Goal: Task Accomplishment & Management: Complete application form

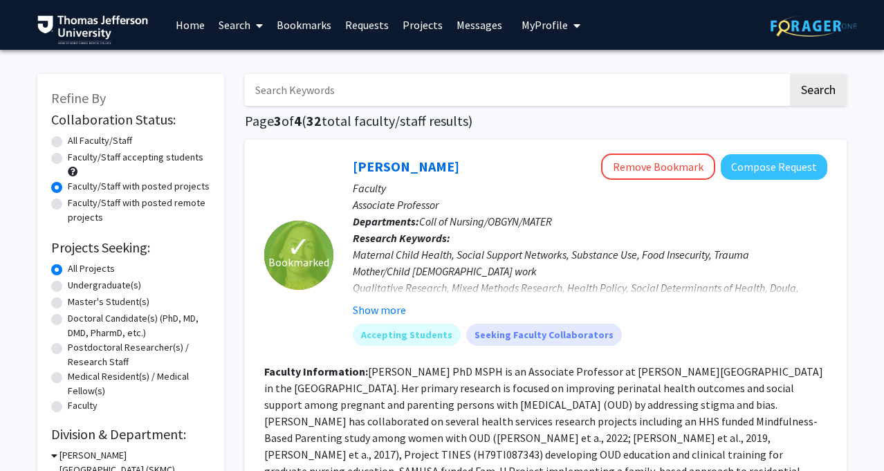
click at [182, 26] on link "Home" at bounding box center [190, 25] width 43 height 48
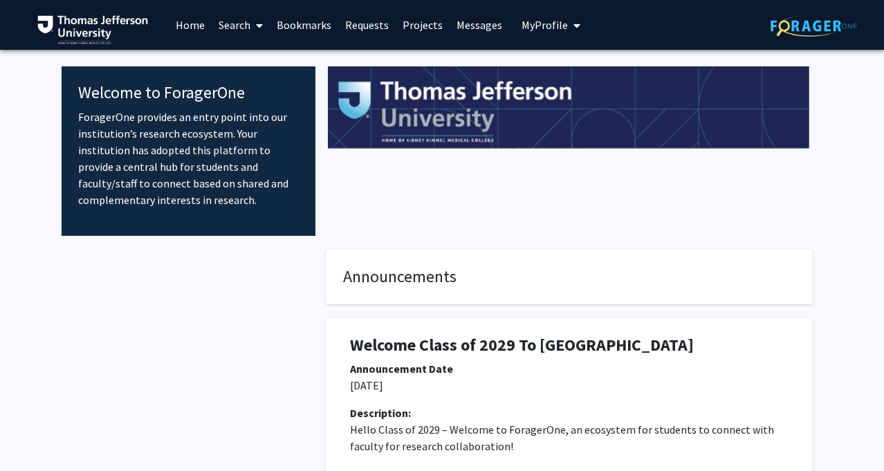
click at [230, 16] on link "Search" at bounding box center [241, 25] width 58 height 48
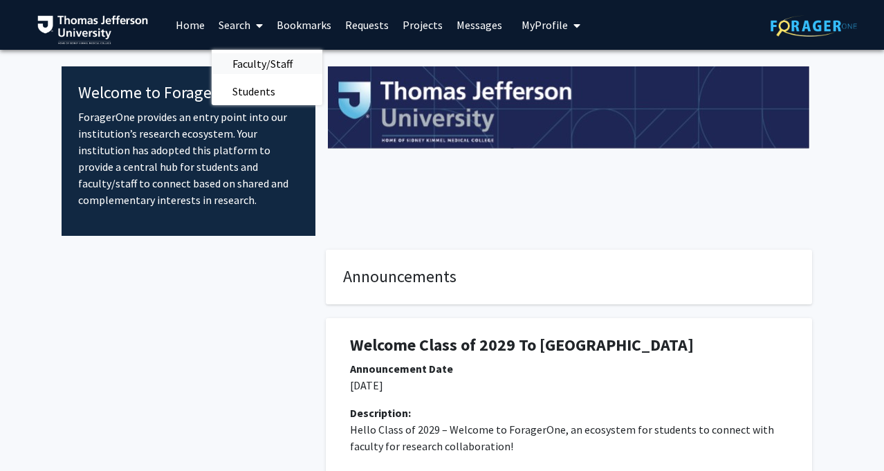
click at [270, 64] on span "Faculty/Staff" at bounding box center [263, 64] width 102 height 28
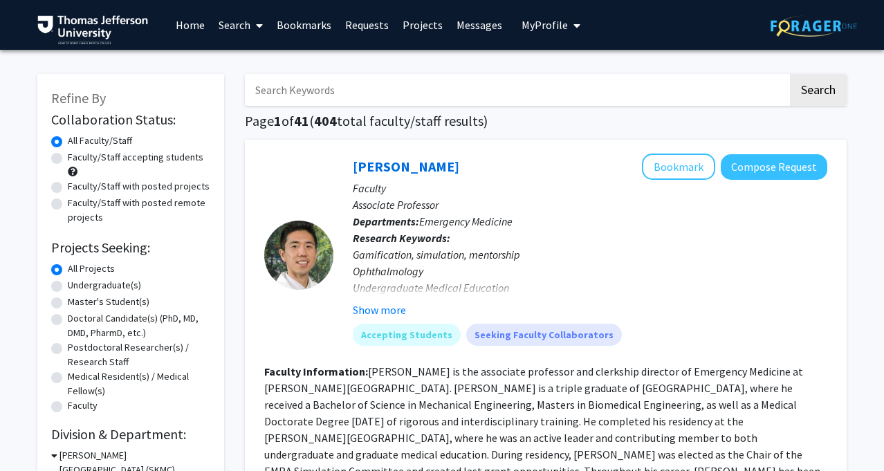
click at [130, 183] on label "Faculty/Staff with posted projects" at bounding box center [139, 186] width 142 height 15
click at [77, 183] on input "Faculty/Staff with posted projects" at bounding box center [72, 183] width 9 height 9
radio input "true"
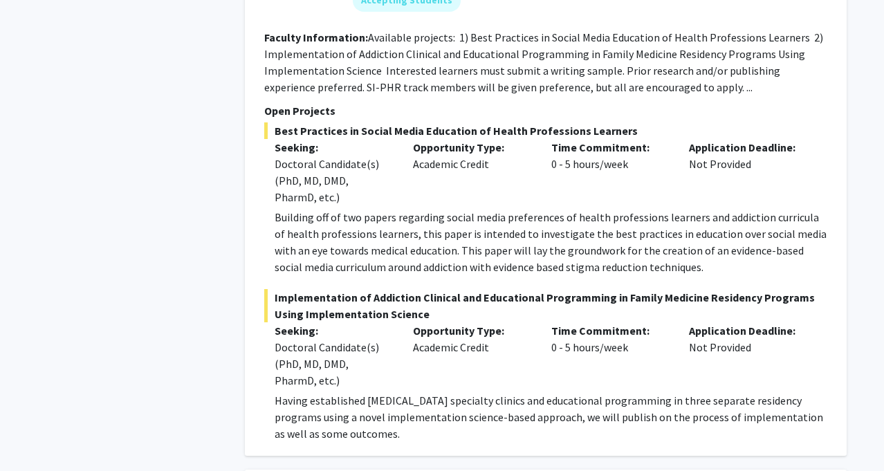
scroll to position [3164, 0]
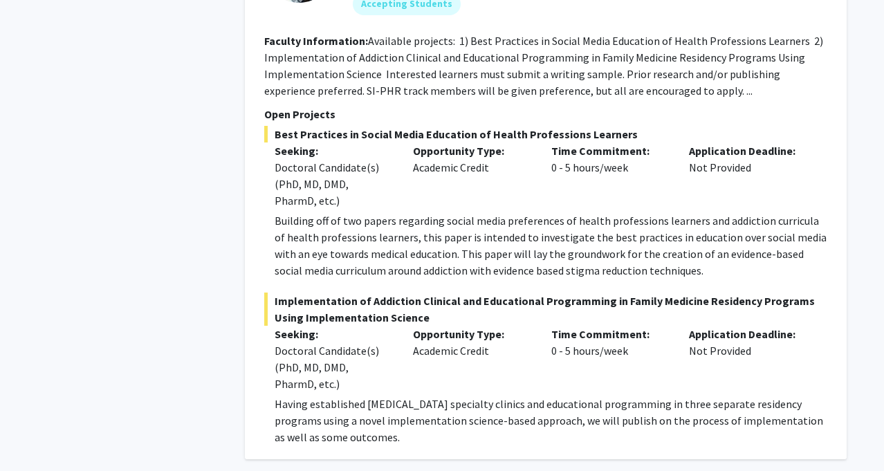
click at [684, 74] on fg-read-more "Available projects: 1) Best Practices in Social Media Education of Health Profe…" at bounding box center [543, 66] width 559 height 64
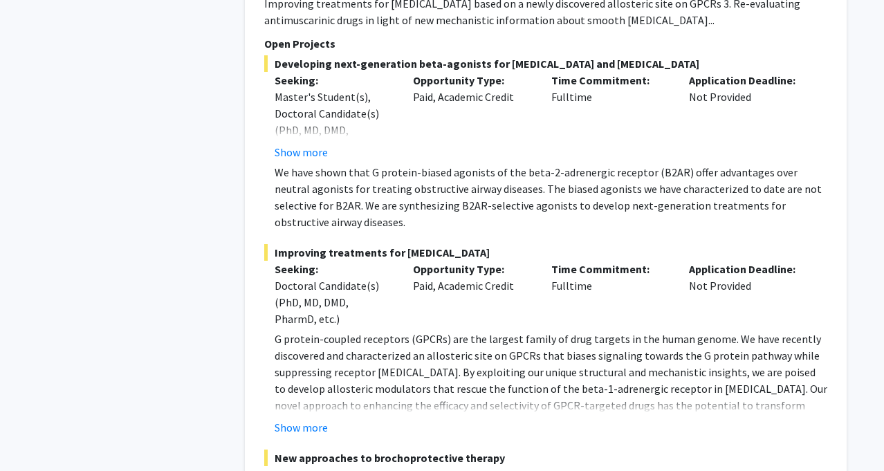
scroll to position [10261, 0]
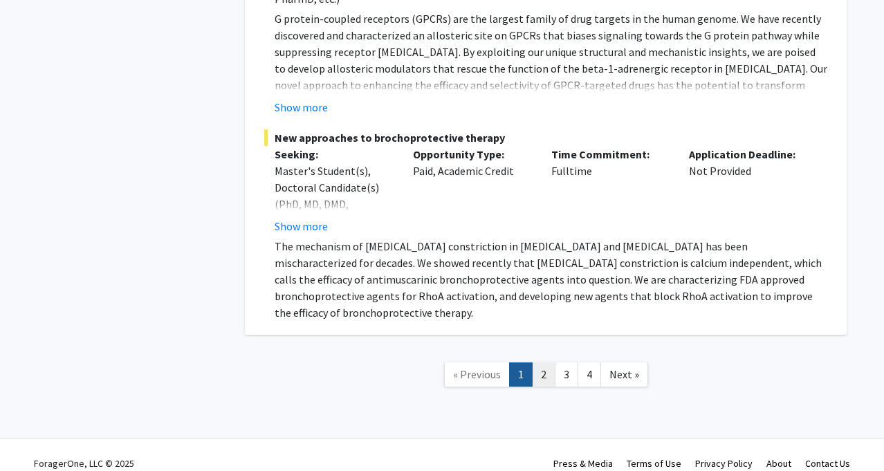
click at [545, 363] on link "2" at bounding box center [544, 374] width 24 height 24
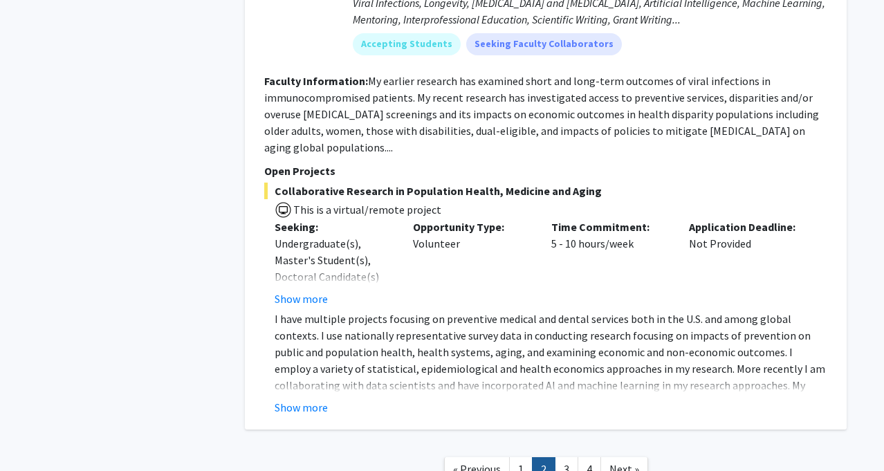
scroll to position [5360, 0]
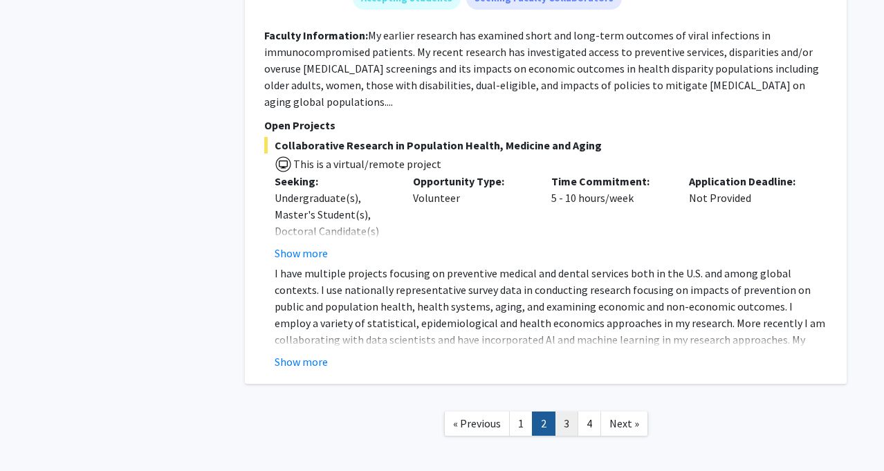
click at [570, 411] on link "3" at bounding box center [567, 423] width 24 height 24
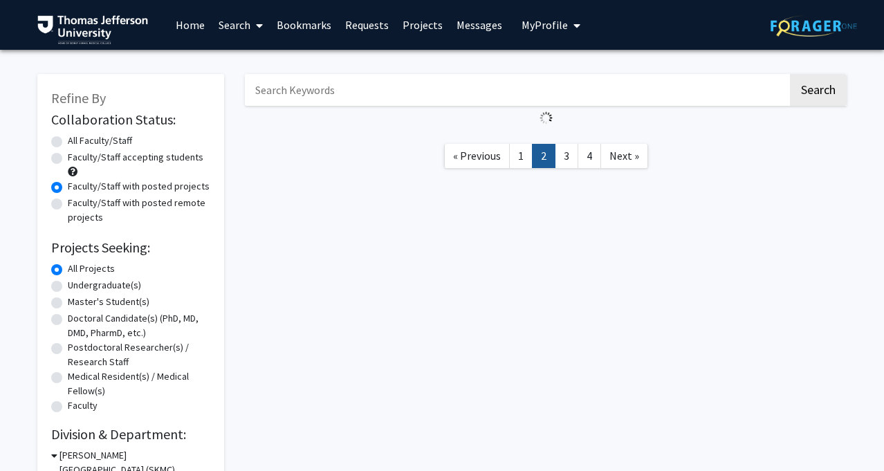
click at [308, 28] on link "Bookmarks" at bounding box center [304, 25] width 68 height 48
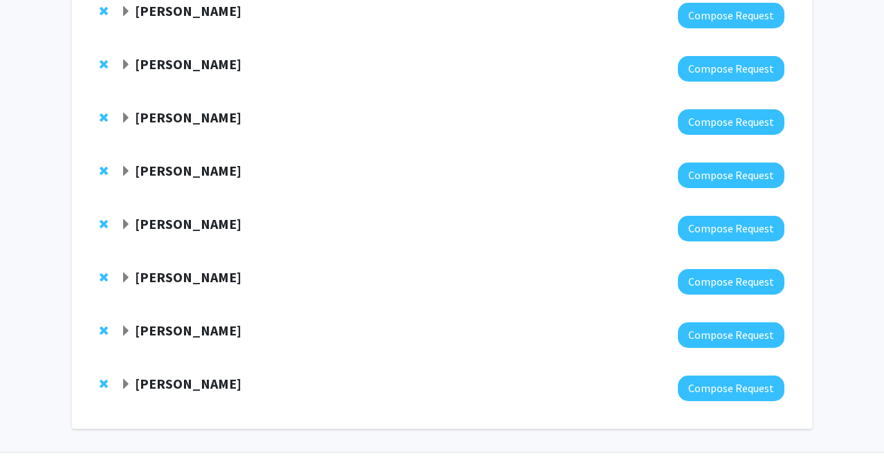
scroll to position [301, 0]
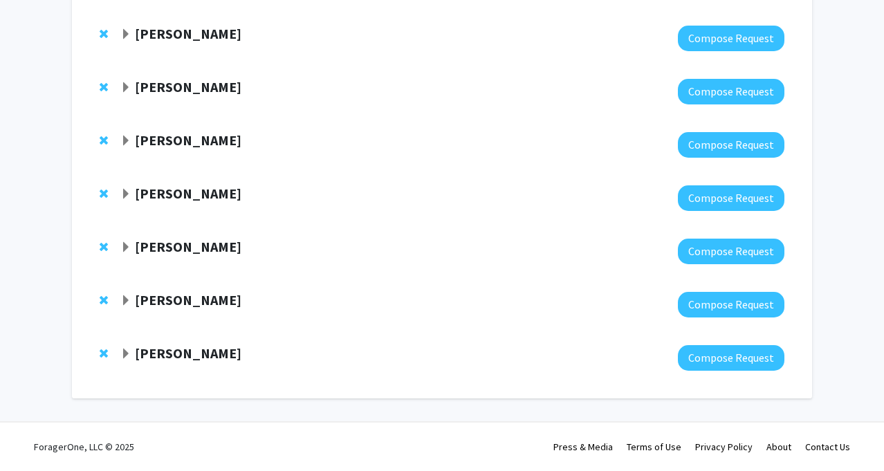
click at [179, 248] on strong "[PERSON_NAME]" at bounding box center [188, 246] width 106 height 17
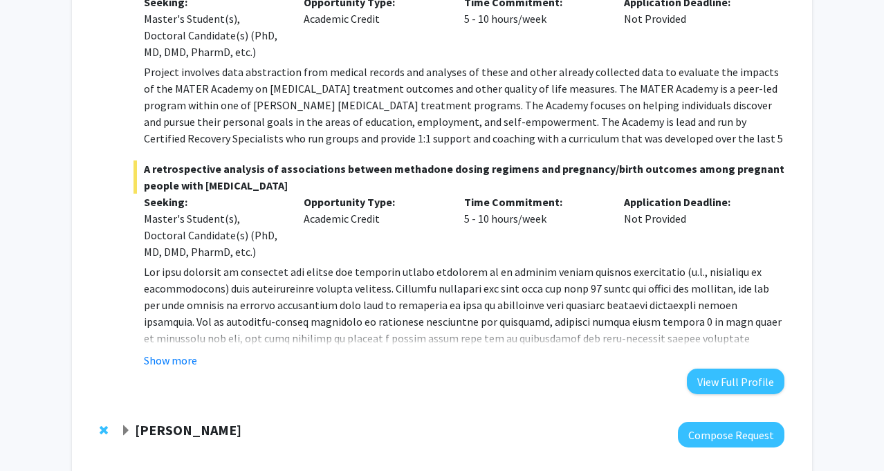
scroll to position [649, 0]
click at [177, 366] on button "Show more" at bounding box center [170, 359] width 53 height 17
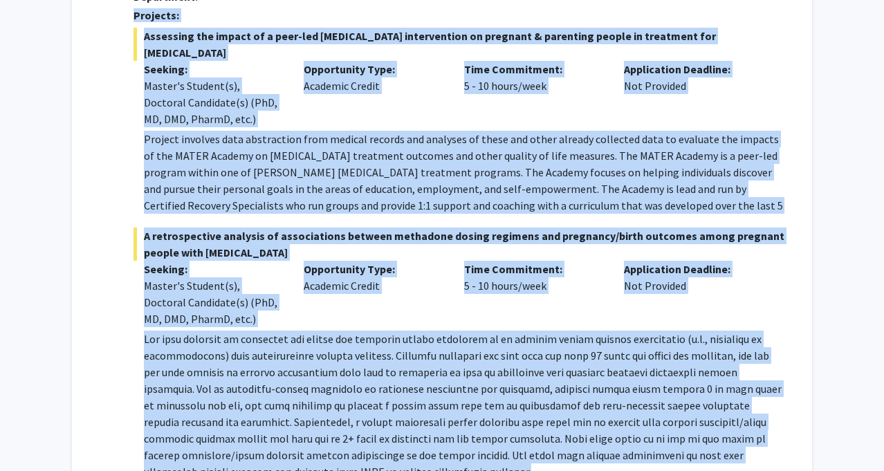
scroll to position [578, 0]
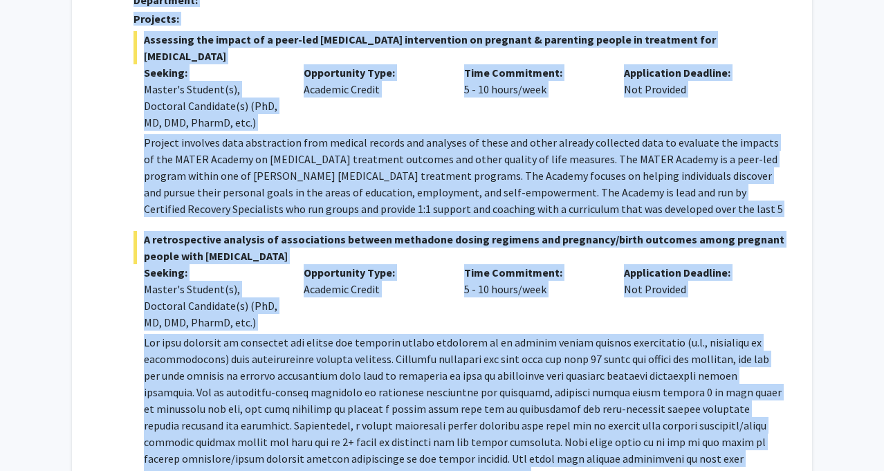
drag, startPoint x: 444, startPoint y: 408, endPoint x: 130, endPoint y: 20, distance: 499.0
click at [130, 20] on div "[PERSON_NAME] Compose Request Department: Projects: Assessing the impact of a p…" at bounding box center [452, 246] width 664 height 570
copy div "Department: Projects: Assessing the impact of a peer-led [MEDICAL_DATA] interve…"
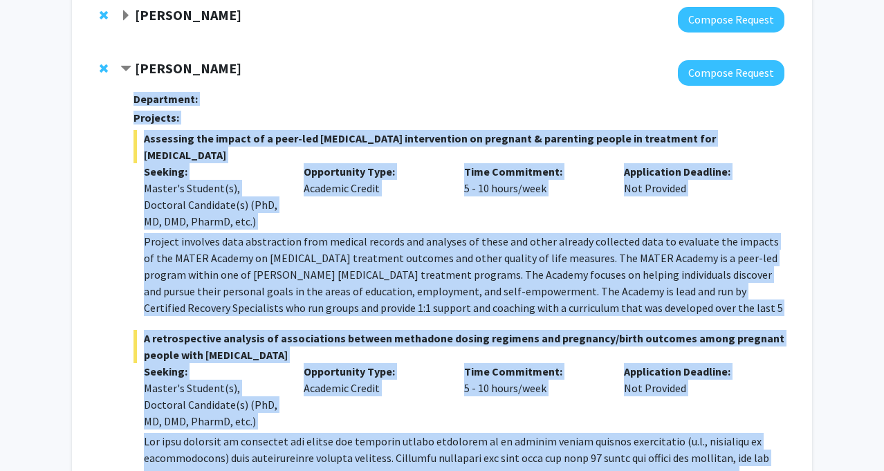
scroll to position [485, 0]
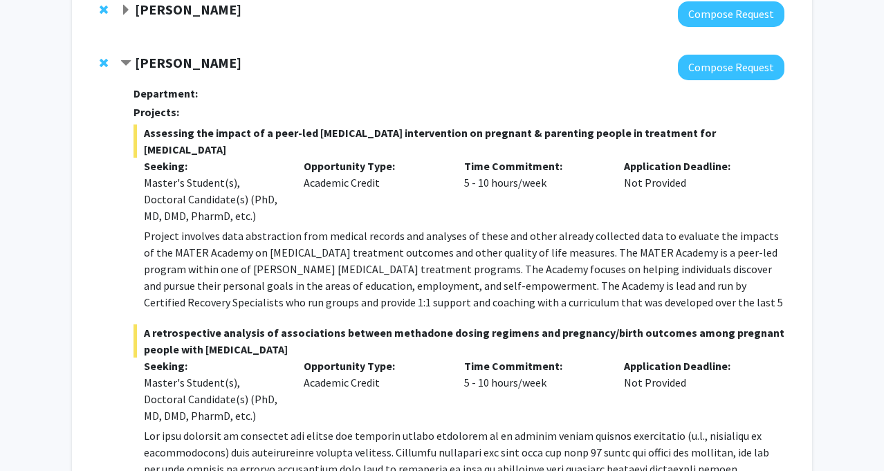
click at [189, 64] on strong "[PERSON_NAME]" at bounding box center [188, 62] width 106 height 17
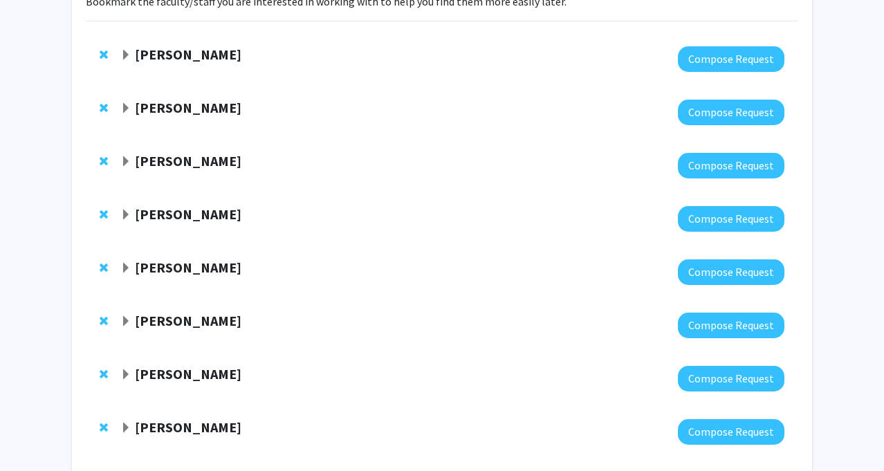
scroll to position [122, 0]
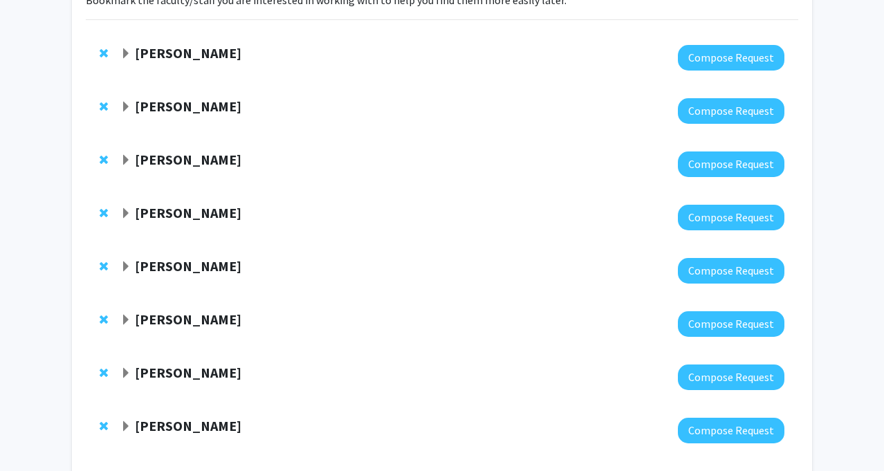
click at [169, 415] on div "[PERSON_NAME] Compose Request" at bounding box center [442, 430] width 712 height 53
click at [169, 418] on strong "[PERSON_NAME]" at bounding box center [188, 425] width 106 height 17
click at [171, 426] on strong "[PERSON_NAME]" at bounding box center [188, 425] width 106 height 17
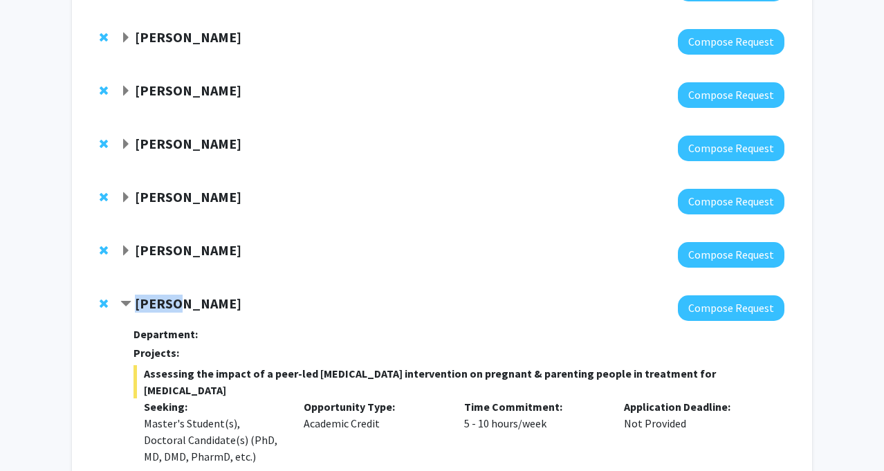
scroll to position [335, 0]
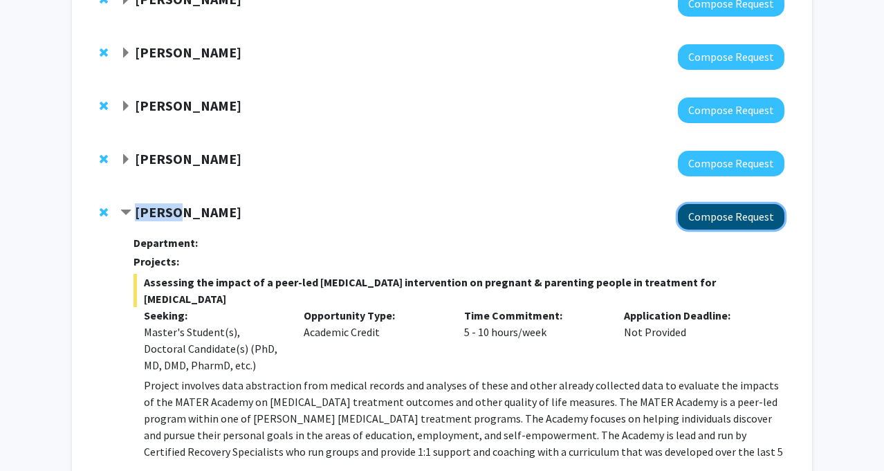
click at [686, 221] on button "Compose Request" at bounding box center [731, 217] width 106 height 26
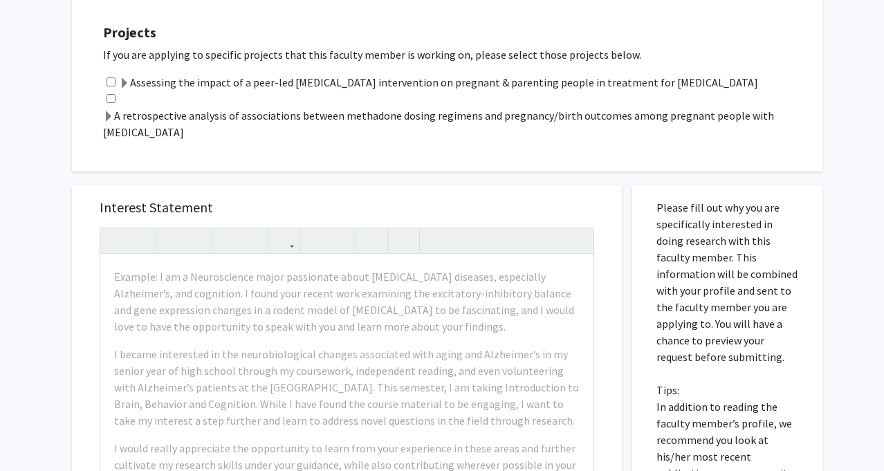
scroll to position [292, 0]
click at [180, 203] on h5 "Interest Statement" at bounding box center [347, 206] width 494 height 17
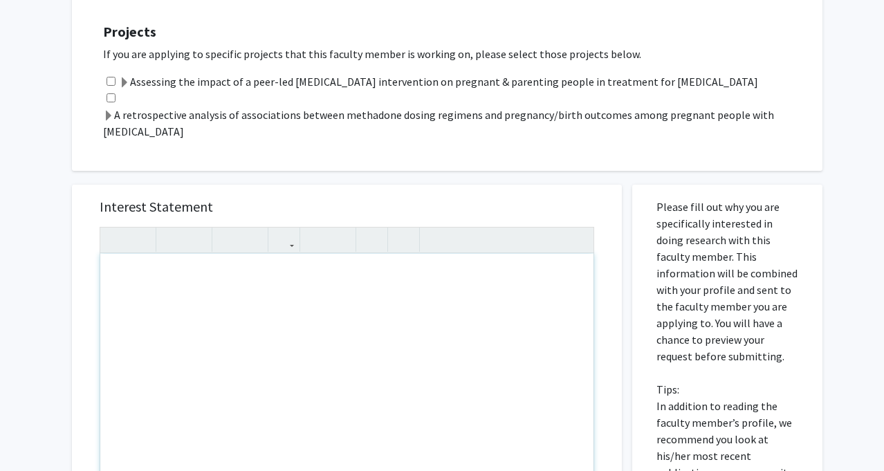
scroll to position [371, 0]
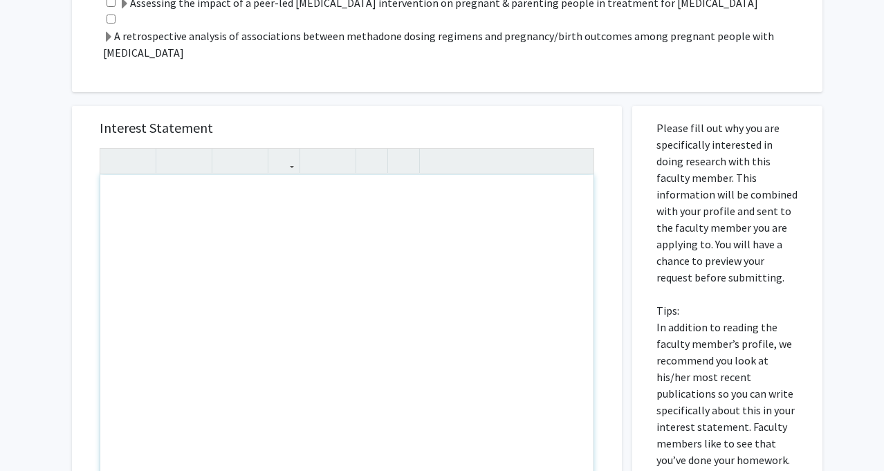
click at [192, 219] on div "Note to users with screen readers: Please press Alt+0 or Option+0 to deactivate…" at bounding box center [346, 333] width 493 height 317
paste div "Note to users with screen readers: Please press Alt+0 or Option+0 to deactivate…"
type textarea "<l>Ipsu Do. Sita,</c><ad><e>Se doei te Incidi Utlabor, etd M al e admini-veni q…"
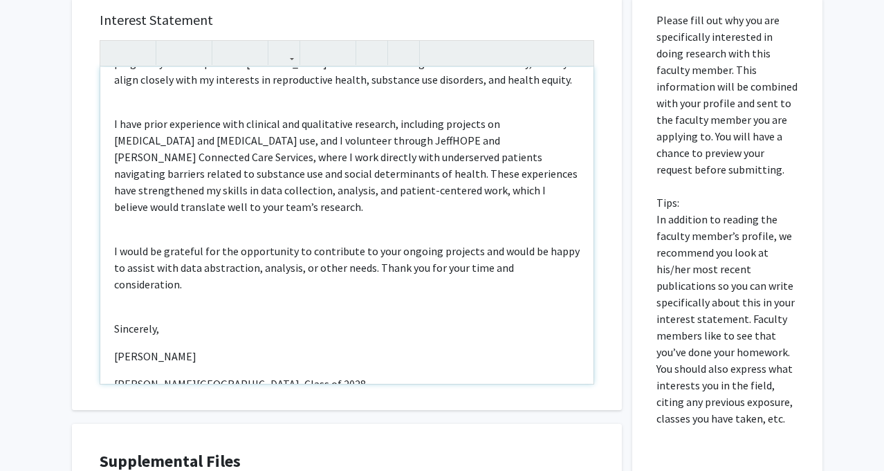
scroll to position [480, 0]
click at [142, 280] on div "Dear Dr. [PERSON_NAME], My name is [PERSON_NAME], and I am a second-year medica…" at bounding box center [346, 224] width 493 height 317
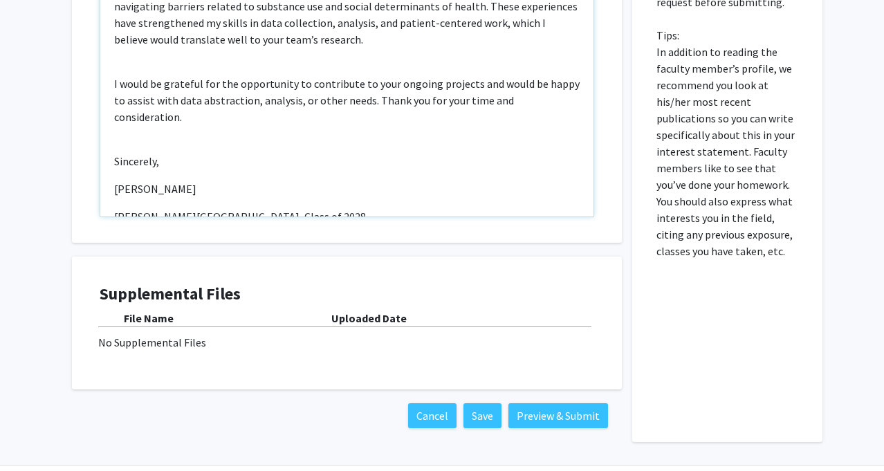
scroll to position [667, 0]
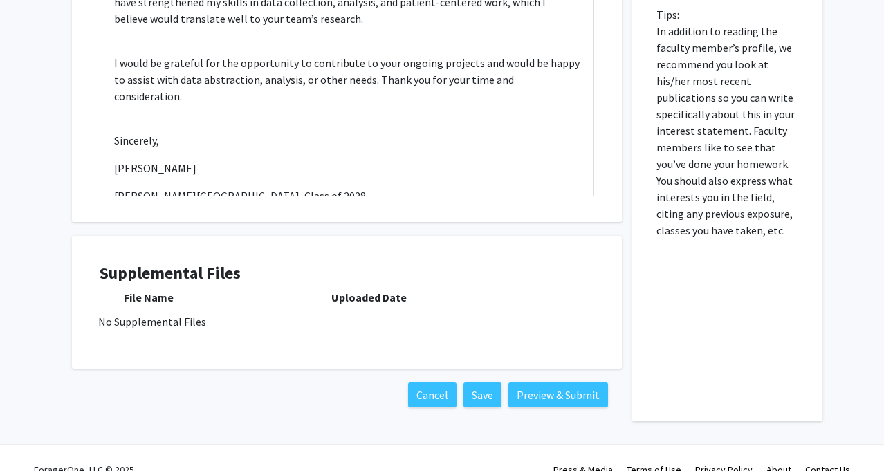
click at [149, 296] on b "File Name" at bounding box center [149, 297] width 50 height 14
click at [148, 324] on div "No Supplemental Files" at bounding box center [346, 321] width 497 height 17
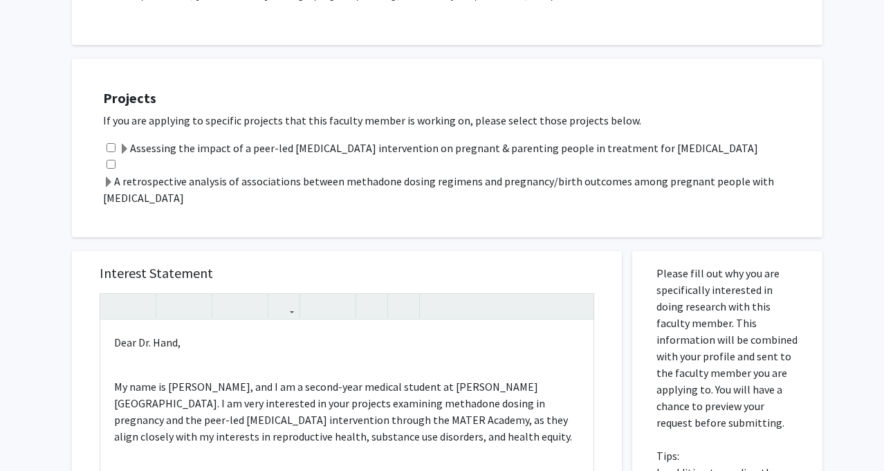
scroll to position [286, 0]
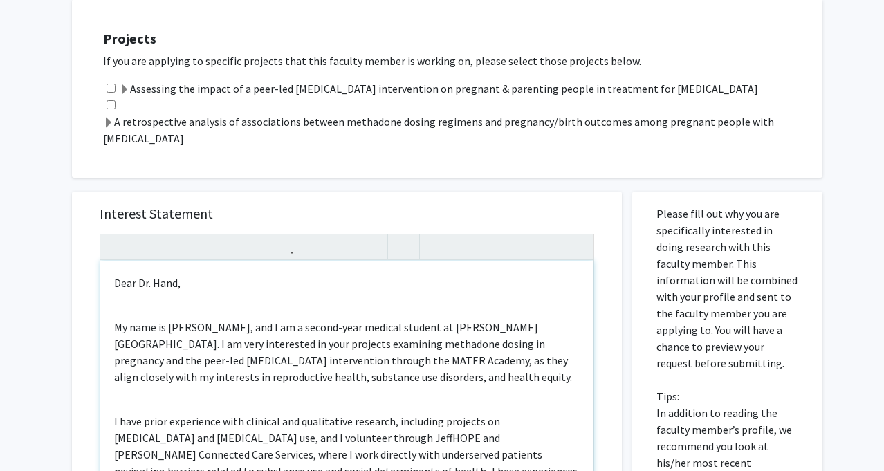
click at [162, 299] on div "Dear Dr. [PERSON_NAME], My name is [PERSON_NAME], and I am a second-year medica…" at bounding box center [346, 419] width 493 height 317
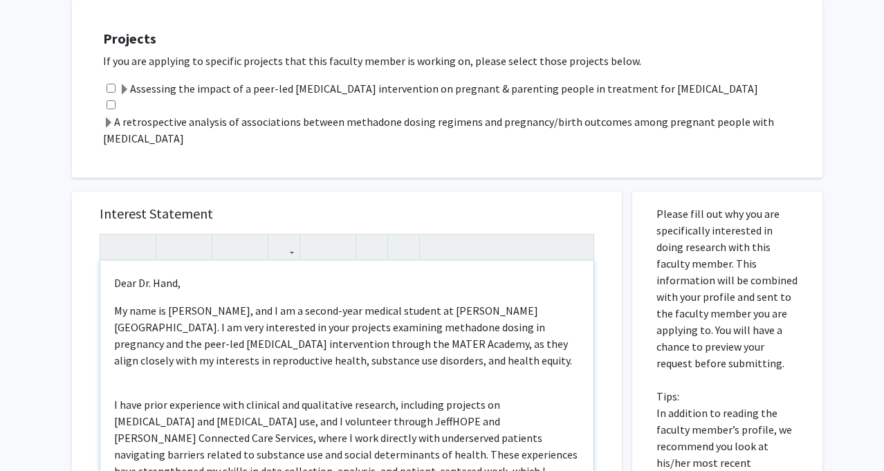
click at [152, 388] on div "Dear Dr. [PERSON_NAME], My name is [PERSON_NAME], and I am a second-year medica…" at bounding box center [346, 419] width 493 height 317
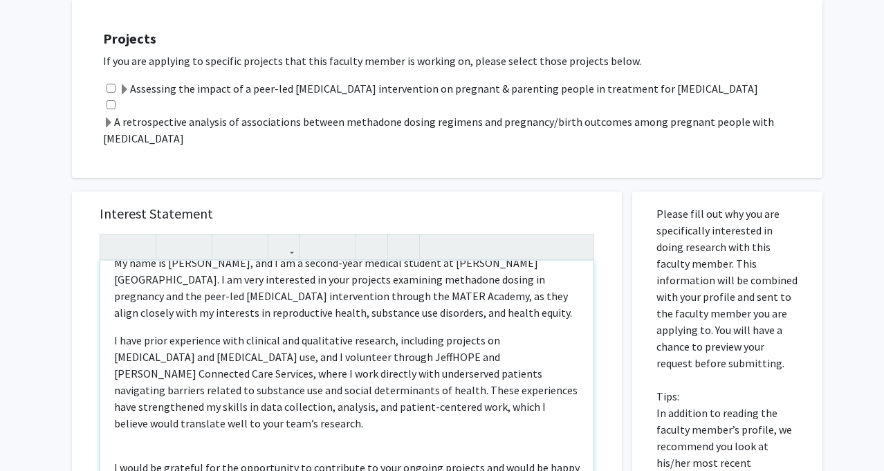
scroll to position [71, 0]
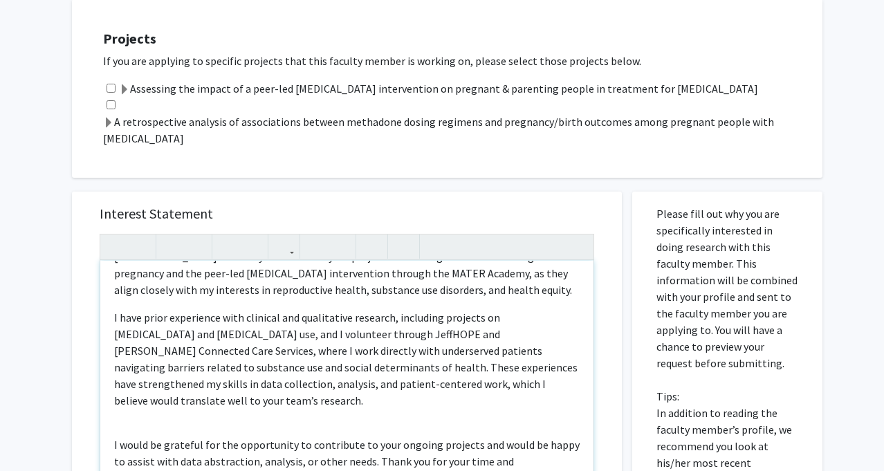
click at [212, 413] on div "Dear Dr. [PERSON_NAME], My name is [PERSON_NAME], and I am a second-year medica…" at bounding box center [346, 419] width 493 height 317
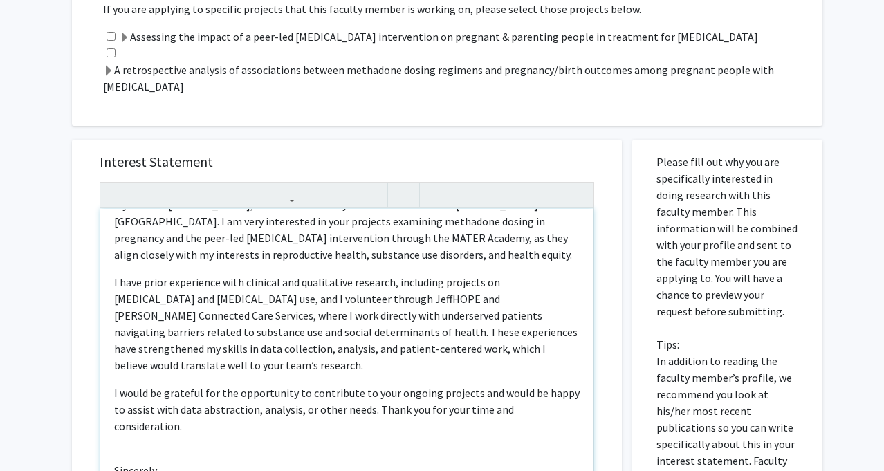
scroll to position [352, 0]
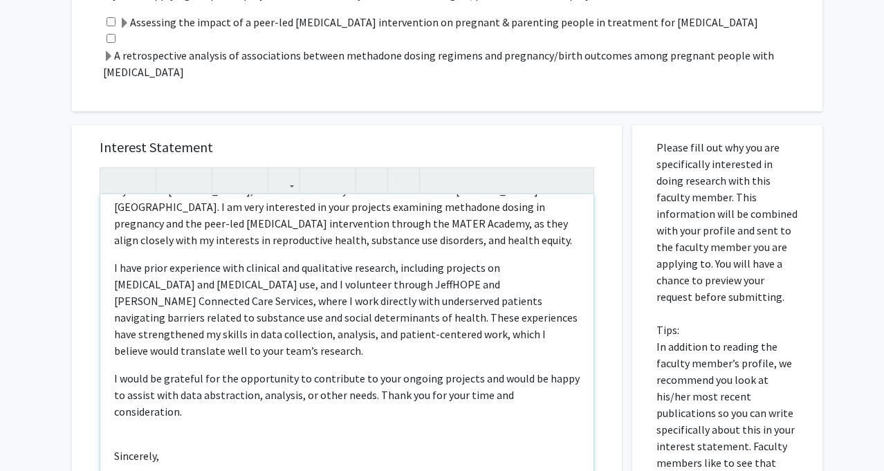
click at [159, 397] on div "Dear Dr. [PERSON_NAME], My name is [PERSON_NAME], and I am a second-year medica…" at bounding box center [346, 352] width 493 height 317
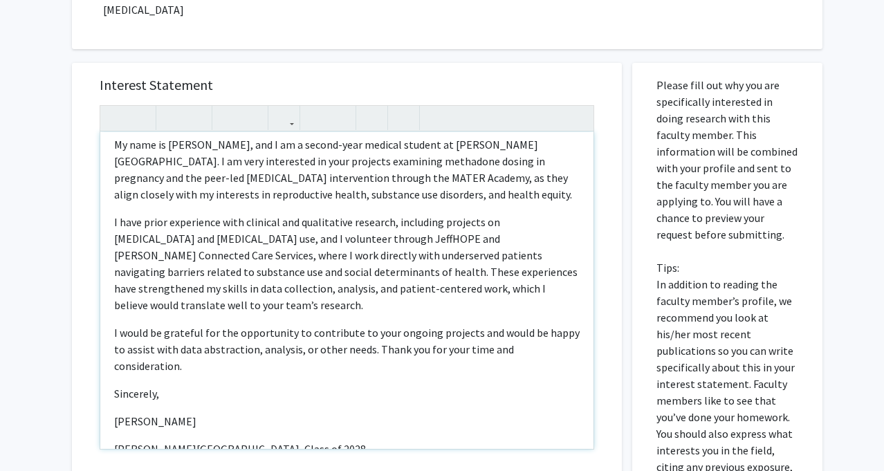
scroll to position [424, 0]
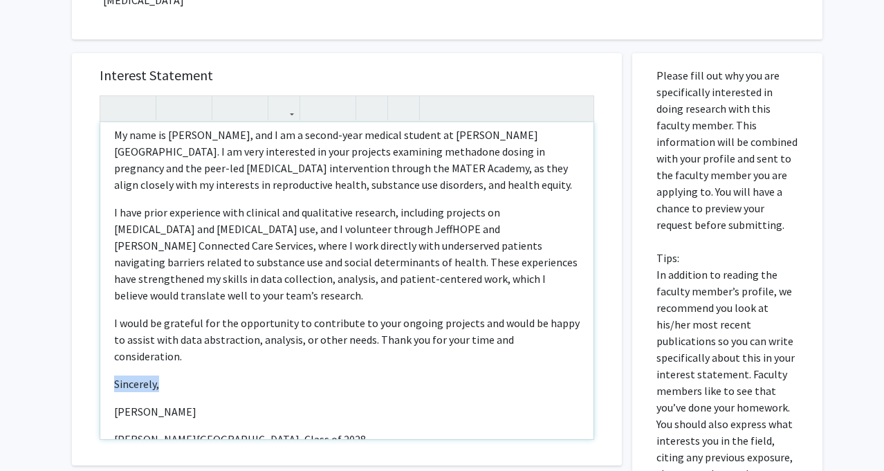
drag, startPoint x: 158, startPoint y: 354, endPoint x: 91, endPoint y: 351, distance: 66.4
click at [91, 352] on div "Interest Statement Dear Dr. [PERSON_NAME], My name is [PERSON_NAME], and I am a…" at bounding box center [347, 259] width 522 height 412
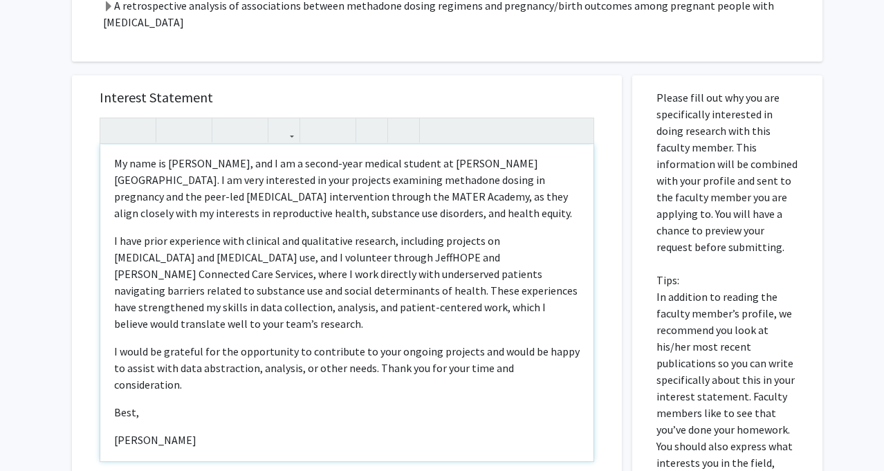
scroll to position [33, 0]
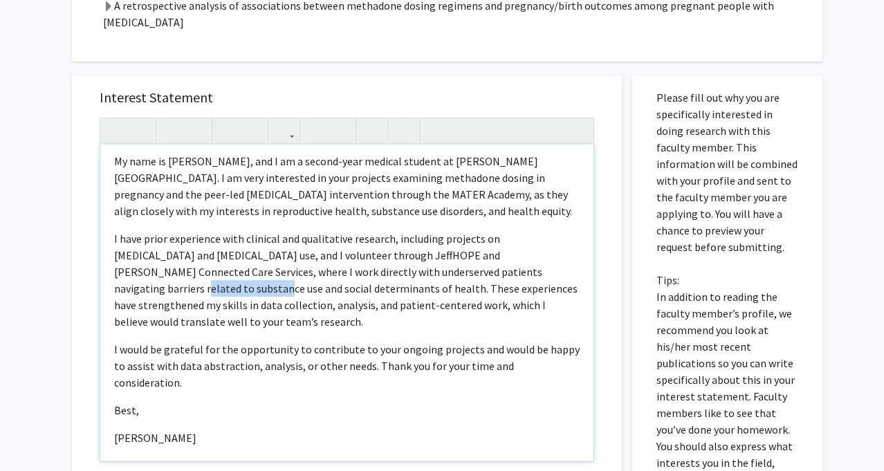
drag, startPoint x: 519, startPoint y: 274, endPoint x: 437, endPoint y: 274, distance: 82.3
click at [437, 274] on p "I have prior experience with clinical and qualitative research, including proje…" at bounding box center [346, 280] width 465 height 100
click at [438, 274] on p "I have prior experience with clinical and qualitative research, including proje…" at bounding box center [346, 280] width 465 height 100
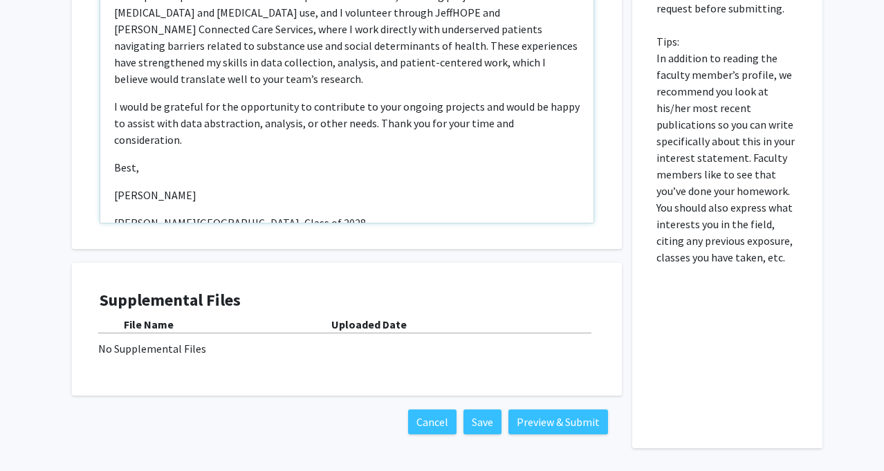
scroll to position [642, 0]
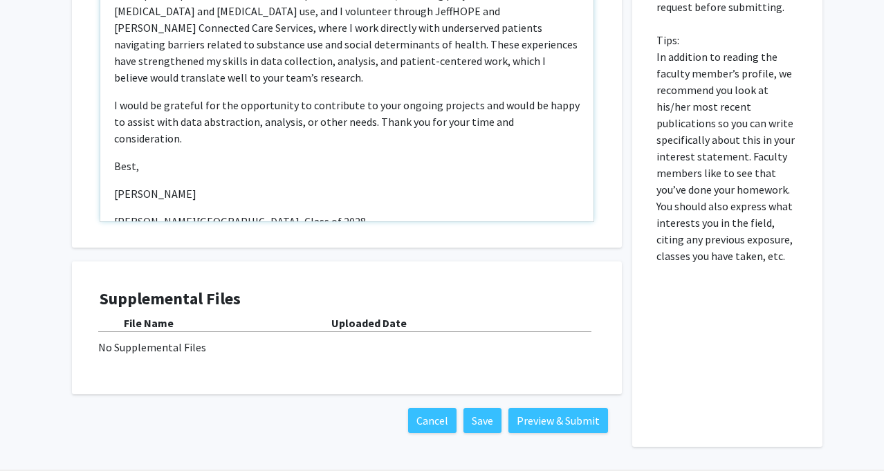
click at [361, 106] on p "I would be grateful for the opportunity to contribute to your ongoing projects …" at bounding box center [346, 122] width 465 height 50
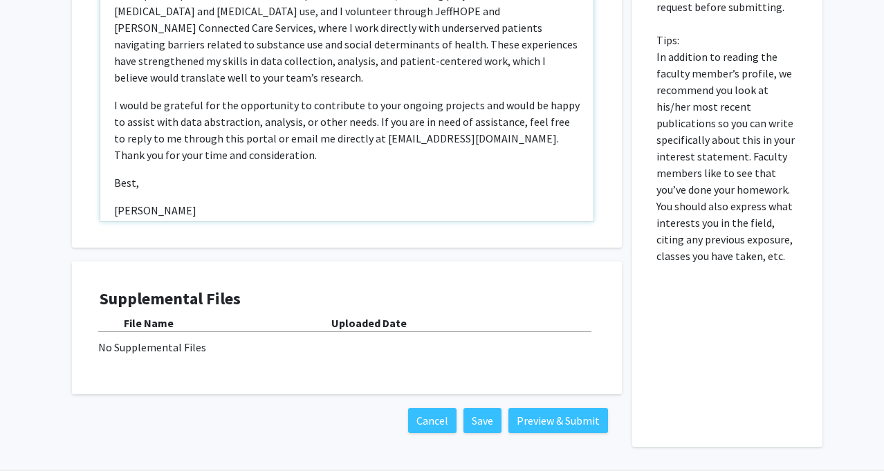
type textarea "<l>Ipsu Do. Sita,</c><a>El sedd ei Tempor Incidid, utl E do m aliqua-enim admin…"
click at [286, 130] on p "I would be grateful for the opportunity to contribute to your ongoing projects …" at bounding box center [346, 130] width 465 height 66
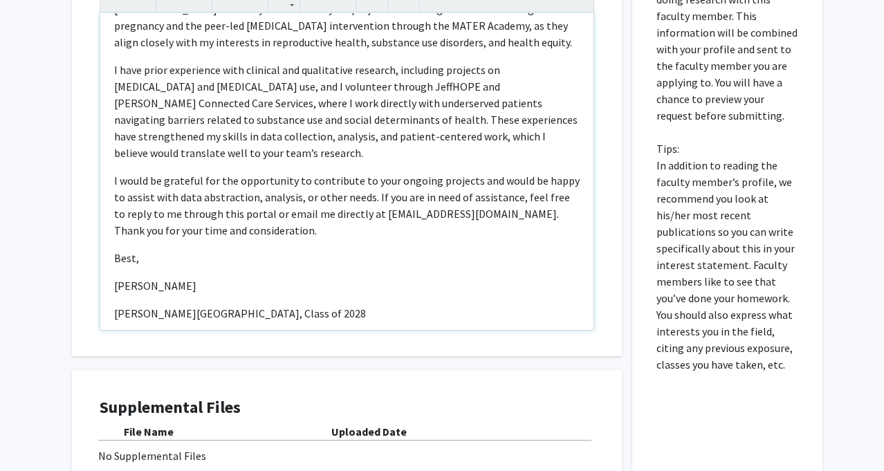
scroll to position [659, 0]
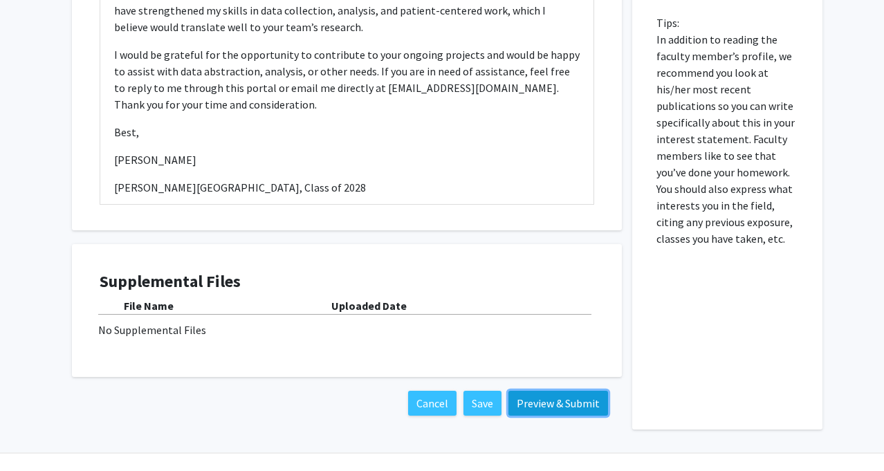
click at [559, 403] on button "Preview & Submit" at bounding box center [558, 403] width 100 height 25
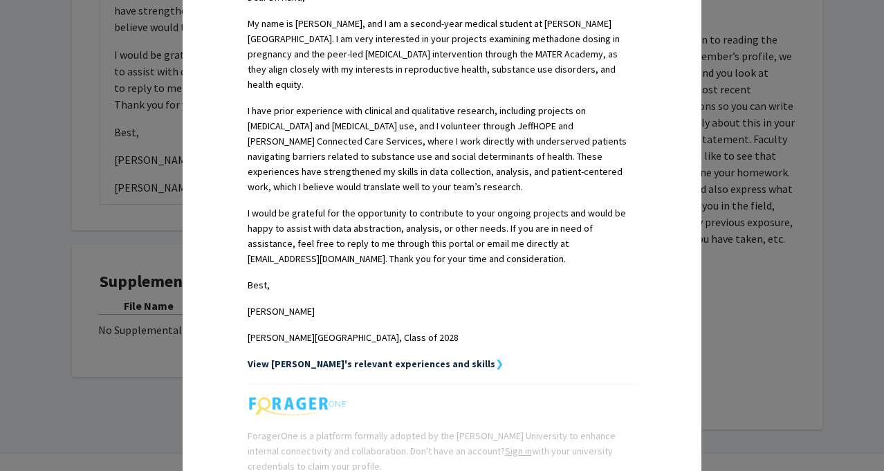
scroll to position [500, 0]
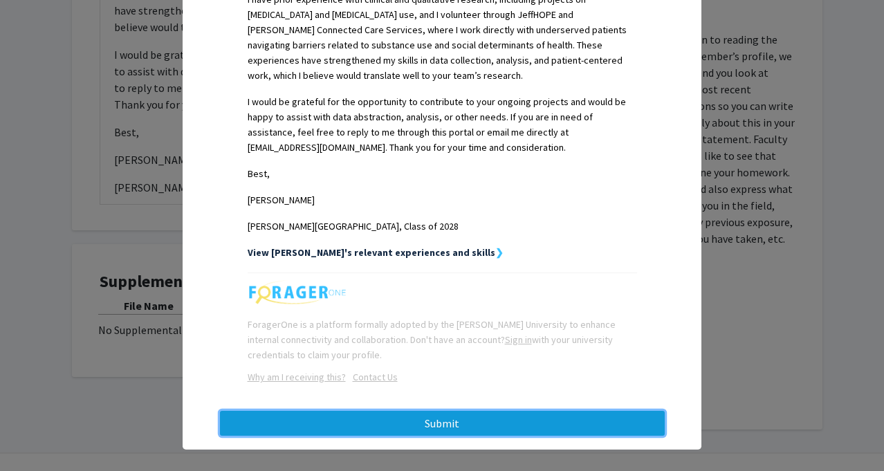
click at [427, 411] on button "Submit" at bounding box center [442, 423] width 445 height 25
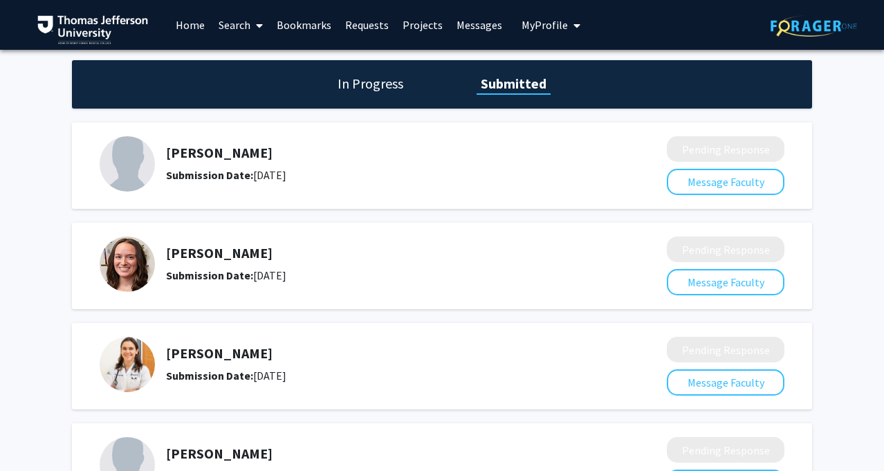
click at [292, 30] on link "Bookmarks" at bounding box center [304, 25] width 68 height 48
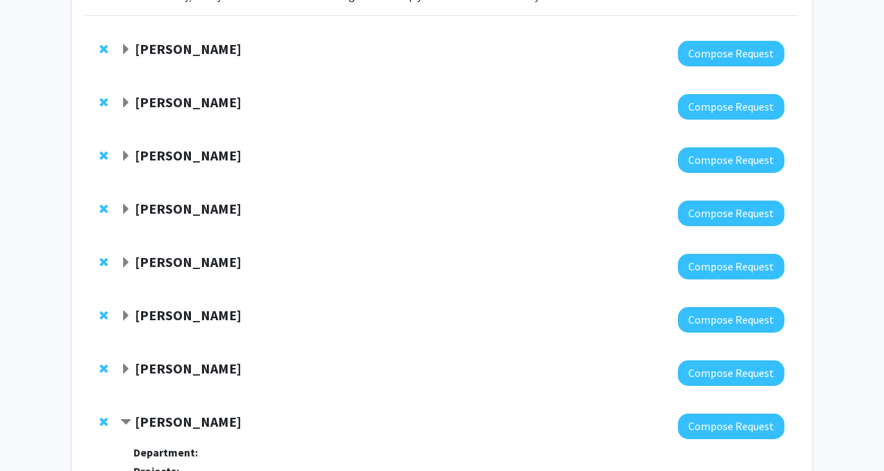
scroll to position [127, 0]
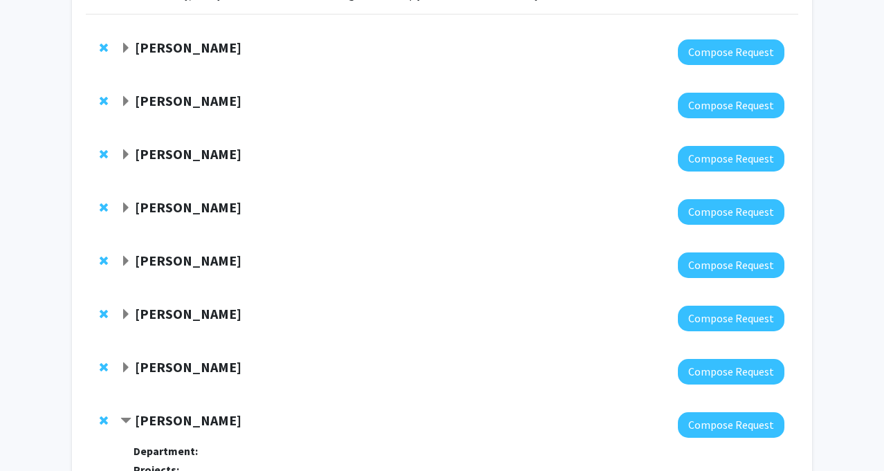
click at [209, 249] on div "[PERSON_NAME] Compose Request" at bounding box center [442, 265] width 712 height 53
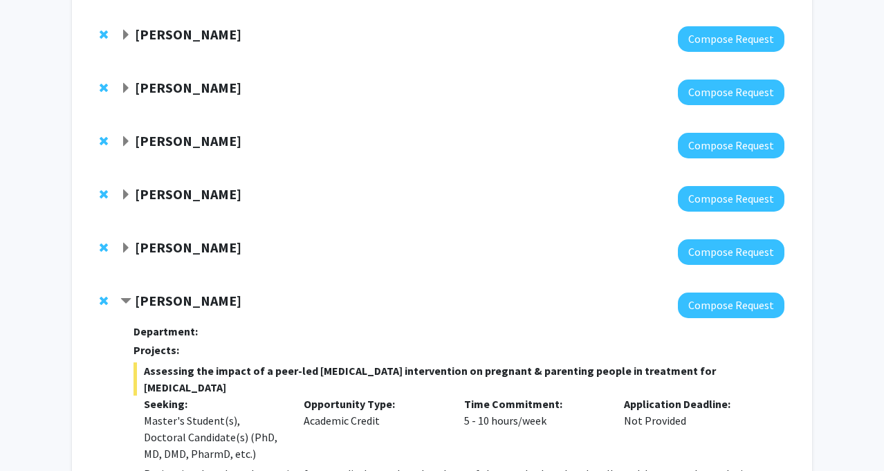
scroll to position [248, 0]
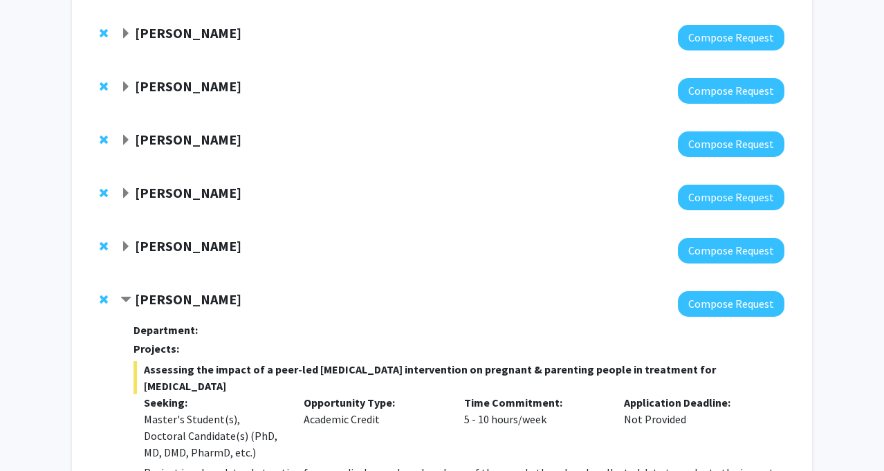
click at [149, 295] on strong "[PERSON_NAME]" at bounding box center [188, 298] width 106 height 17
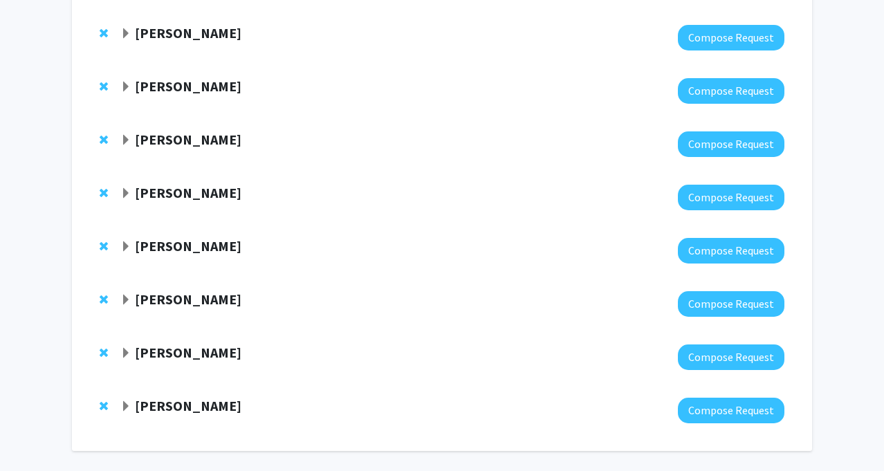
click at [157, 246] on strong "[PERSON_NAME]" at bounding box center [188, 245] width 106 height 17
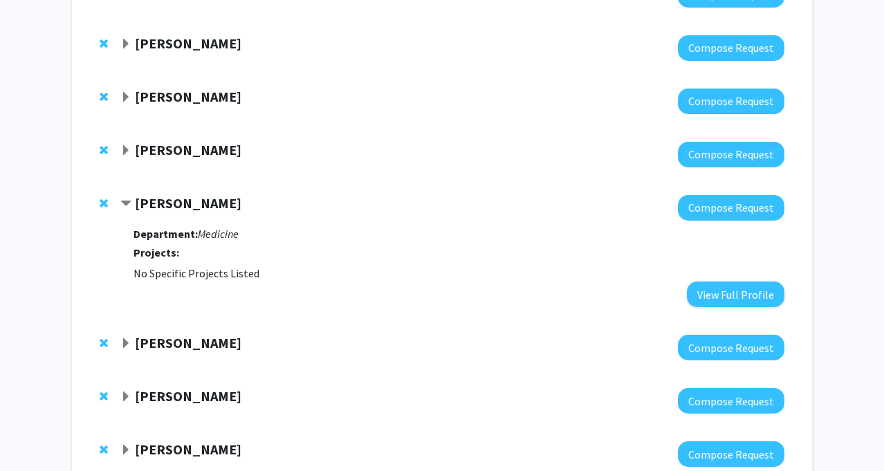
scroll to position [297, 0]
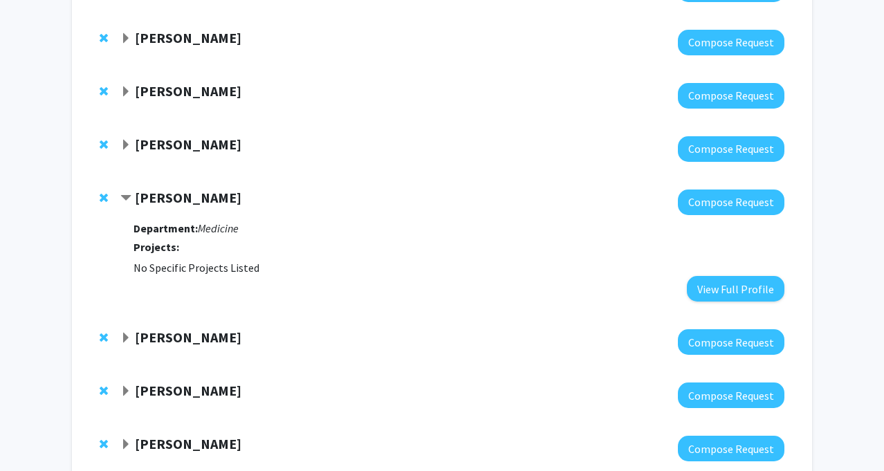
click at [180, 204] on strong "[PERSON_NAME]" at bounding box center [188, 197] width 106 height 17
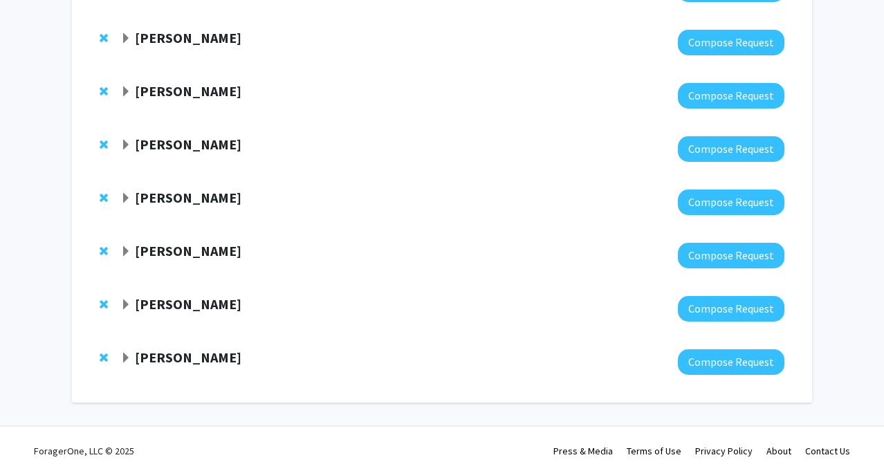
click at [183, 358] on strong "[PERSON_NAME]" at bounding box center [188, 356] width 106 height 17
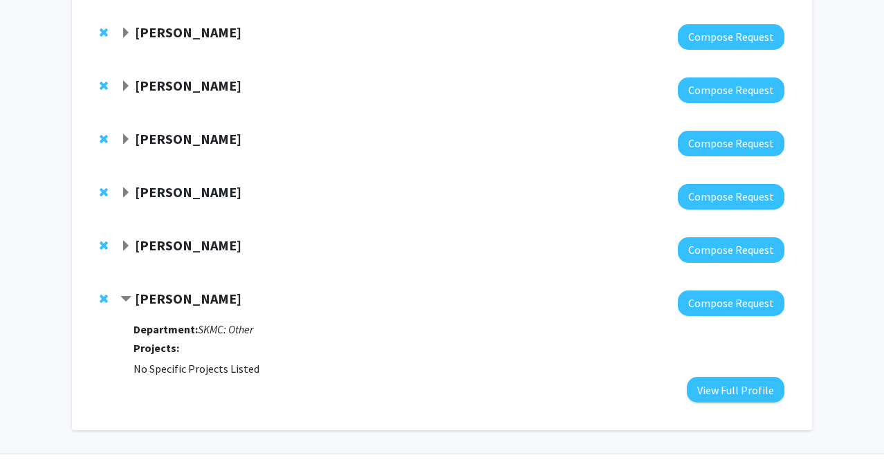
scroll to position [387, 0]
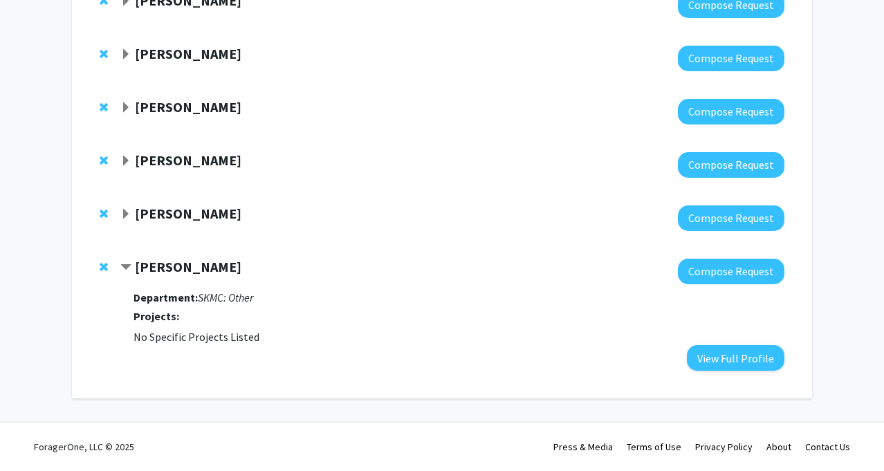
click at [198, 210] on strong "[PERSON_NAME]" at bounding box center [188, 213] width 106 height 17
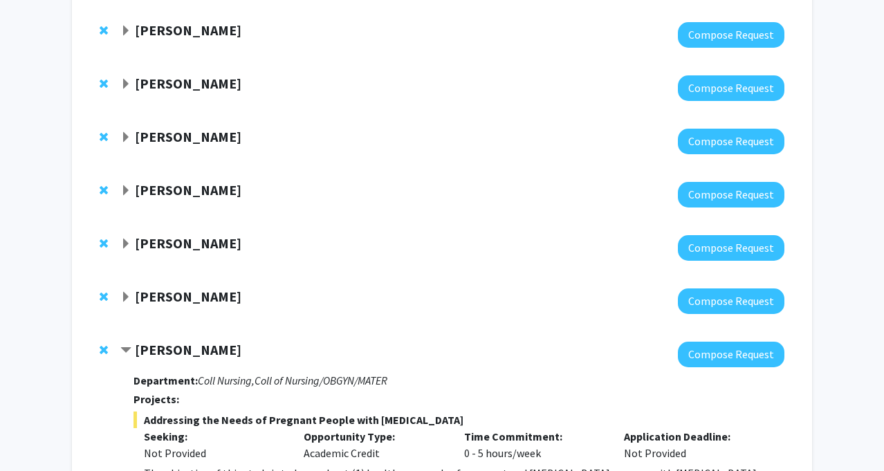
scroll to position [0, 0]
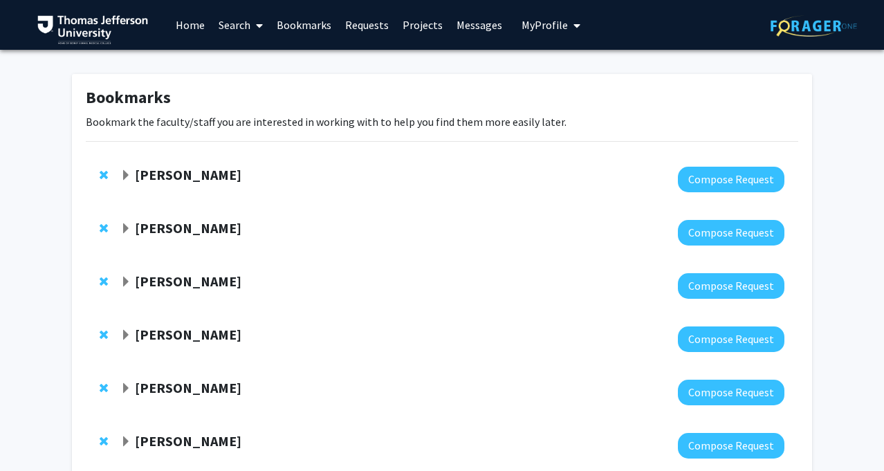
click at [169, 230] on strong "[PERSON_NAME]" at bounding box center [188, 227] width 106 height 17
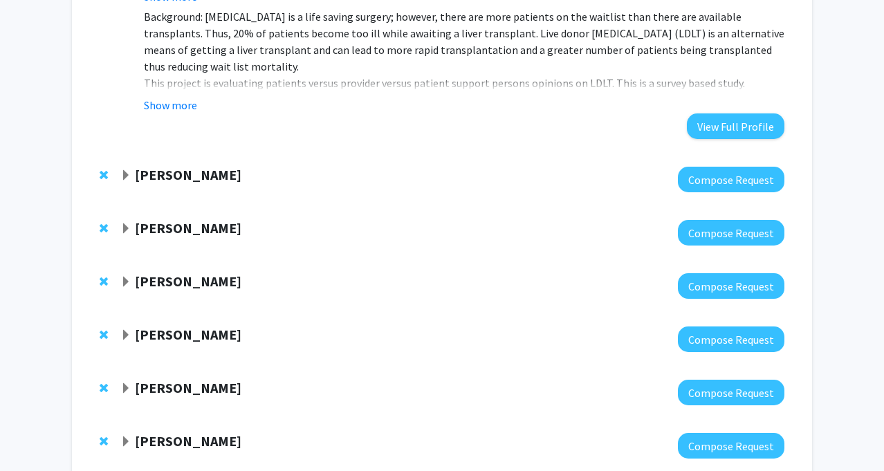
scroll to position [409, 0]
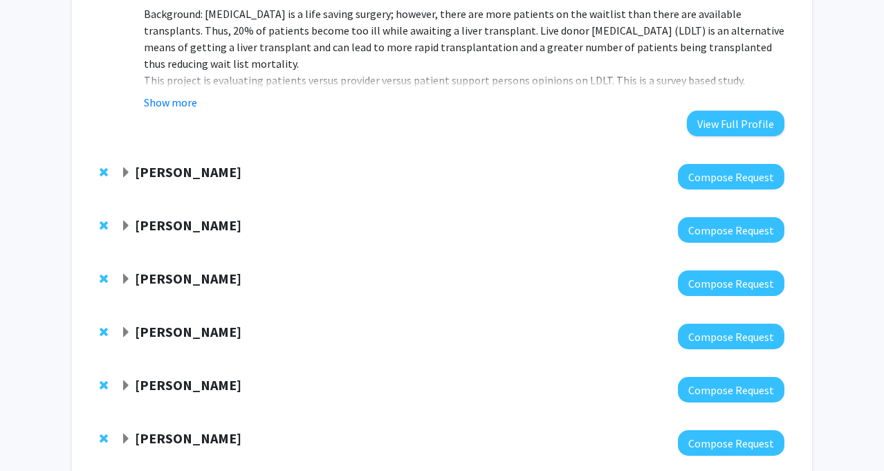
click at [189, 177] on strong "[PERSON_NAME]" at bounding box center [188, 171] width 106 height 17
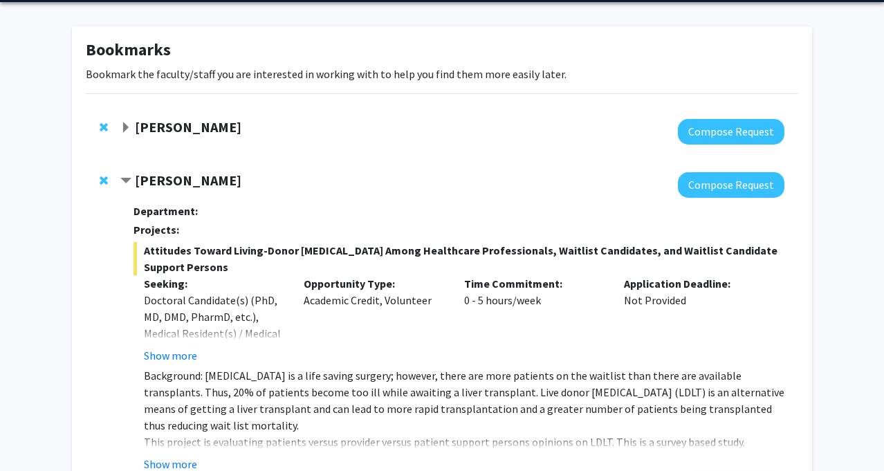
scroll to position [0, 0]
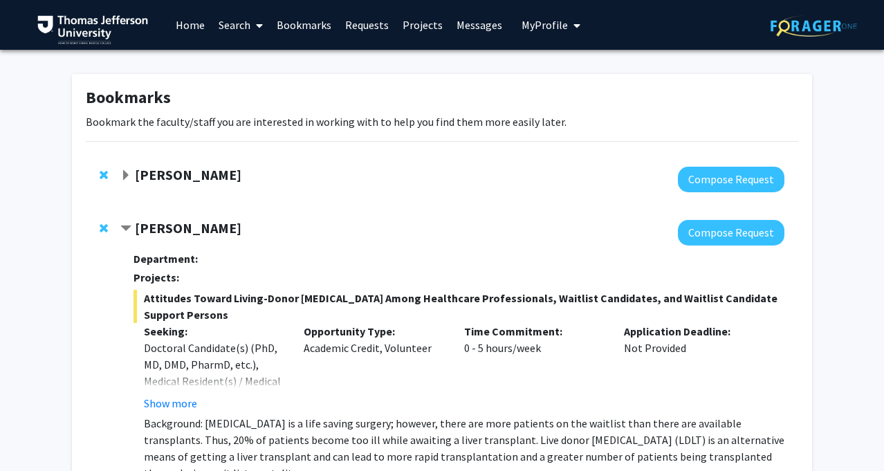
click at [233, 15] on link "Search" at bounding box center [241, 25] width 58 height 48
click at [250, 64] on span "Faculty/Staff" at bounding box center [263, 64] width 102 height 28
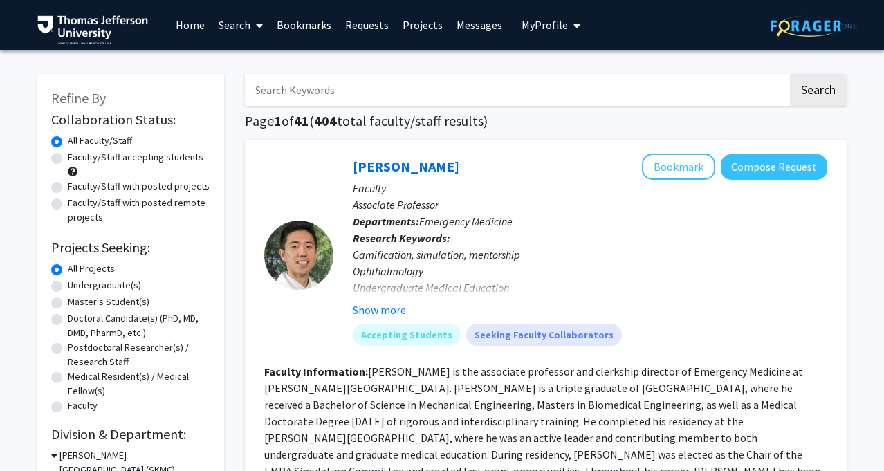
click at [313, 89] on input "Search Keywords" at bounding box center [516, 90] width 543 height 32
type input "[PERSON_NAME]"
click at [790, 74] on button "Search" at bounding box center [818, 90] width 57 height 32
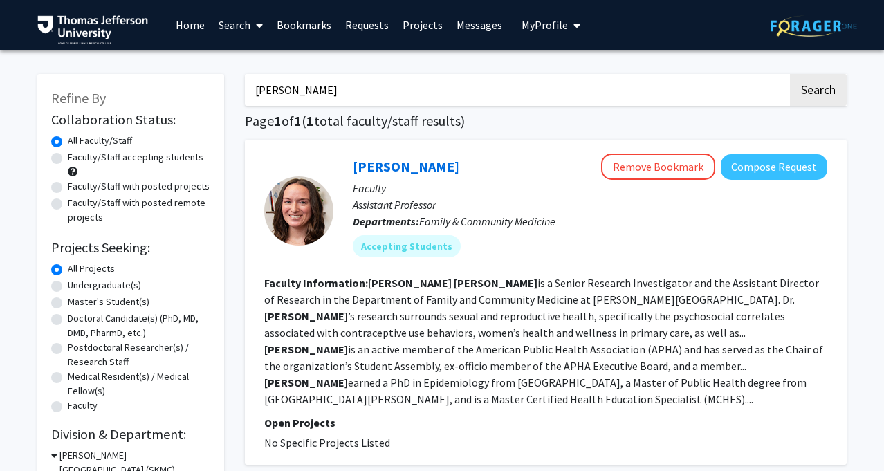
click at [363, 28] on link "Requests" at bounding box center [366, 25] width 57 height 48
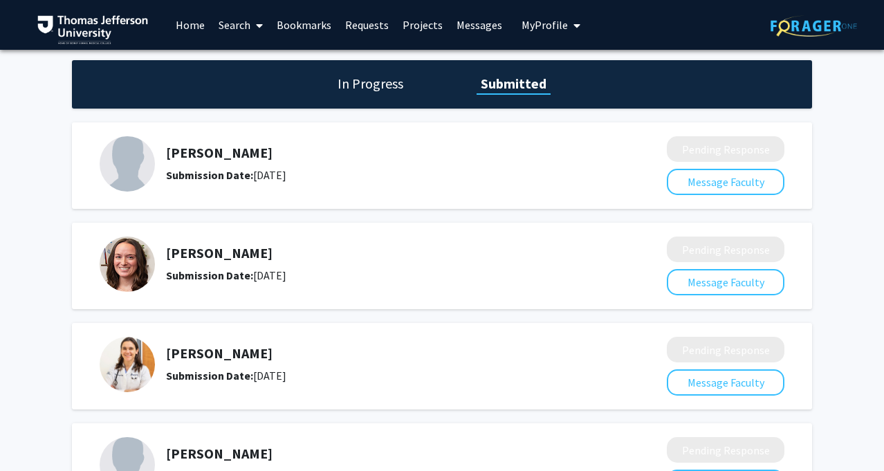
click at [223, 252] on h5 "[PERSON_NAME]" at bounding box center [379, 253] width 427 height 17
click at [255, 279] on div "Submission Date: [DATE]" at bounding box center [379, 275] width 427 height 17
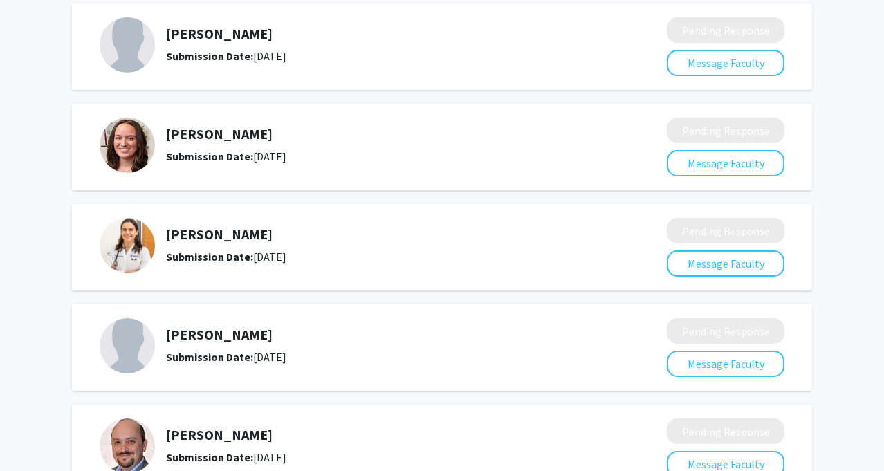
scroll to position [218, 0]
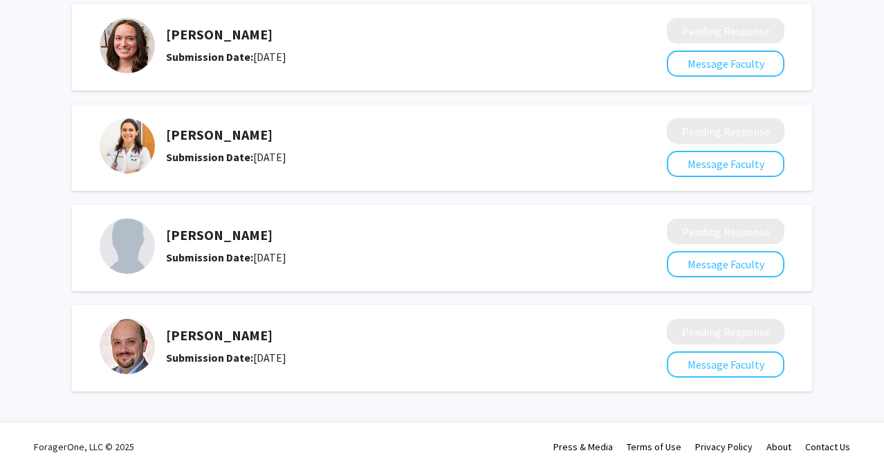
click at [220, 239] on h5 "[PERSON_NAME]" at bounding box center [379, 235] width 427 height 17
click at [127, 250] on img at bounding box center [127, 245] width 55 height 55
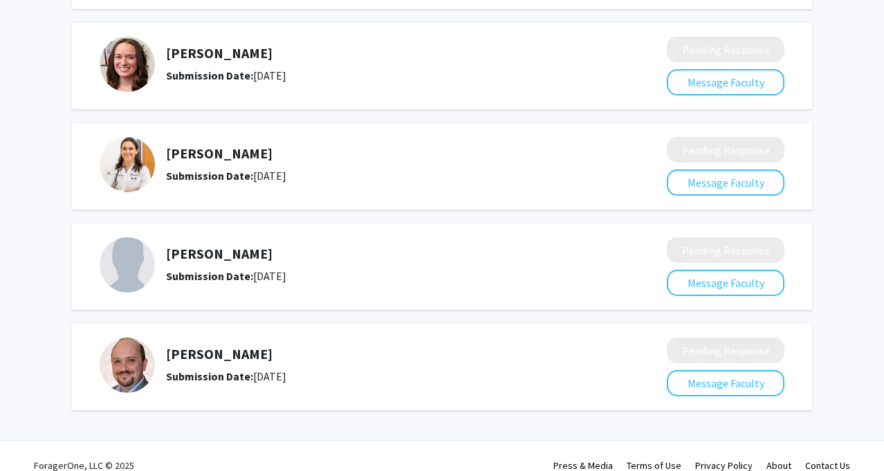
scroll to position [0, 0]
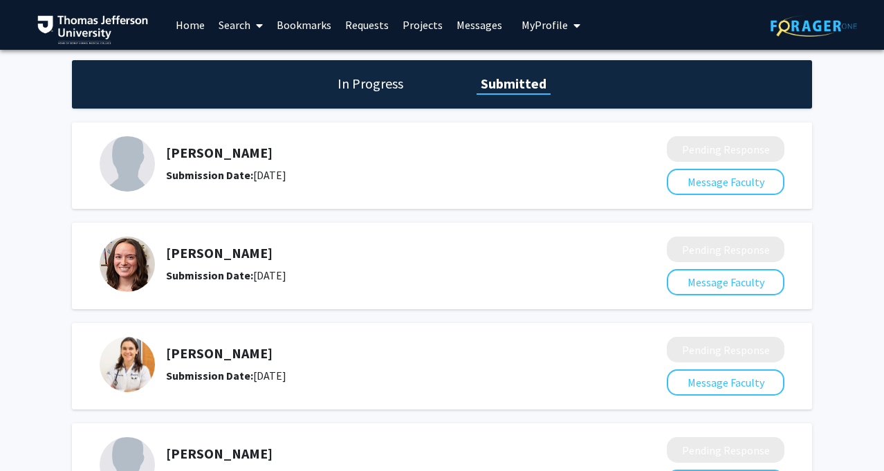
click at [310, 21] on link "Bookmarks" at bounding box center [304, 25] width 68 height 48
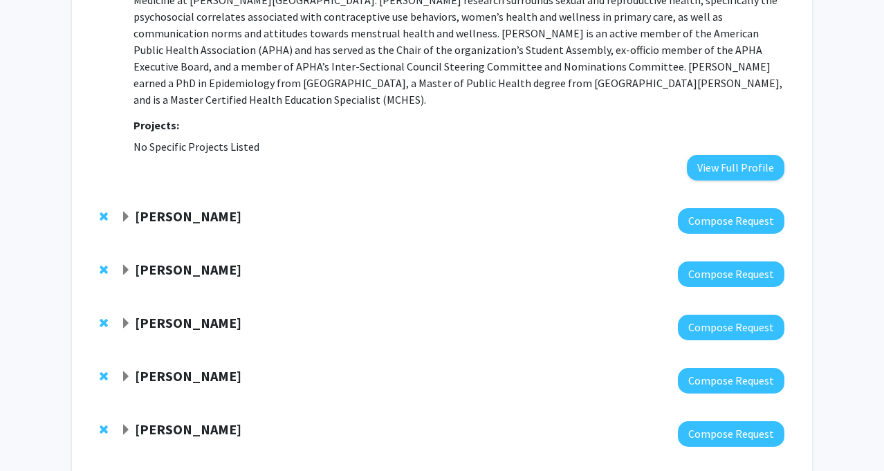
scroll to position [669, 0]
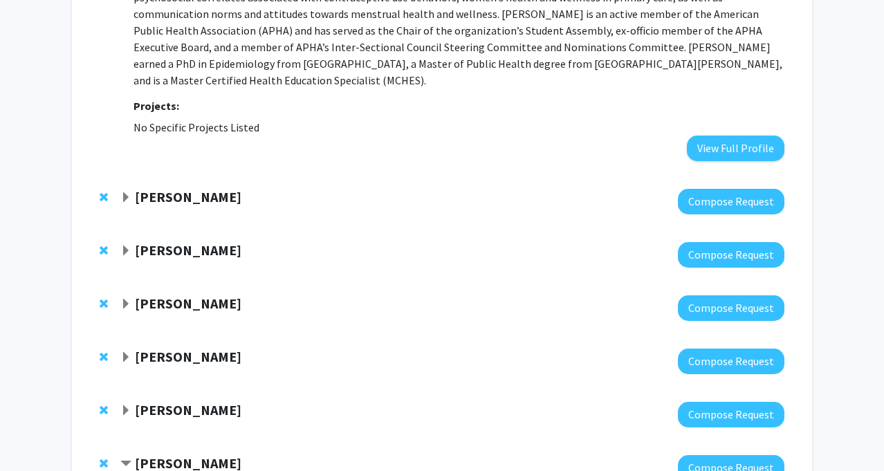
click at [188, 241] on strong "[PERSON_NAME]" at bounding box center [188, 249] width 106 height 17
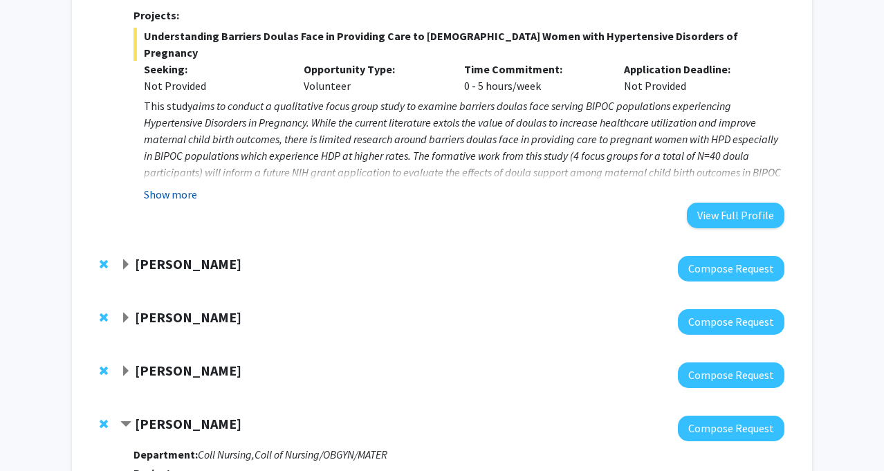
scroll to position [1302, 0]
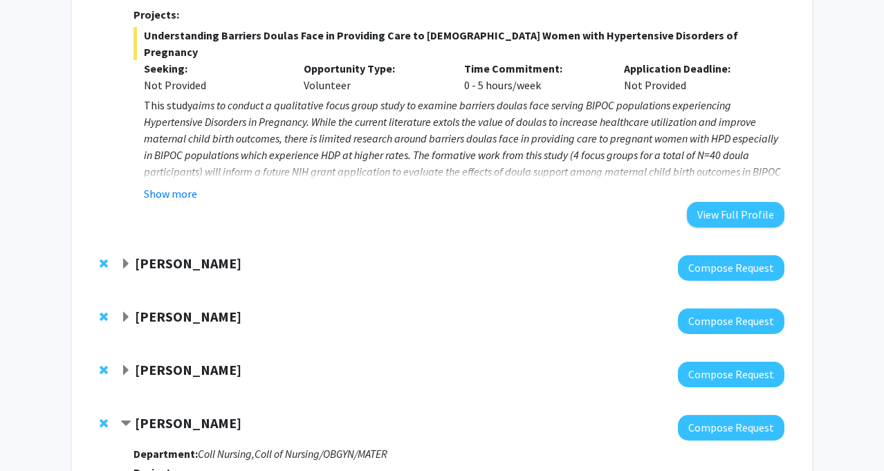
click at [183, 254] on strong "[PERSON_NAME]" at bounding box center [188, 262] width 106 height 17
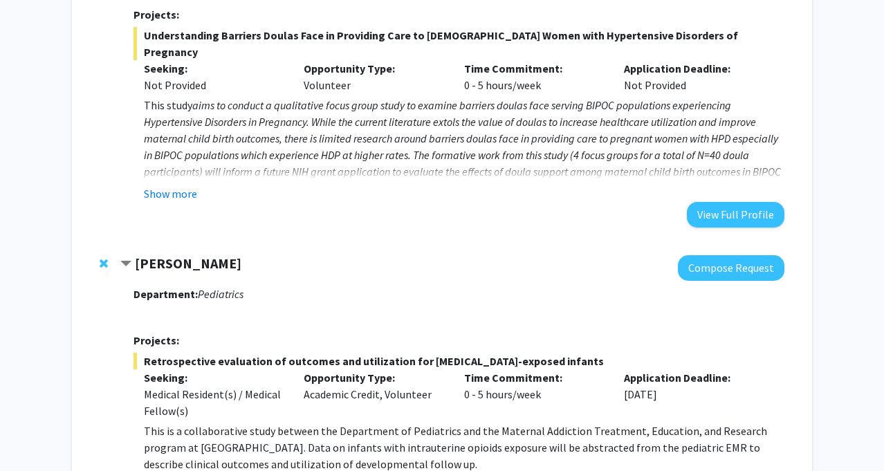
click at [183, 254] on strong "[PERSON_NAME]" at bounding box center [188, 262] width 106 height 17
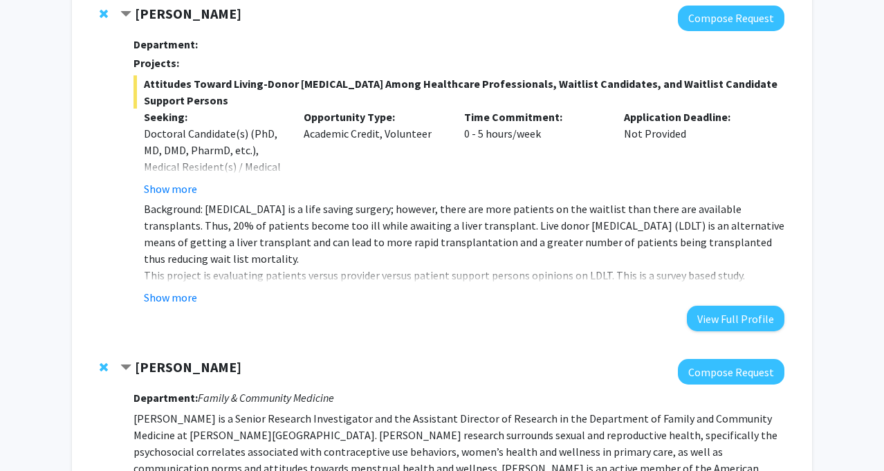
scroll to position [0, 0]
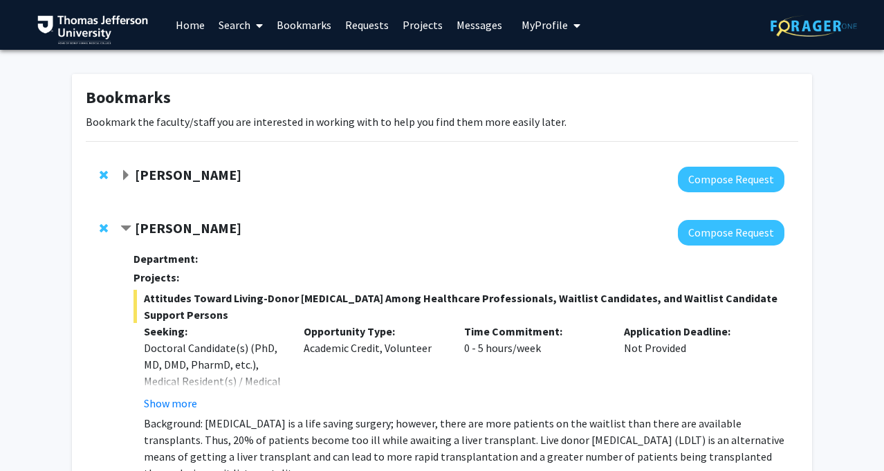
click at [232, 33] on link "Search" at bounding box center [241, 25] width 58 height 48
click at [255, 66] on span "Faculty/Staff" at bounding box center [263, 64] width 102 height 28
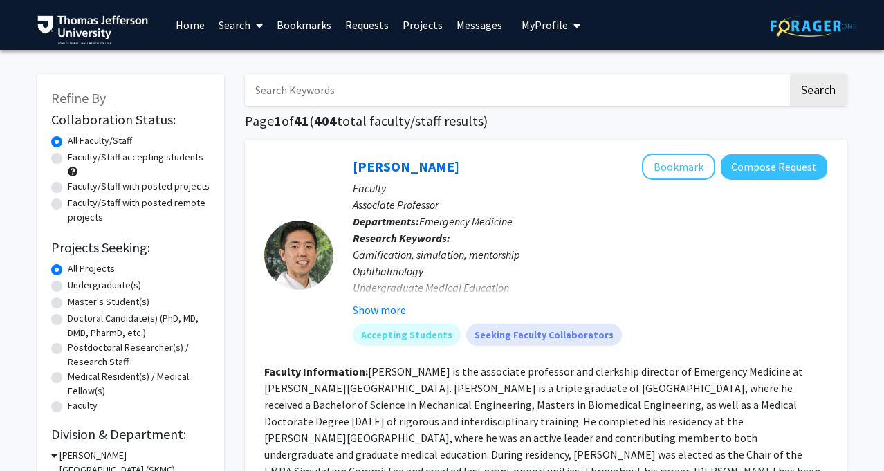
click at [407, 88] on input "Search Keywords" at bounding box center [516, 90] width 543 height 32
type input "[PERSON_NAME]"
click at [790, 74] on button "Search" at bounding box center [818, 90] width 57 height 32
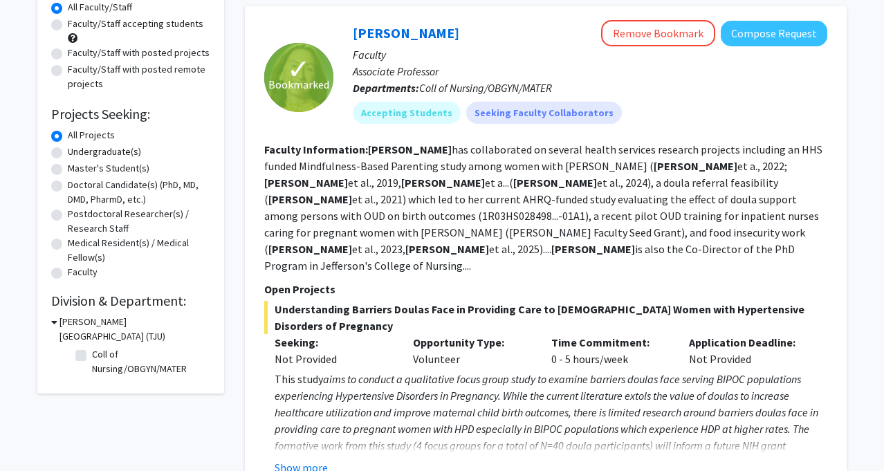
scroll to position [107, 0]
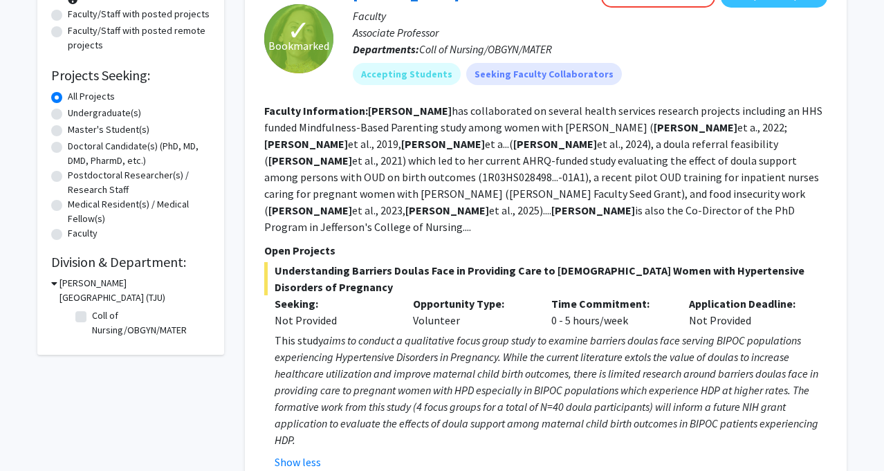
scroll to position [169, 0]
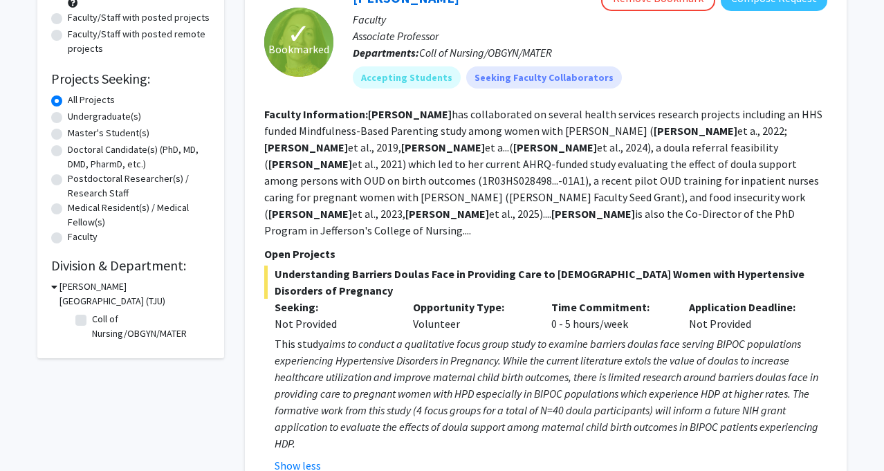
drag, startPoint x: 331, startPoint y: 215, endPoint x: 251, endPoint y: 115, distance: 128.4
click at [251, 115] on div "✓ Bookmarked [PERSON_NAME] Remove Bookmark Compose Request Faculty Associate Pr…" at bounding box center [546, 229] width 602 height 516
copy section "Faculty Information: [PERSON_NAME] has collaborated on several health services …"
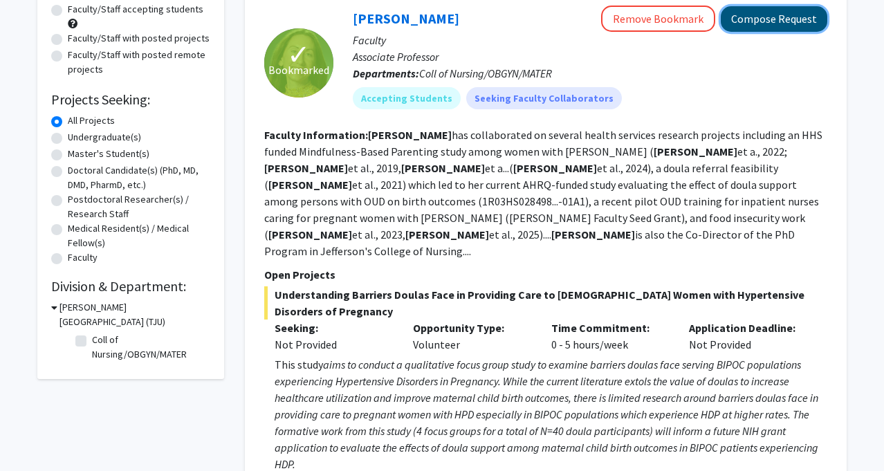
click at [754, 17] on button "Compose Request" at bounding box center [773, 19] width 106 height 26
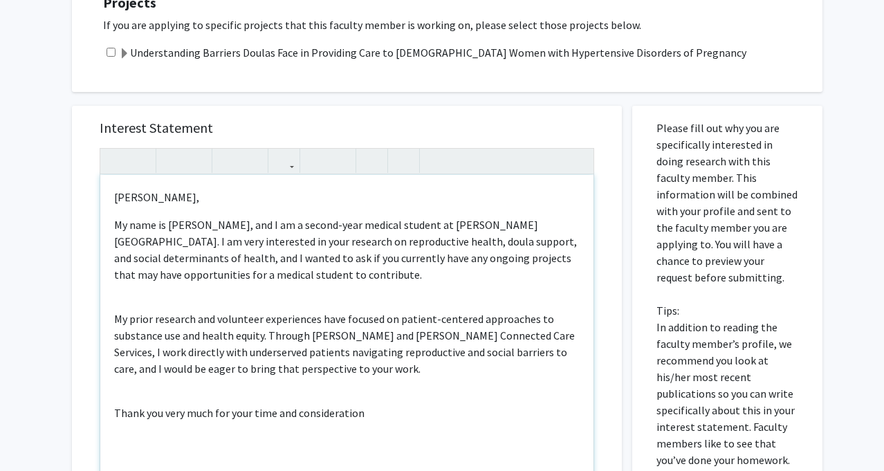
scroll to position [346, 0]
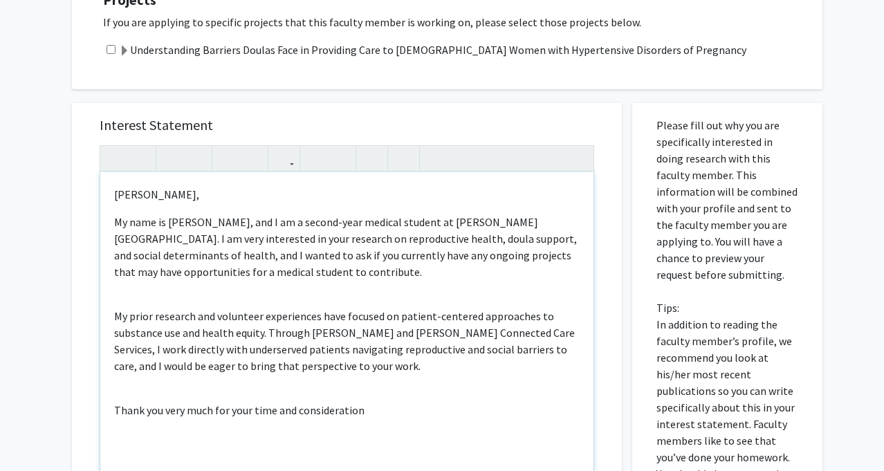
click at [269, 332] on p "My prior research and volunteer experiences have focused on patient-centered ap…" at bounding box center [346, 341] width 465 height 66
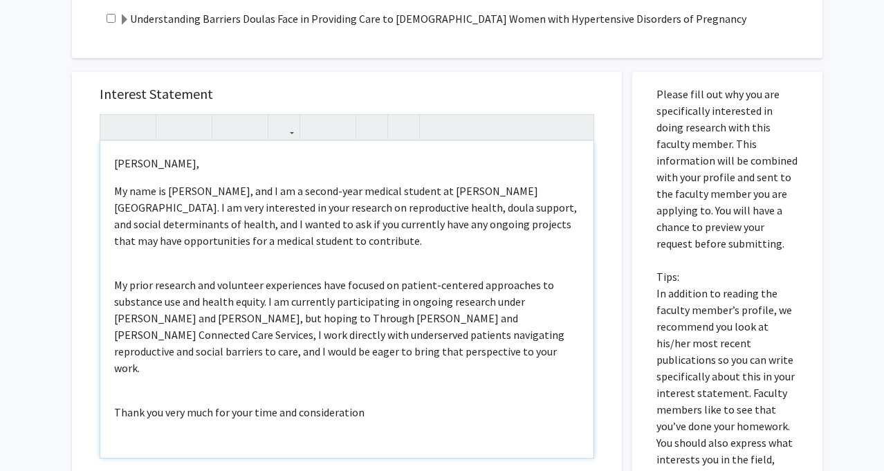
scroll to position [379, 0]
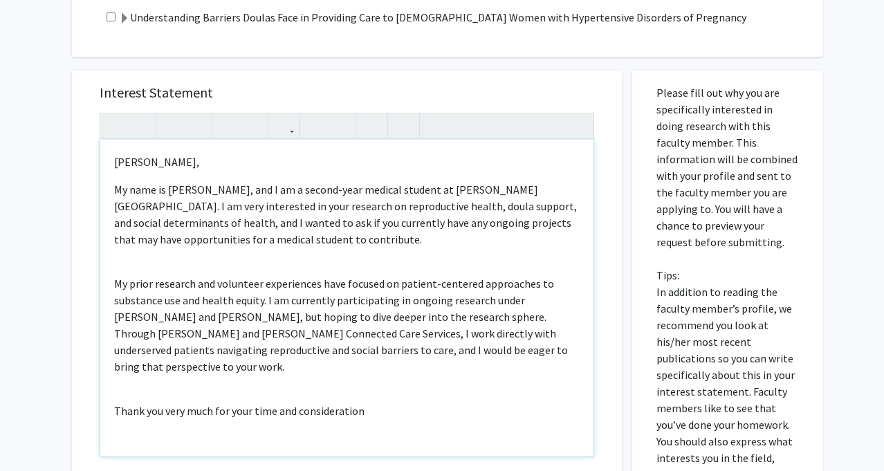
click at [502, 324] on p "My prior research and volunteer experiences have focused on patient-centered ap…" at bounding box center [346, 325] width 465 height 100
click at [328, 358] on p "My prior research and volunteer experiences have focused on patient-centered ap…" at bounding box center [346, 325] width 465 height 100
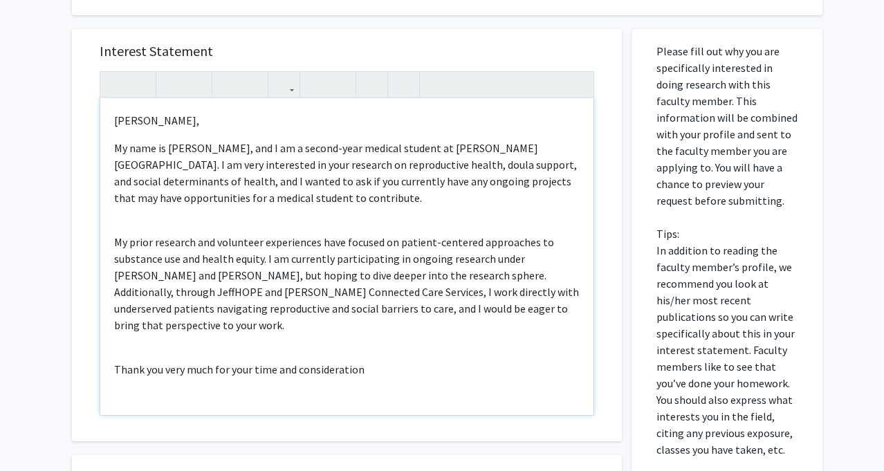
scroll to position [425, 0]
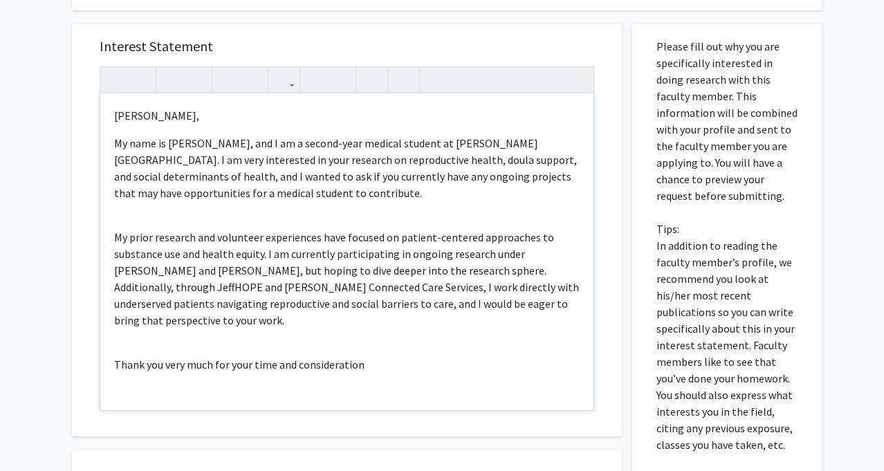
click at [185, 361] on p "Thank you very much for your time and consideration" at bounding box center [346, 364] width 465 height 17
click at [160, 346] on div "[PERSON_NAME], My name is [PERSON_NAME], and I am a second-year medical student…" at bounding box center [346, 251] width 493 height 317
click at [114, 360] on p "Thank you very much for your time and consideration" at bounding box center [346, 364] width 465 height 17
click at [117, 339] on div "[PERSON_NAME], My name is [PERSON_NAME], and I am a second-year medical student…" at bounding box center [346, 251] width 493 height 317
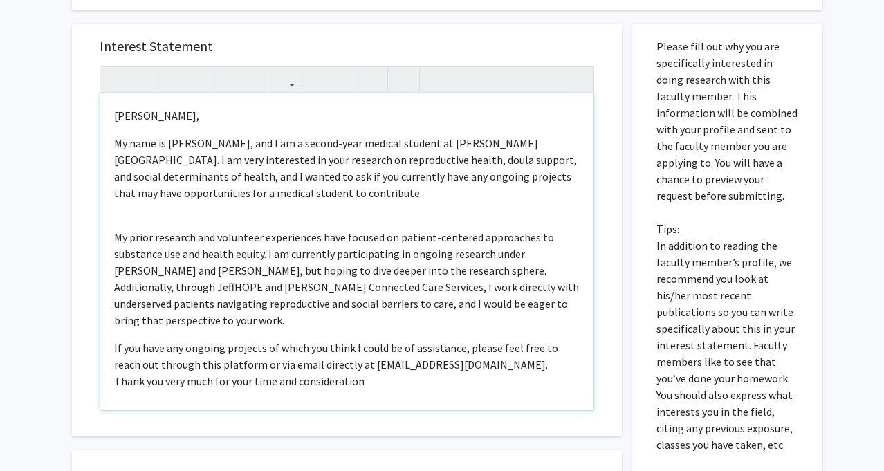
click at [116, 376] on p "Thank you very much for your time and consideration" at bounding box center [346, 381] width 465 height 17
click at [369, 387] on div "[PERSON_NAME], My name is [PERSON_NAME], and I am a second-year medical student…" at bounding box center [346, 251] width 493 height 317
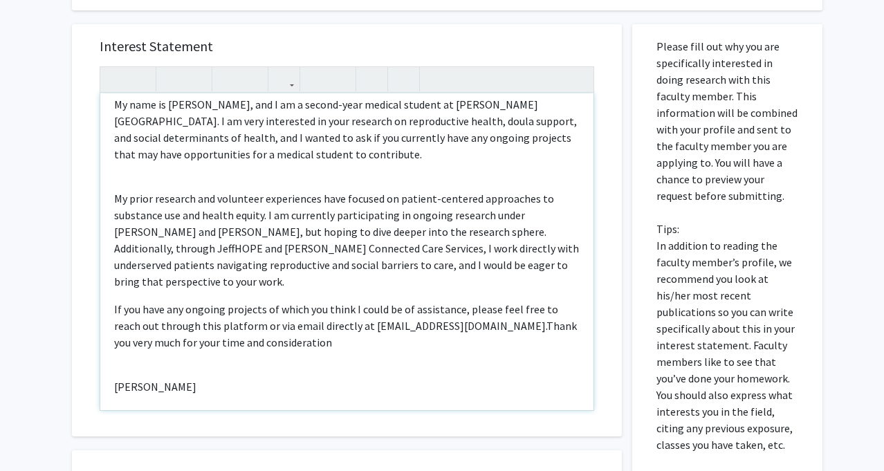
scroll to position [50, 0]
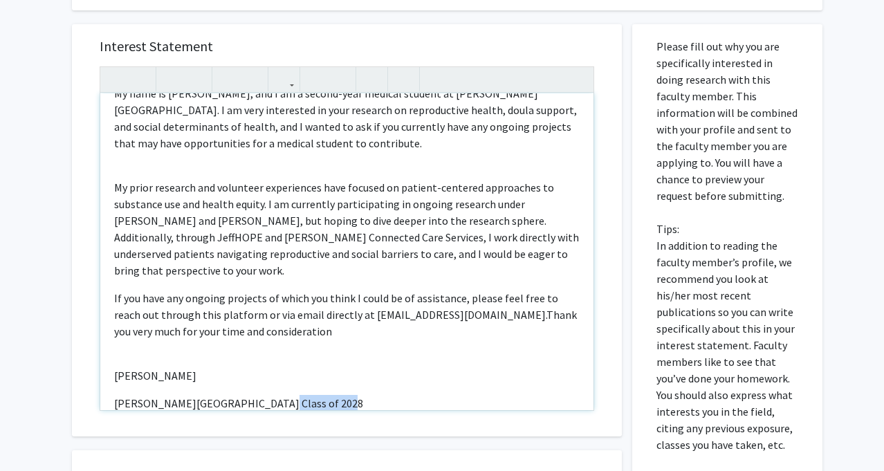
drag, startPoint x: 339, startPoint y: 400, endPoint x: 263, endPoint y: 402, distance: 76.8
click at [262, 401] on div "[PERSON_NAME], My name is [PERSON_NAME], and I am a second-year medical student…" at bounding box center [346, 251] width 493 height 317
click at [119, 357] on p "[PERSON_NAME]" at bounding box center [346, 367] width 465 height 33
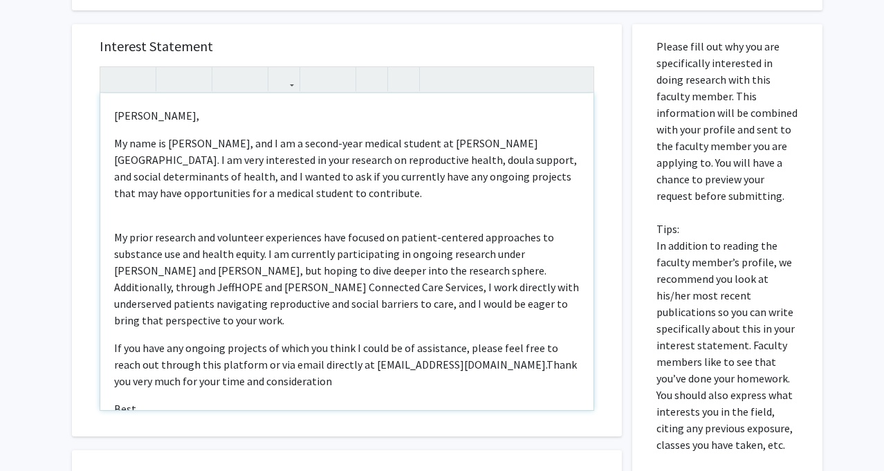
scroll to position [371, 0]
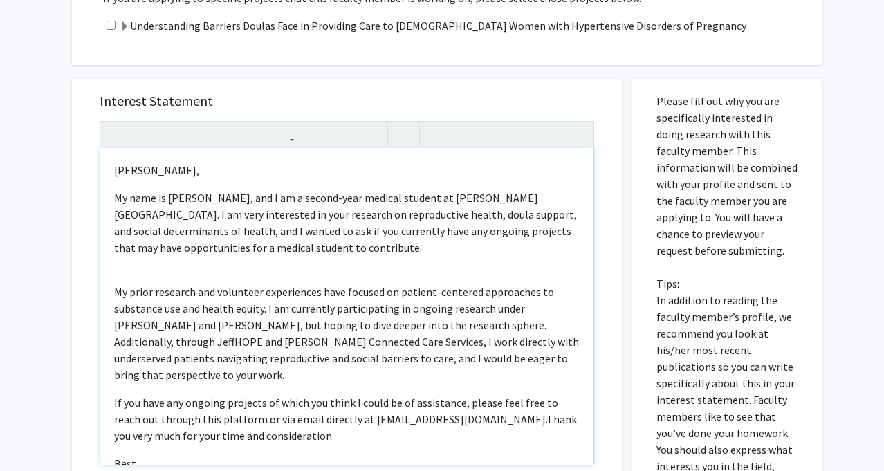
click at [165, 254] on p "My name is [PERSON_NAME], and I am a second-year medical student at [PERSON_NAM…" at bounding box center [346, 222] width 465 height 66
click at [160, 271] on div "[PERSON_NAME], My name is [PERSON_NAME], and I am a second-year medical student…" at bounding box center [346, 306] width 493 height 317
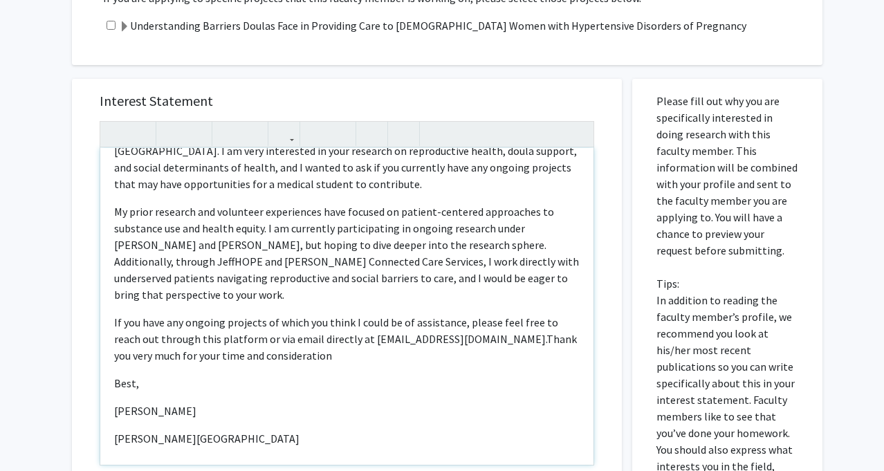
scroll to position [71, 0]
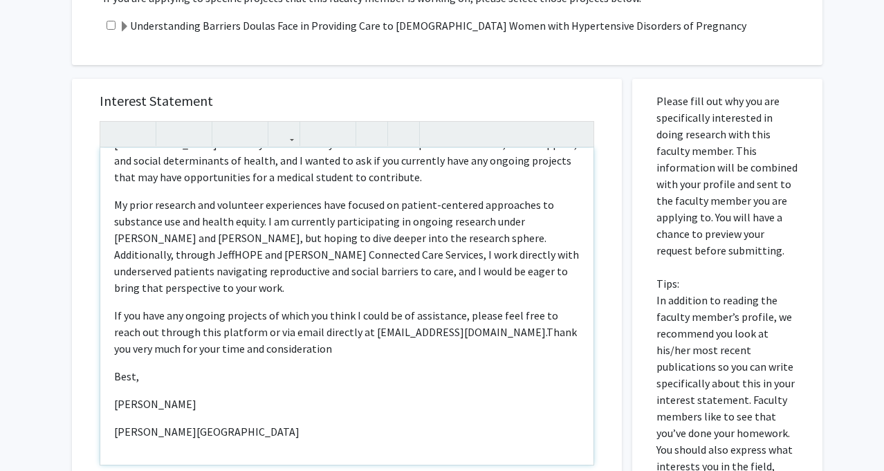
click at [418, 234] on p "My prior research and volunteer experiences have focused on patient-centered ap…" at bounding box center [346, 246] width 465 height 100
click at [469, 237] on p "My prior research and volunteer experiences have focused on patient-centered ap…" at bounding box center [346, 246] width 465 height 100
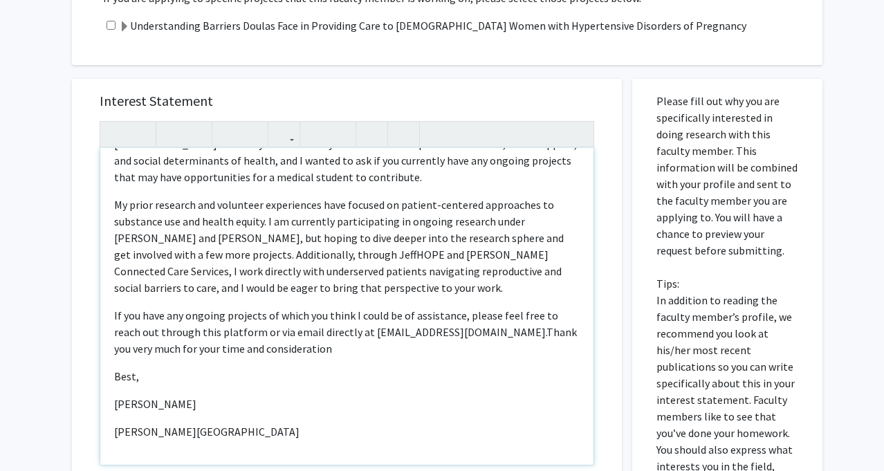
type textarea "<p>[PERSON_NAME],&nbsp;</p><p>My name is [PERSON_NAME], and I am a second-year …"
click at [535, 261] on p "My prior research and volunteer experiences have focused on patient-centered ap…" at bounding box center [346, 246] width 465 height 100
click at [487, 279] on p "My prior research and volunteer experiences have focused on patient-centered ap…" at bounding box center [346, 246] width 465 height 100
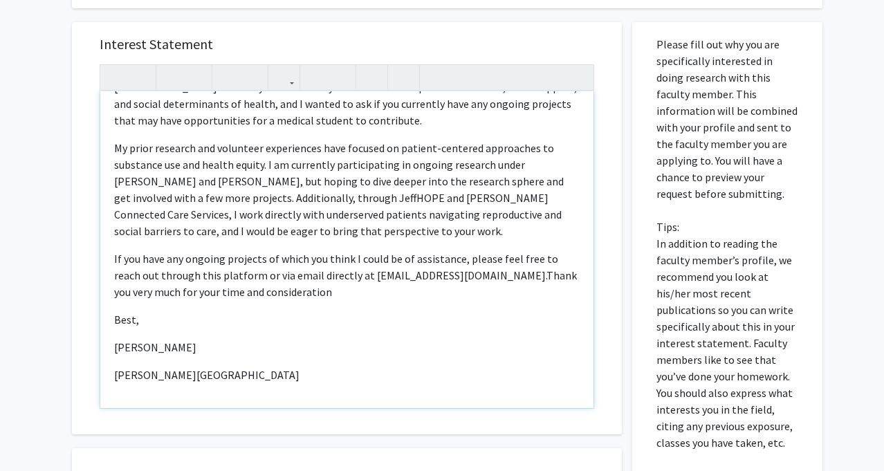
scroll to position [436, 0]
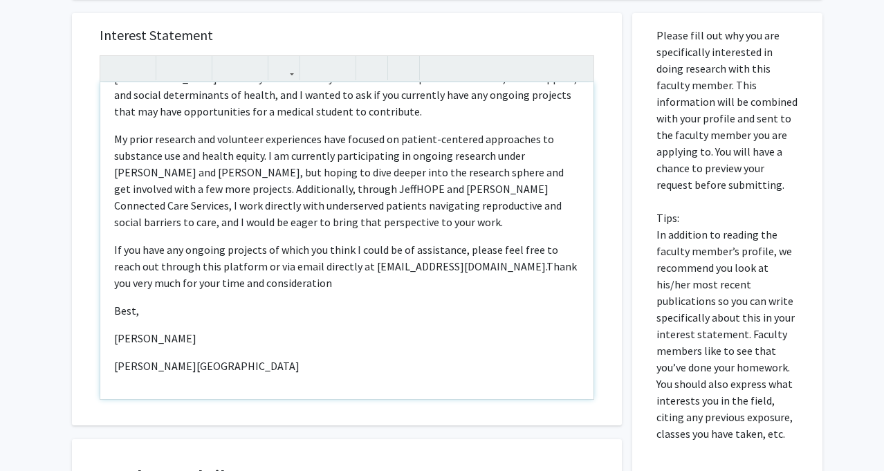
click at [489, 263] on span "Thank you very much for your time and consideration" at bounding box center [345, 274] width 463 height 30
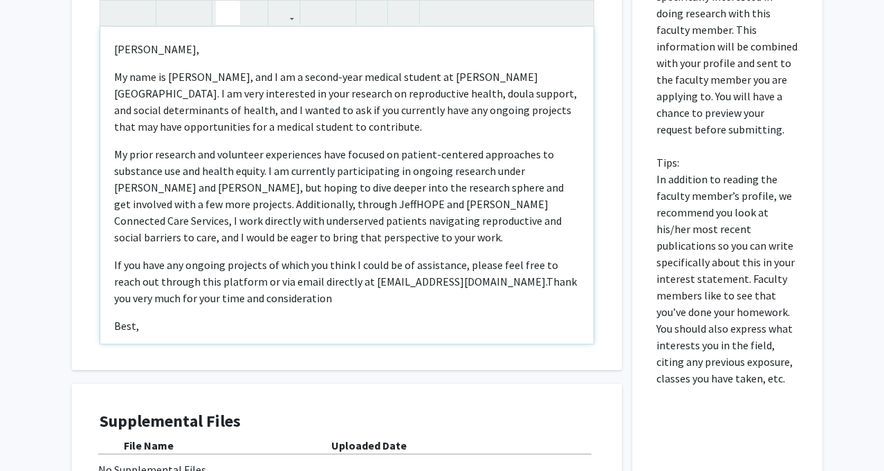
scroll to position [662, 0]
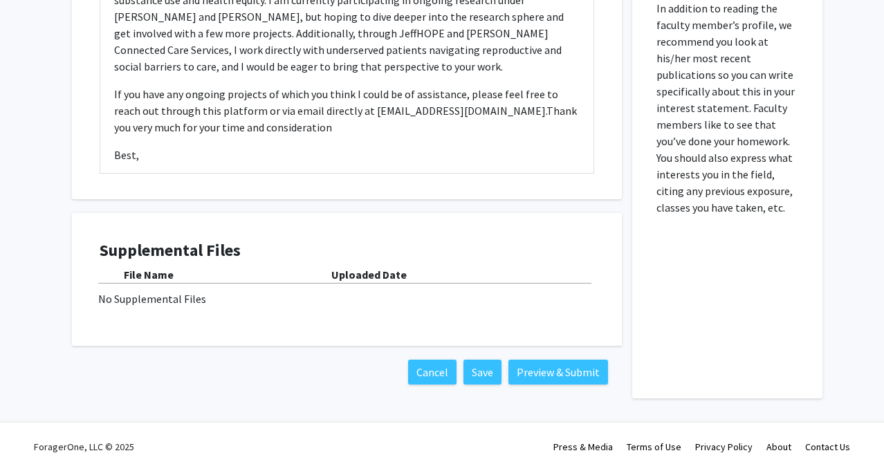
click at [524, 357] on div "Cancel Save Preview & Submit" at bounding box center [347, 372] width 550 height 53
click at [524, 361] on button "Preview & Submit" at bounding box center [558, 372] width 100 height 25
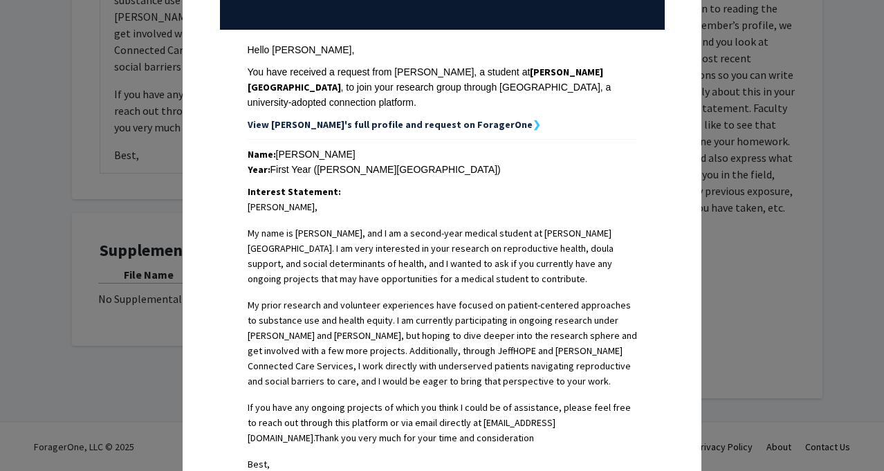
scroll to position [485, 0]
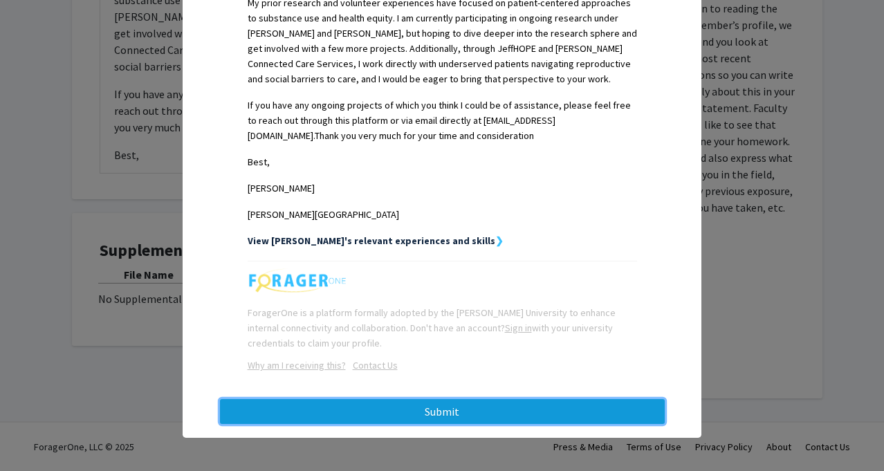
click at [433, 407] on button "Submit" at bounding box center [442, 411] width 445 height 25
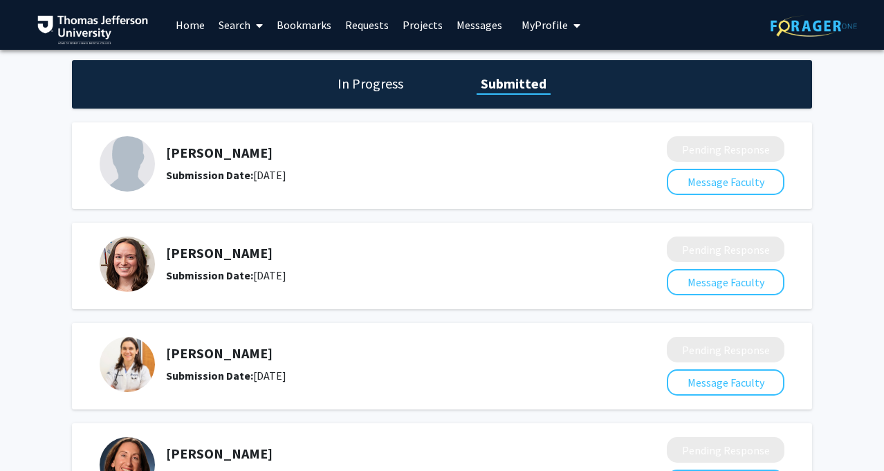
click at [248, 30] on link "Search" at bounding box center [241, 25] width 58 height 48
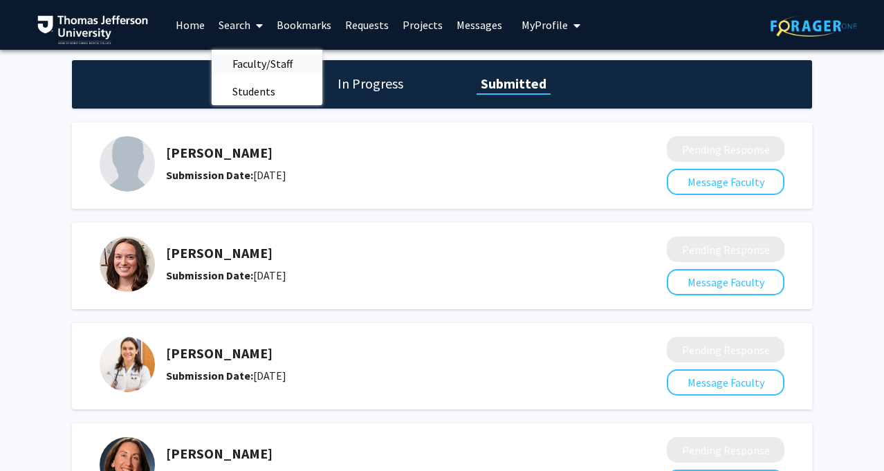
click at [268, 65] on span "Faculty/Staff" at bounding box center [263, 64] width 102 height 28
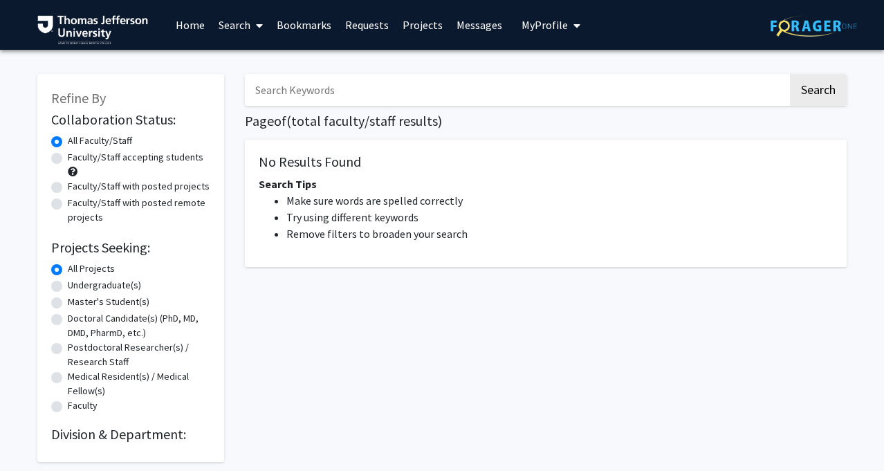
click at [334, 95] on input "Search Keywords" at bounding box center [516, 90] width 543 height 32
click at [790, 74] on button "Search" at bounding box center [818, 90] width 57 height 32
click at [820, 86] on button "Search" at bounding box center [818, 90] width 57 height 32
click at [818, 87] on button "Search" at bounding box center [818, 90] width 57 height 32
drag, startPoint x: 347, startPoint y: 97, endPoint x: 207, endPoint y: 97, distance: 140.4
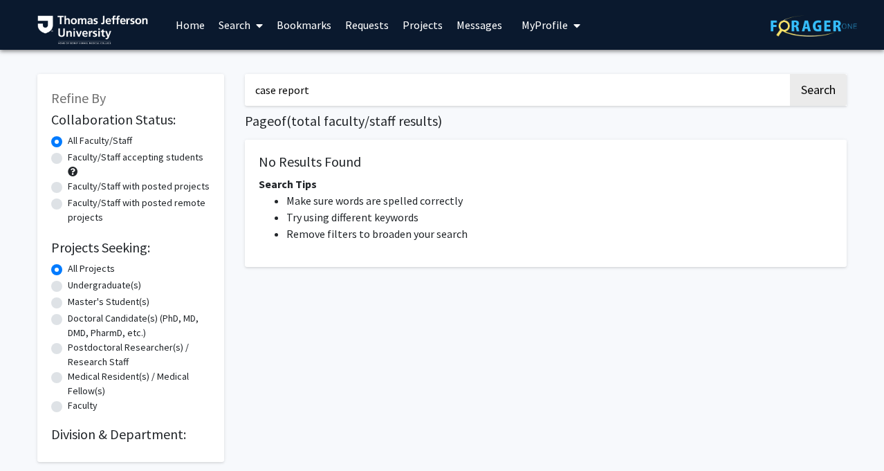
click at [209, 97] on div "Refine By Collaboration Status: Collaboration Status All Faculty/Staff Collabor…" at bounding box center [442, 261] width 830 height 402
click at [790, 74] on button "Search" at bounding box center [818, 90] width 57 height 32
drag, startPoint x: 299, startPoint y: 92, endPoint x: 250, endPoint y: 91, distance: 48.4
click at [250, 91] on input "case" at bounding box center [516, 90] width 543 height 32
type input "write up"
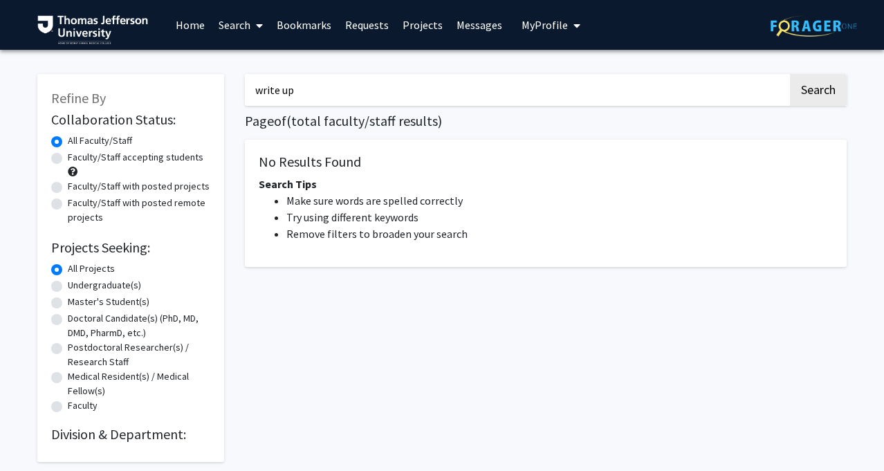
click at [790, 74] on button "Search" at bounding box center [818, 90] width 57 height 32
click at [84, 156] on label "Faculty/Staff accepting students" at bounding box center [136, 157] width 136 height 15
click at [77, 156] on input "Faculty/Staff accepting students" at bounding box center [72, 154] width 9 height 9
radio input "true"
drag, startPoint x: 345, startPoint y: 91, endPoint x: 165, endPoint y: 92, distance: 180.5
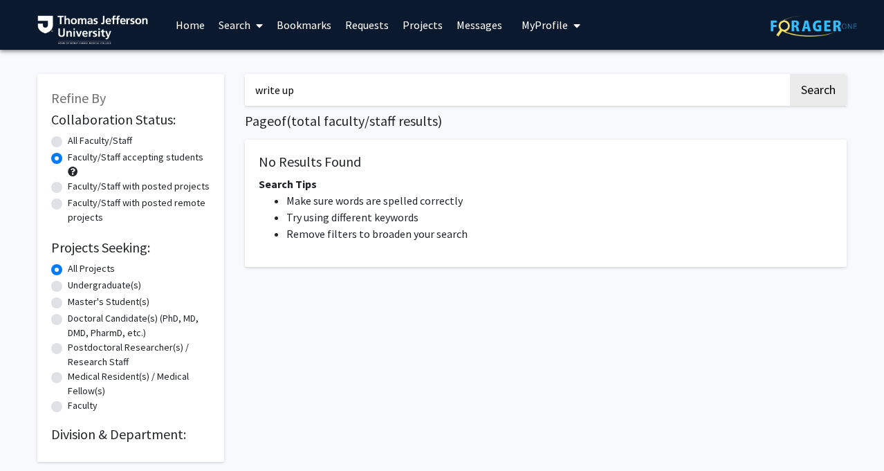
click at [165, 92] on div "Refine By Collaboration Status: Collaboration Status All Faculty/Staff Collabor…" at bounding box center [442, 261] width 830 height 402
click at [315, 310] on nav "Page navigation" at bounding box center [546, 297] width 602 height 32
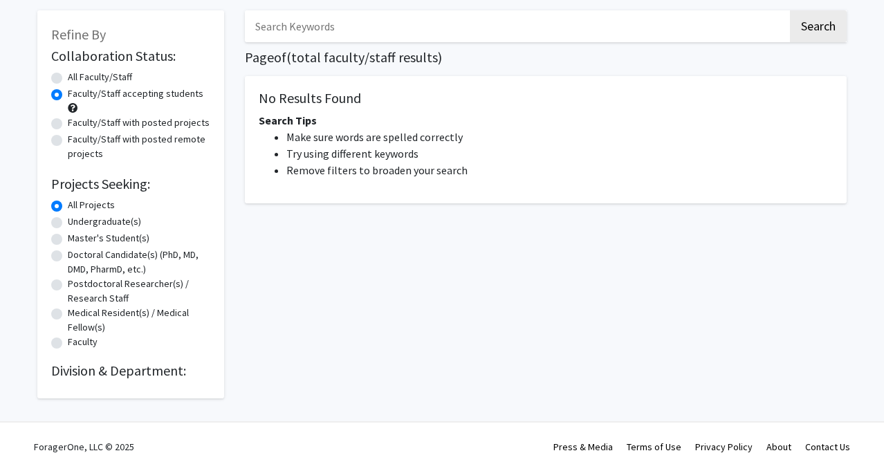
click at [88, 223] on label "Undergraduate(s)" at bounding box center [104, 221] width 73 height 15
click at [77, 223] on input "Undergraduate(s)" at bounding box center [72, 218] width 9 height 9
radio input "true"
click at [73, 207] on label "All Projects" at bounding box center [91, 205] width 47 height 15
click at [73, 207] on input "All Projects" at bounding box center [72, 202] width 9 height 9
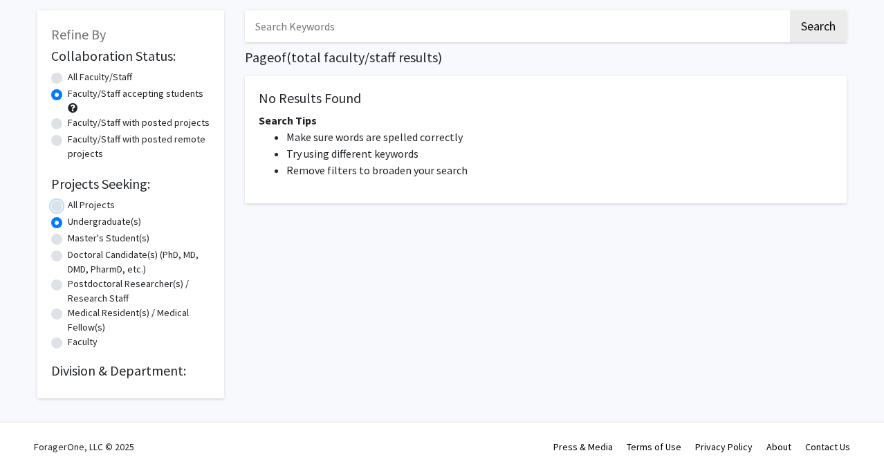
radio input "true"
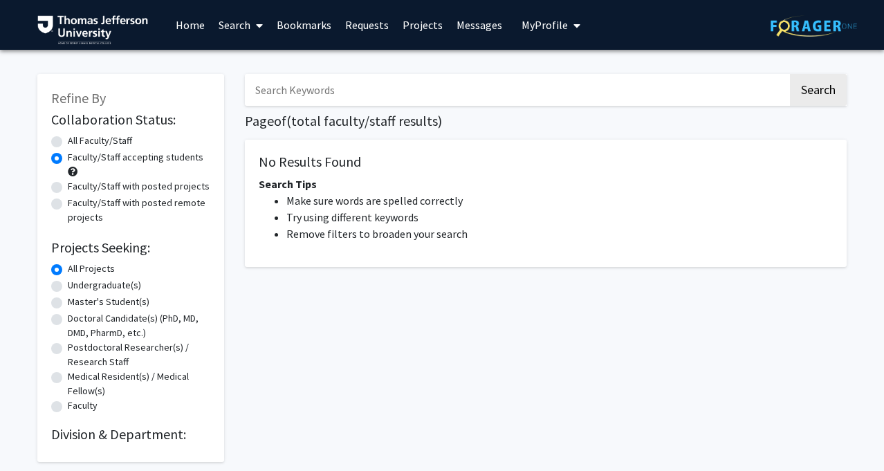
click at [245, 30] on link "Search" at bounding box center [241, 25] width 58 height 48
click at [253, 61] on span "Faculty/Staff" at bounding box center [263, 64] width 102 height 28
click at [49, 142] on div "Refine By Collaboration Status: Collaboration Status All Faculty/Staff Collabor…" at bounding box center [130, 268] width 187 height 388
click at [68, 139] on label "All Faculty/Staff" at bounding box center [100, 140] width 64 height 15
click at [68, 139] on input "All Faculty/Staff" at bounding box center [72, 137] width 9 height 9
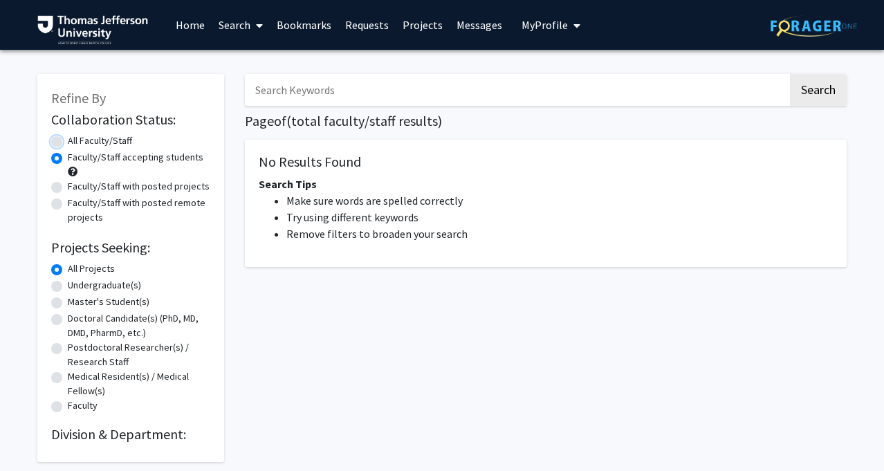
radio input "true"
click at [347, 30] on link "Requests" at bounding box center [366, 25] width 57 height 48
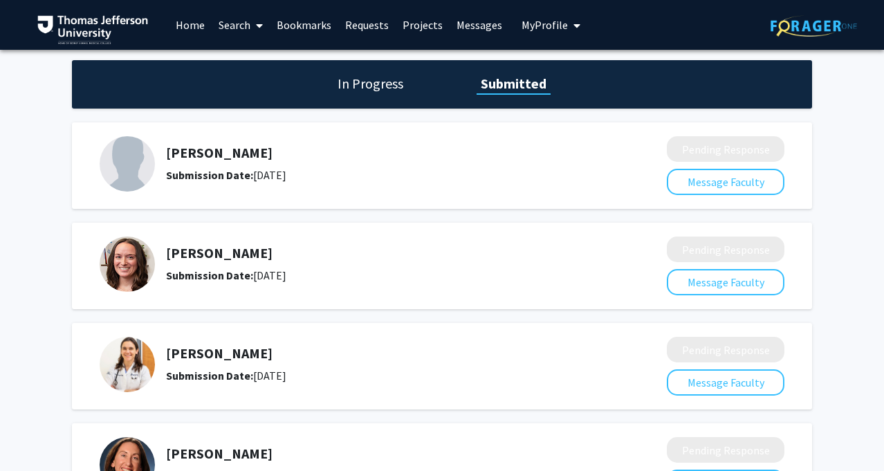
click at [241, 37] on link "Search" at bounding box center [241, 25] width 58 height 48
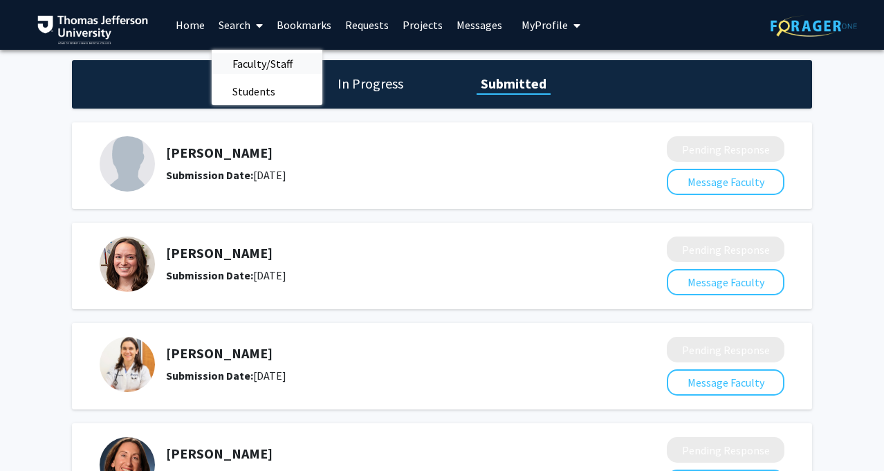
click at [254, 73] on span "Faculty/Staff" at bounding box center [263, 64] width 102 height 28
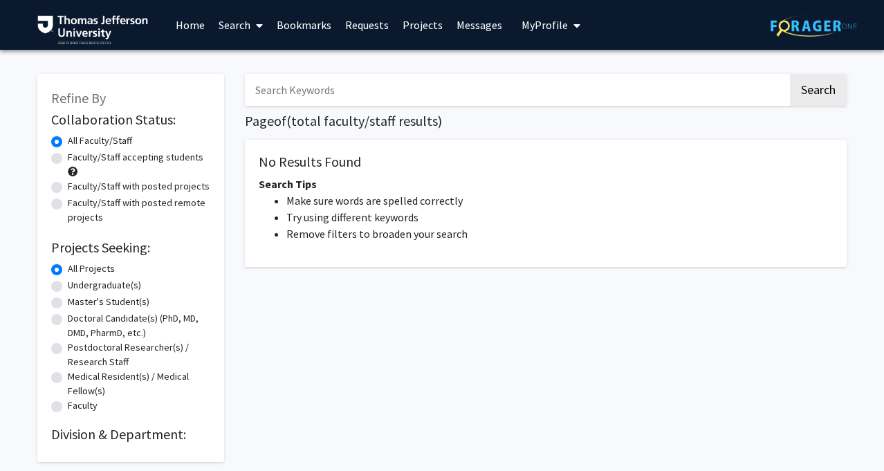
click at [331, 69] on div "Search Page of ( total faculty/staff results) No Results Found Search Tips Make…" at bounding box center [545, 261] width 622 height 402
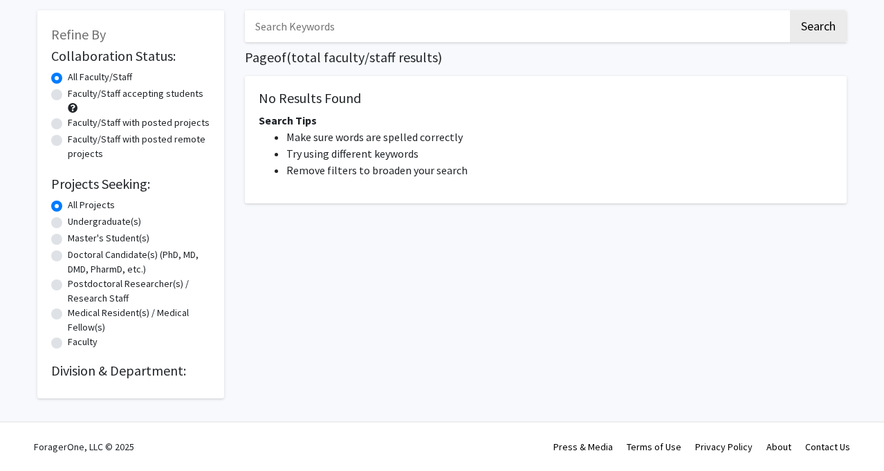
click at [68, 120] on label "Faculty/Staff with posted projects" at bounding box center [139, 122] width 142 height 15
click at [68, 120] on input "Faculty/Staff with posted projects" at bounding box center [72, 119] width 9 height 9
radio input "true"
click at [823, 18] on button "Search" at bounding box center [818, 26] width 57 height 32
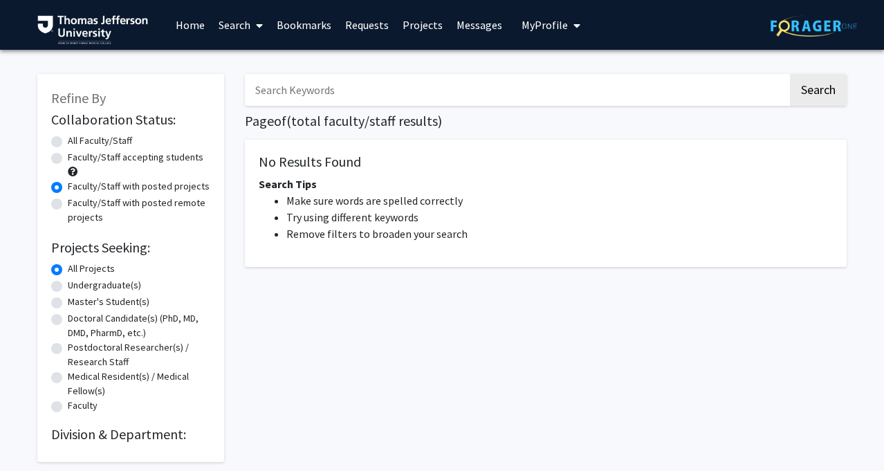
click at [496, 95] on input "Search Keywords" at bounding box center [516, 90] width 543 height 32
type input "[PERSON_NAME]"
click at [821, 93] on button "Search" at bounding box center [818, 90] width 57 height 32
click at [841, 88] on button "Search" at bounding box center [818, 90] width 57 height 32
click at [93, 140] on label "All Faculty/Staff" at bounding box center [100, 140] width 64 height 15
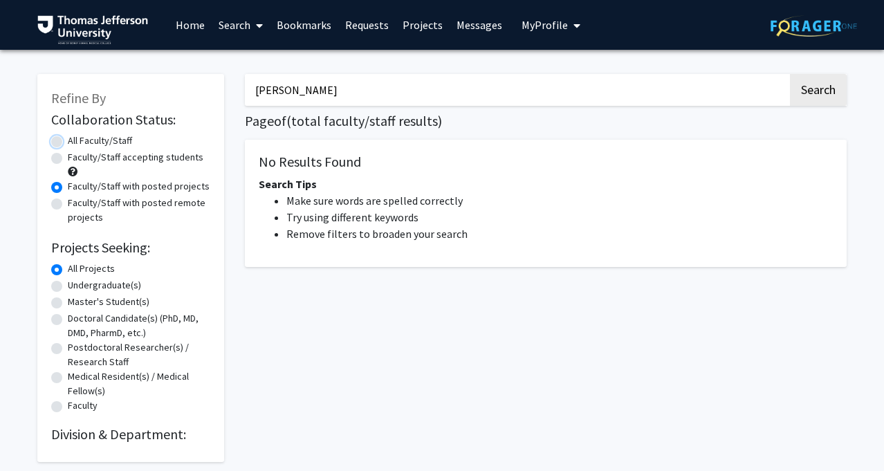
click at [77, 140] on input "All Faculty/Staff" at bounding box center [72, 137] width 9 height 9
radio input "true"
click at [844, 82] on button "Search" at bounding box center [818, 90] width 57 height 32
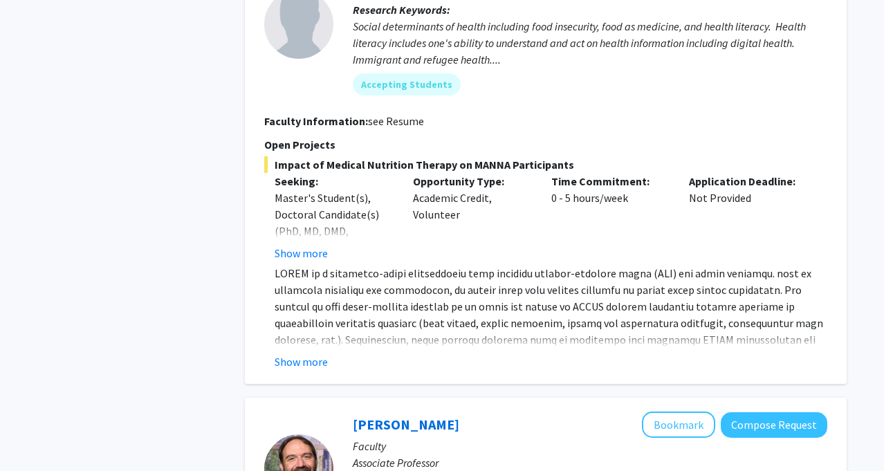
scroll to position [810, 0]
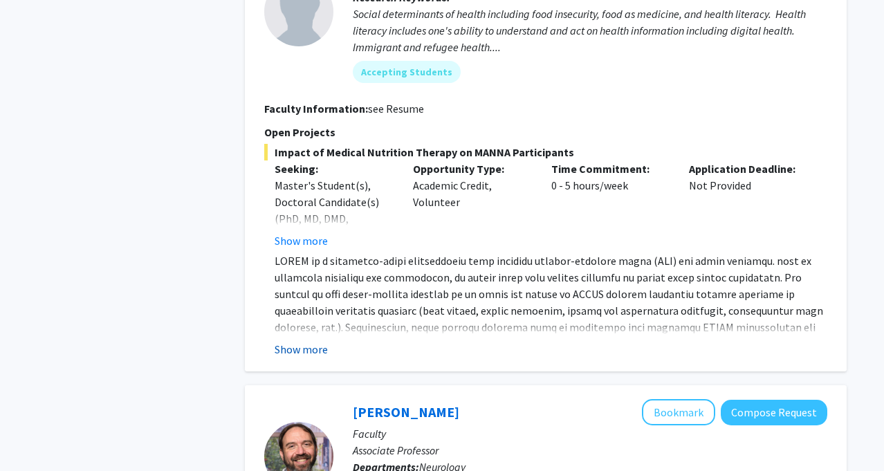
click at [315, 341] on button "Show more" at bounding box center [300, 349] width 53 height 17
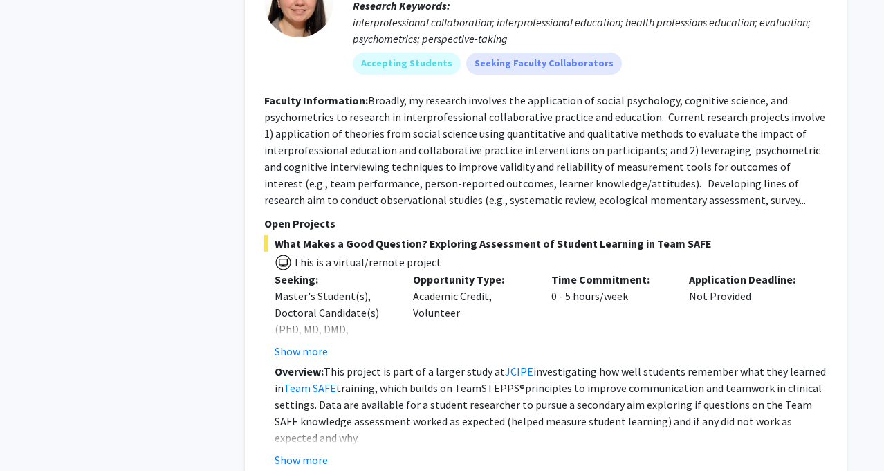
scroll to position [4807, 0]
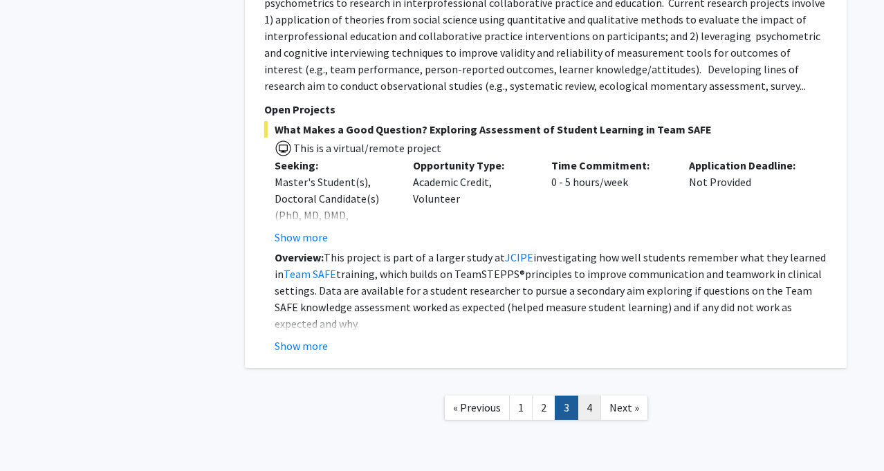
click at [584, 395] on link "4" at bounding box center [589, 407] width 24 height 24
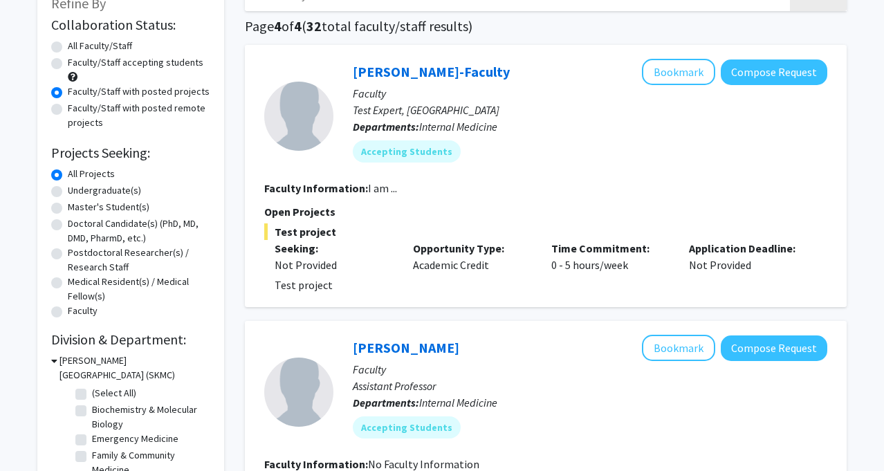
scroll to position [72, 0]
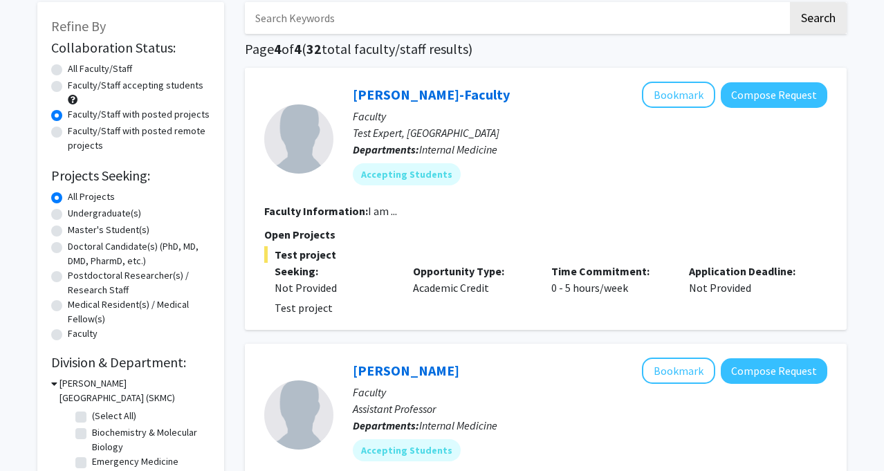
click at [68, 84] on label "Faculty/Staff accepting students" at bounding box center [136, 85] width 136 height 15
click at [68, 84] on input "Faculty/Staff accepting students" at bounding box center [72, 82] width 9 height 9
radio input "true"
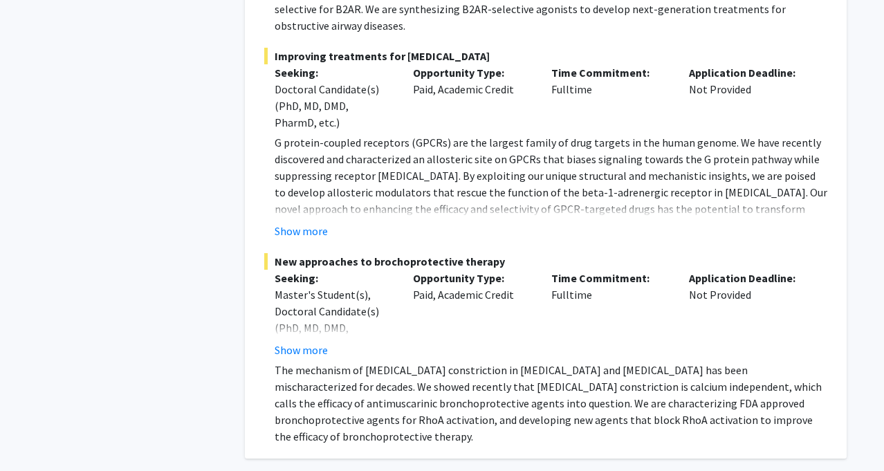
scroll to position [10261, 0]
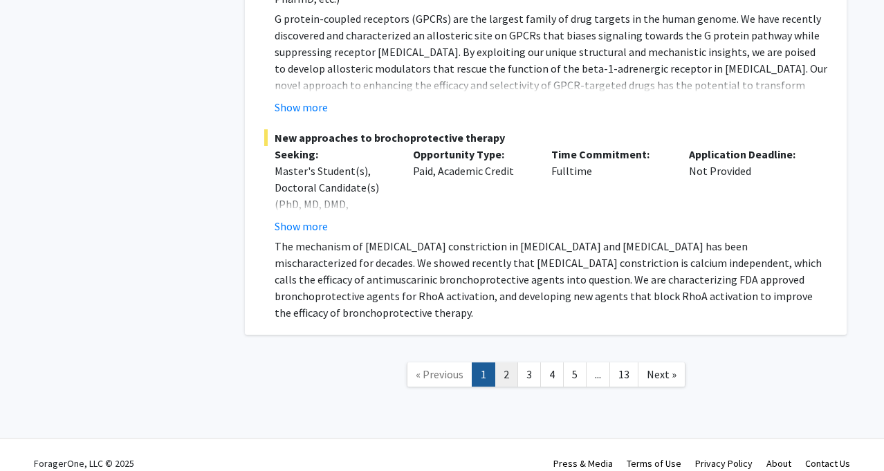
click at [511, 362] on link "2" at bounding box center [506, 374] width 24 height 24
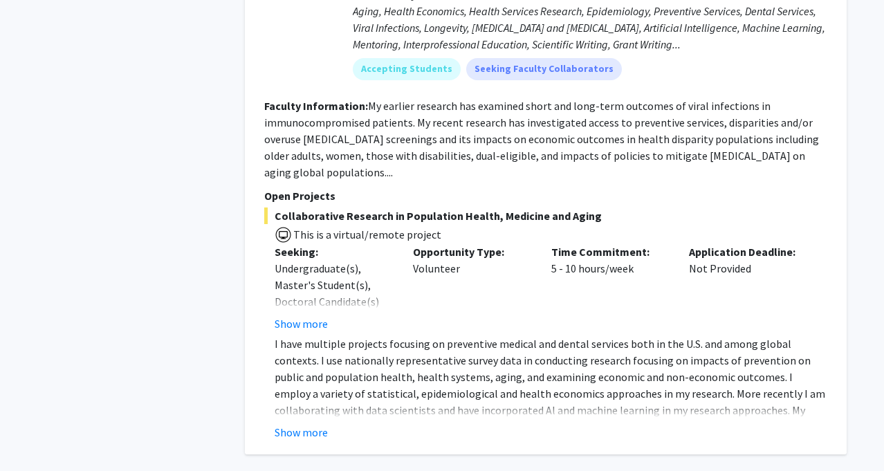
scroll to position [5360, 0]
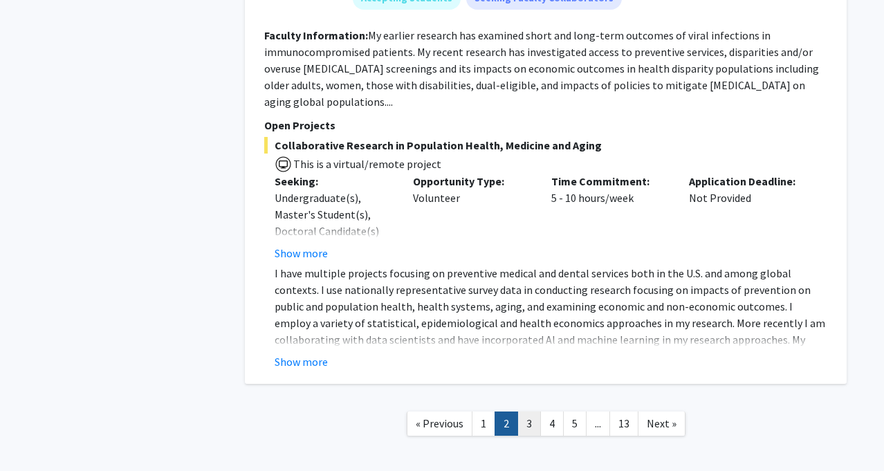
click at [528, 411] on link "3" at bounding box center [529, 423] width 24 height 24
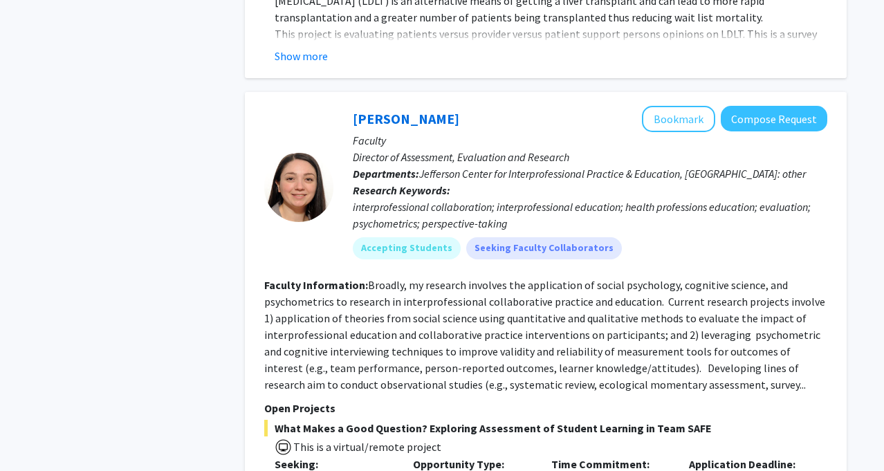
scroll to position [4708, 0]
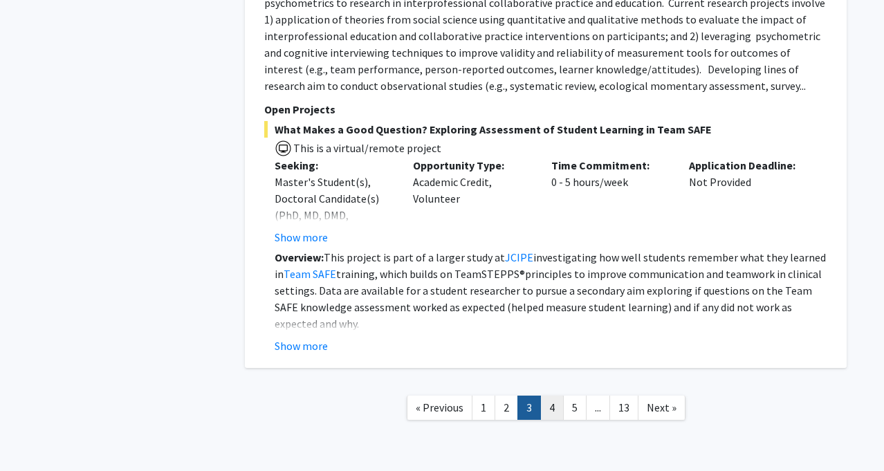
click at [548, 395] on link "4" at bounding box center [552, 407] width 24 height 24
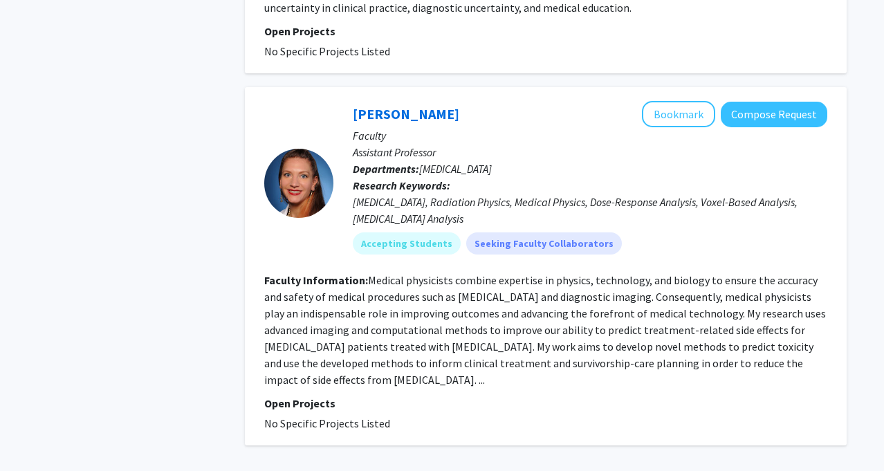
scroll to position [3053, 0]
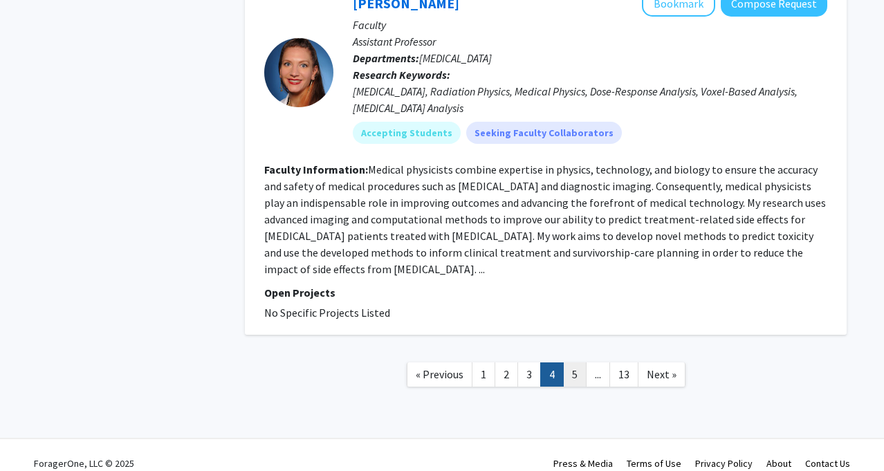
click at [574, 362] on link "5" at bounding box center [575, 374] width 24 height 24
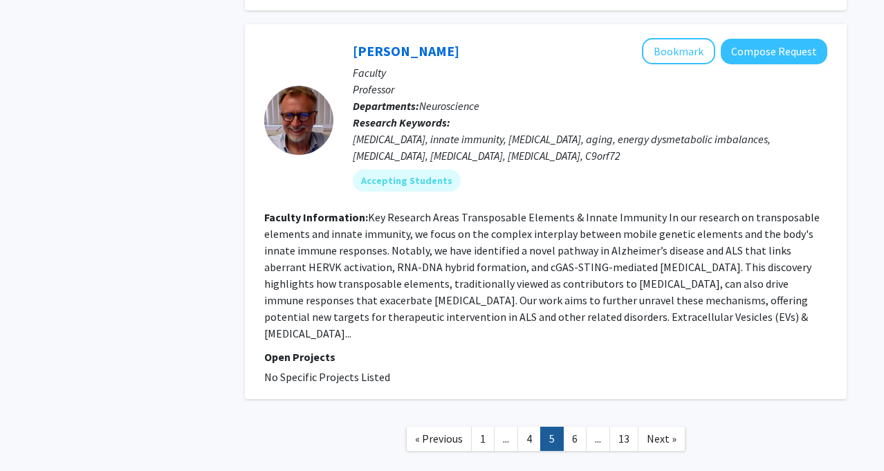
scroll to position [3135, 0]
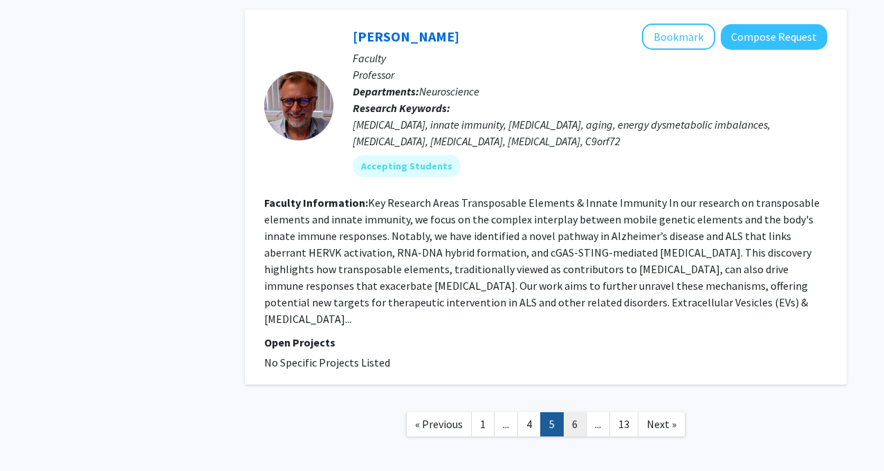
click at [577, 412] on link "6" at bounding box center [575, 424] width 24 height 24
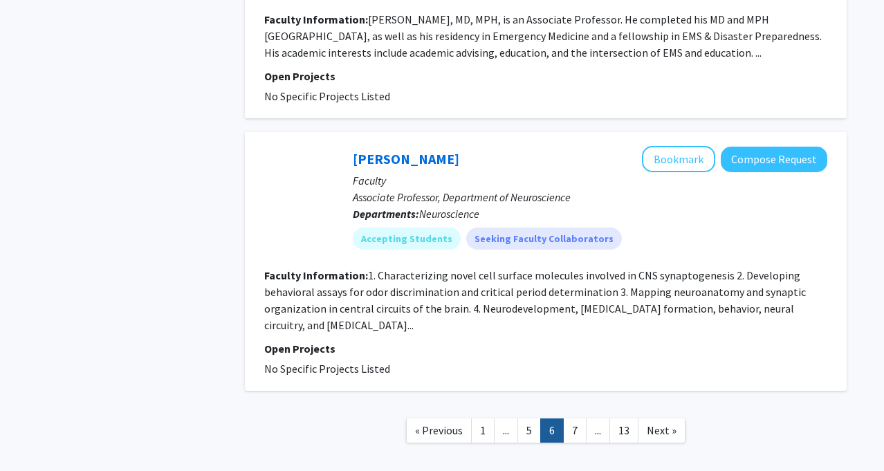
scroll to position [2629, 0]
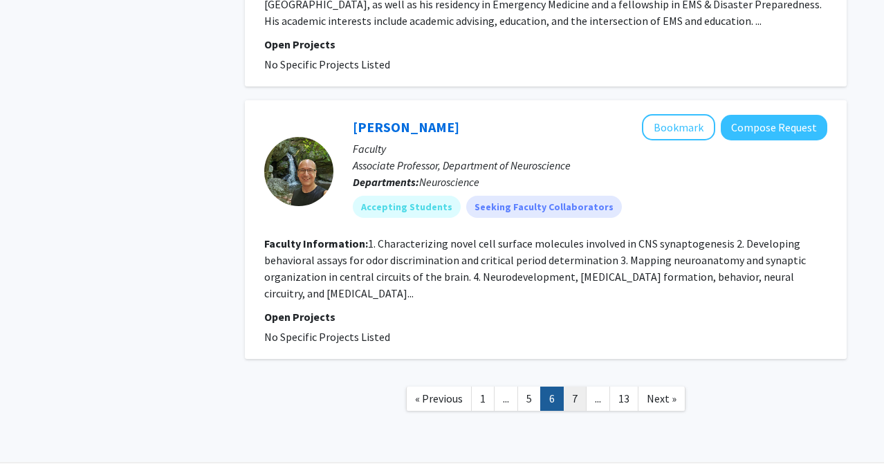
click at [572, 386] on link "7" at bounding box center [575, 398] width 24 height 24
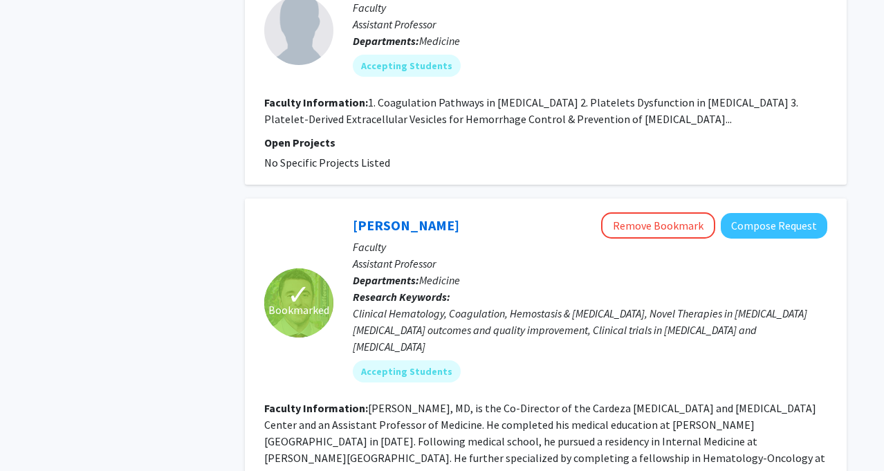
scroll to position [3008, 0]
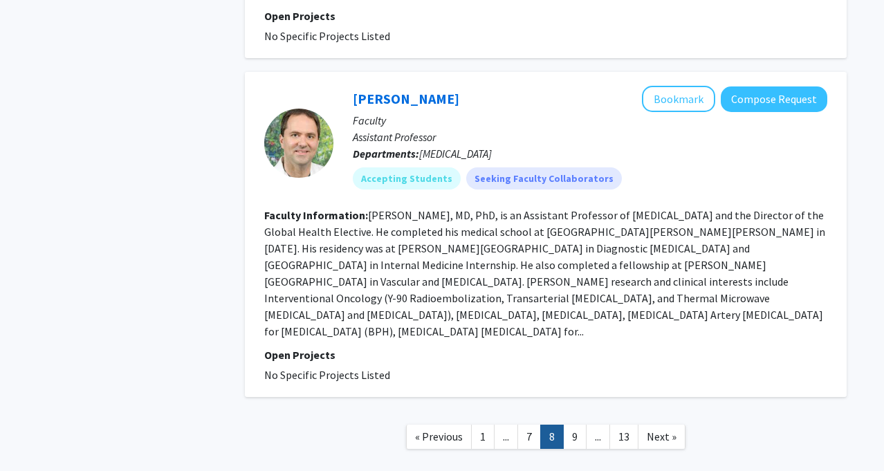
scroll to position [3030, 0]
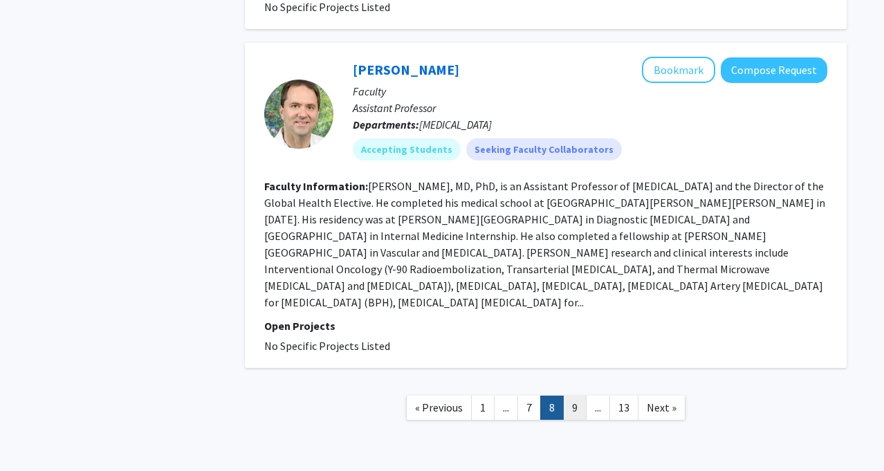
click at [575, 395] on link "9" at bounding box center [575, 407] width 24 height 24
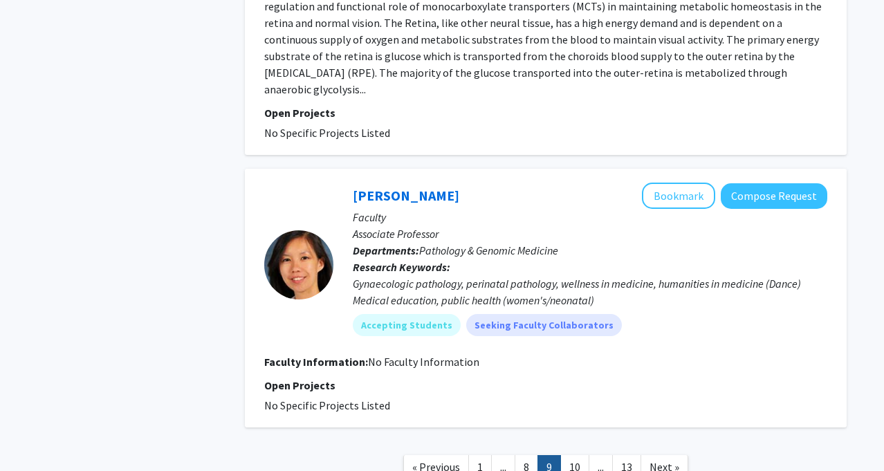
scroll to position [2694, 0]
click at [577, 454] on link "10" at bounding box center [574, 466] width 29 height 24
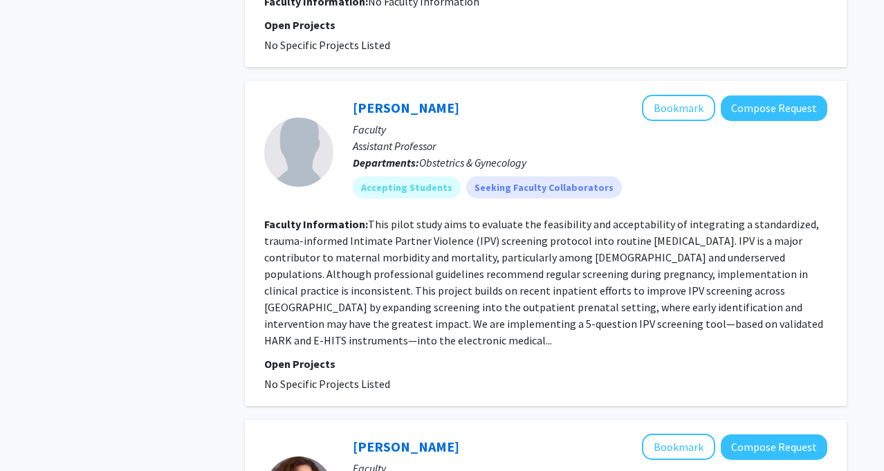
scroll to position [1787, 0]
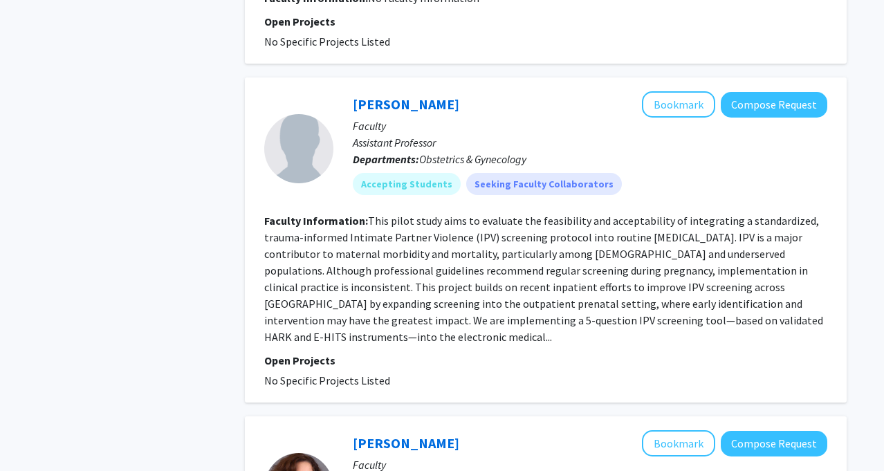
click at [306, 338] on fg-read-more "This pilot study aims to evaluate the feasibility and acceptability of integrat…" at bounding box center [543, 279] width 559 height 130
click at [309, 299] on fg-read-more "This pilot study aims to evaluate the feasibility and acceptability of integrat…" at bounding box center [543, 279] width 559 height 130
click at [329, 260] on fg-read-more "This pilot study aims to evaluate the feasibility and acceptability of integrat…" at bounding box center [543, 279] width 559 height 130
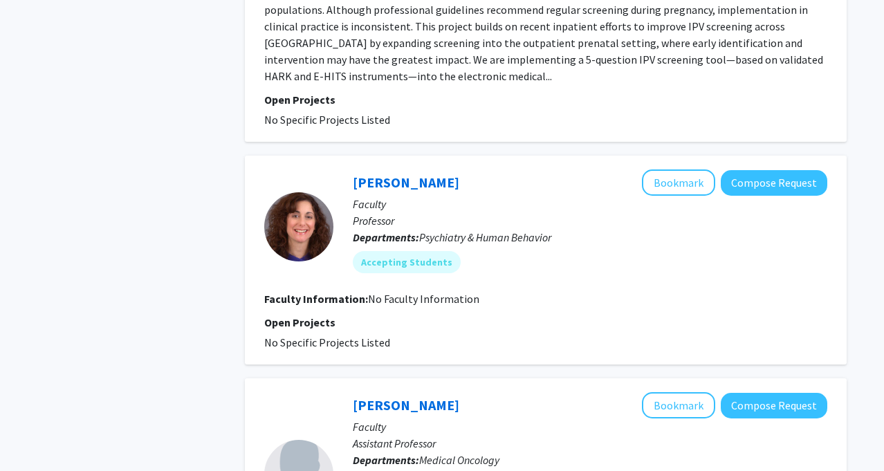
scroll to position [1871, 0]
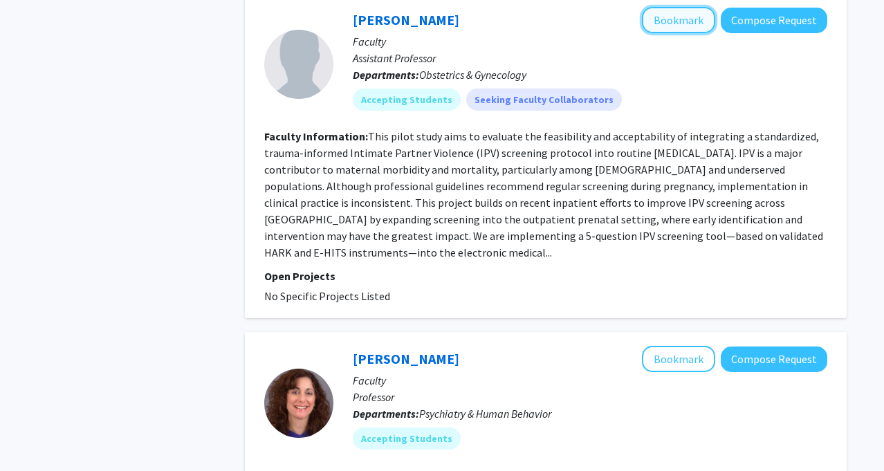
click at [667, 22] on button "Bookmark" at bounding box center [678, 20] width 73 height 26
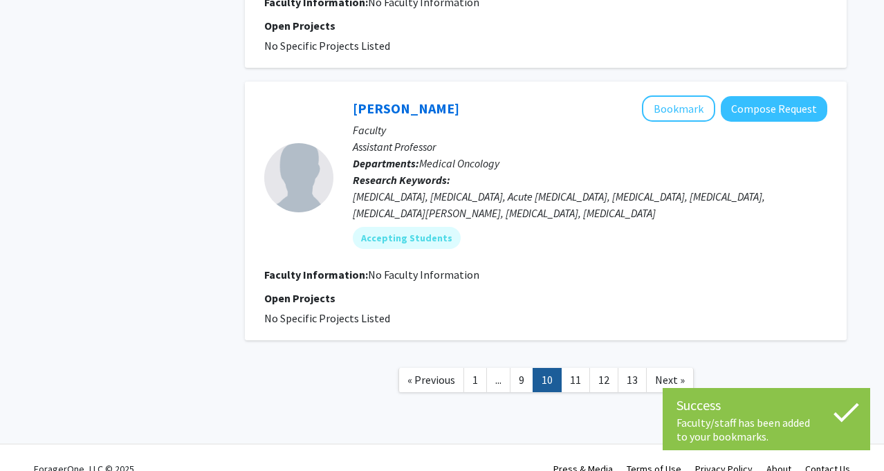
scroll to position [2366, 0]
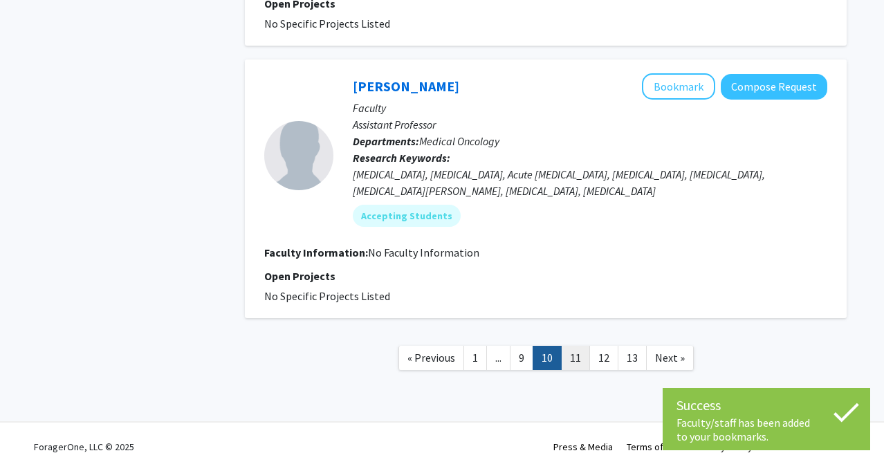
click at [576, 353] on link "11" at bounding box center [575, 358] width 29 height 24
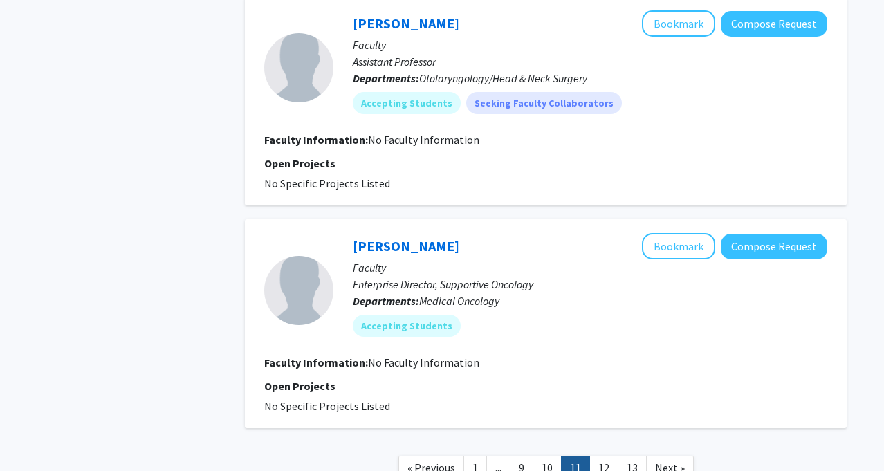
scroll to position [2108, 0]
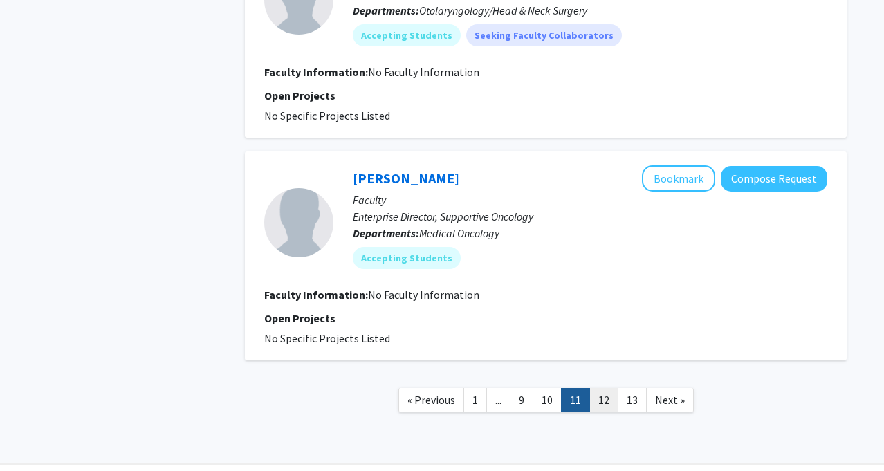
click at [603, 400] on link "12" at bounding box center [603, 400] width 29 height 24
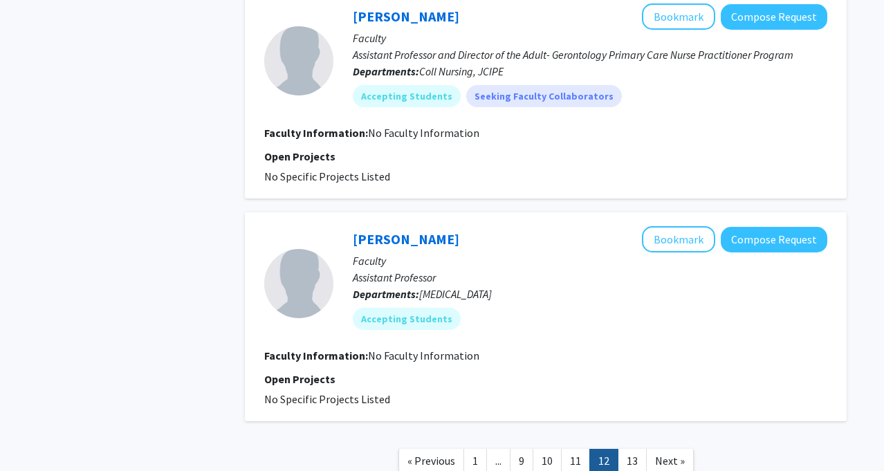
scroll to position [1950, 0]
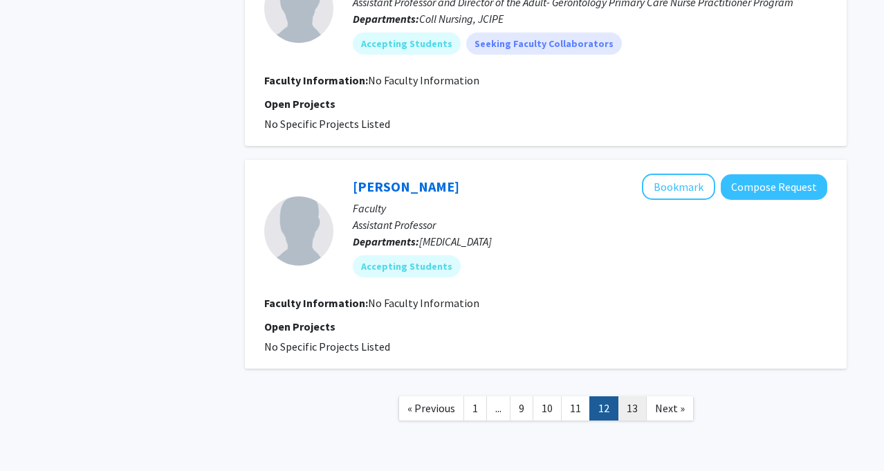
click at [629, 414] on link "13" at bounding box center [631, 408] width 29 height 24
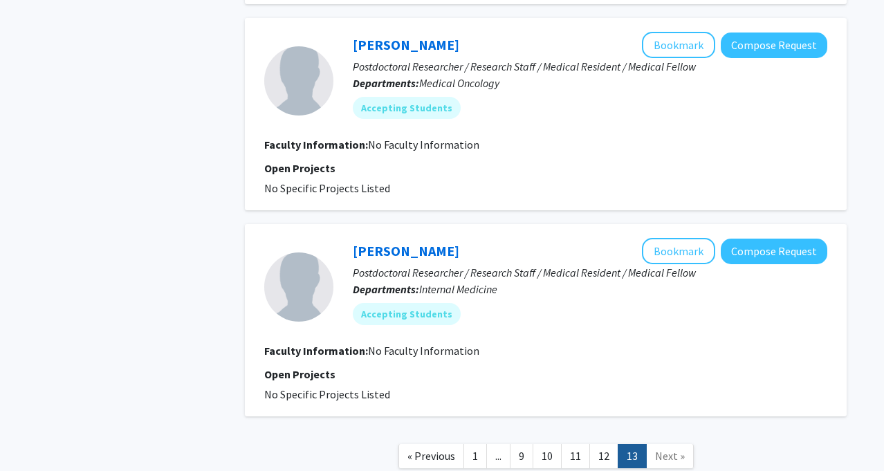
scroll to position [1045, 0]
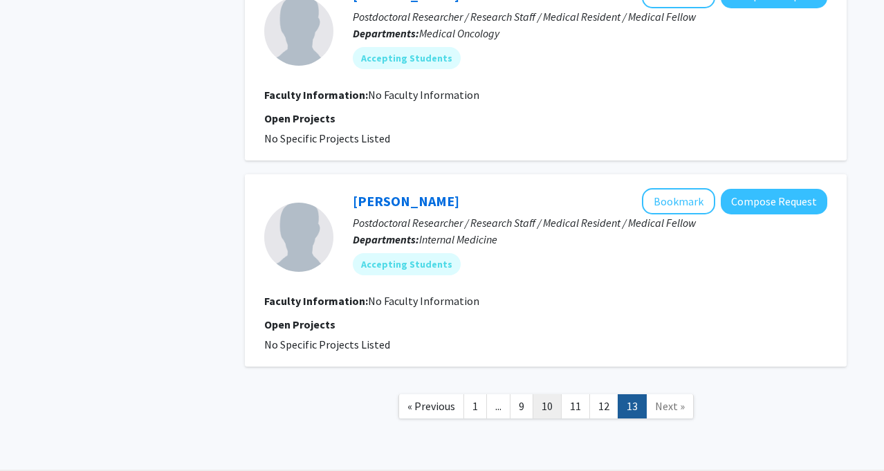
click at [551, 411] on link "10" at bounding box center [546, 406] width 29 height 24
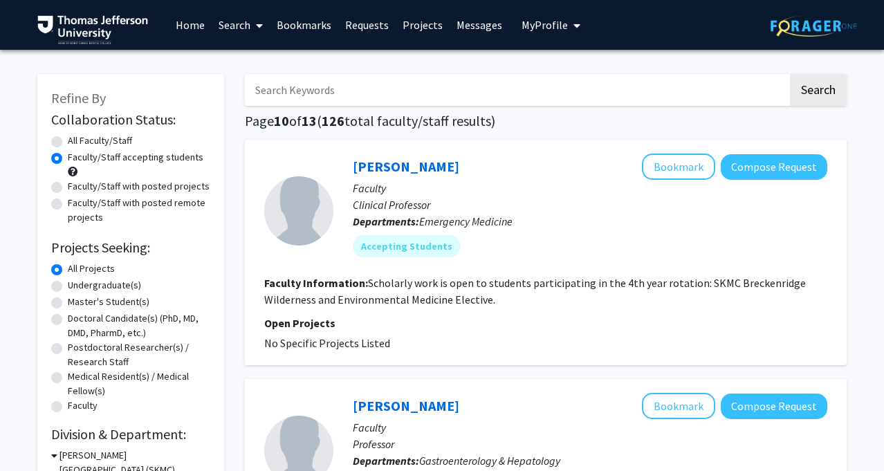
click at [304, 13] on link "Bookmarks" at bounding box center [304, 25] width 68 height 48
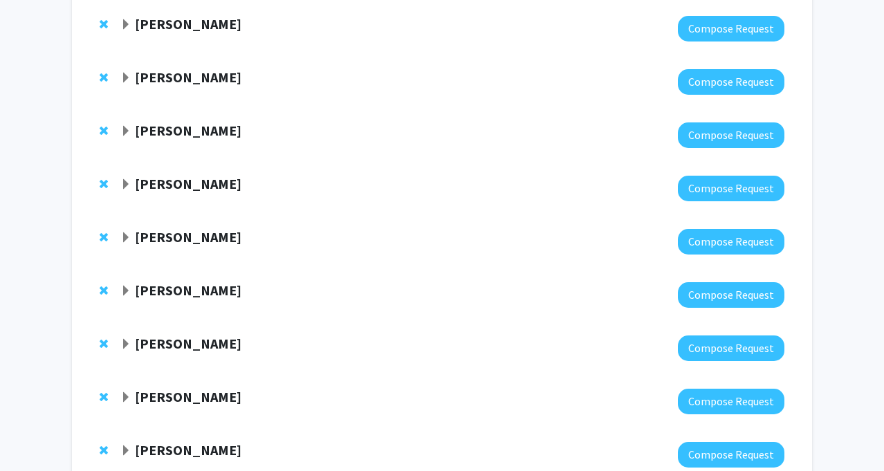
scroll to position [300, 0]
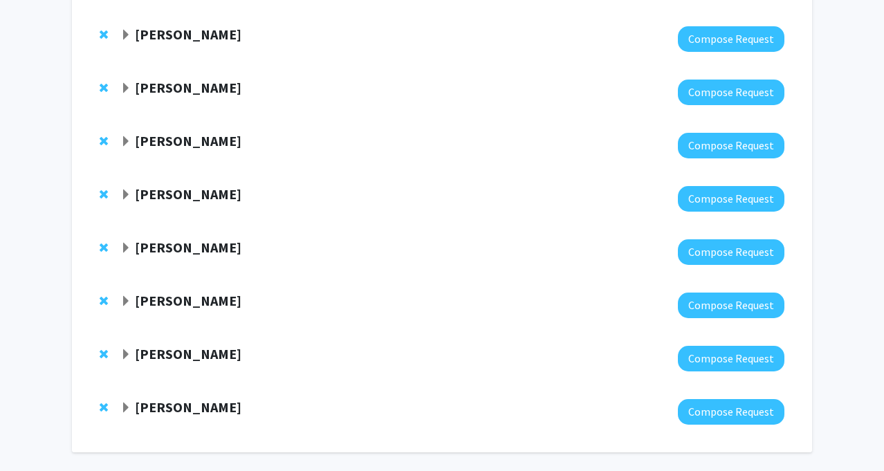
click at [170, 201] on strong "[PERSON_NAME]" at bounding box center [188, 193] width 106 height 17
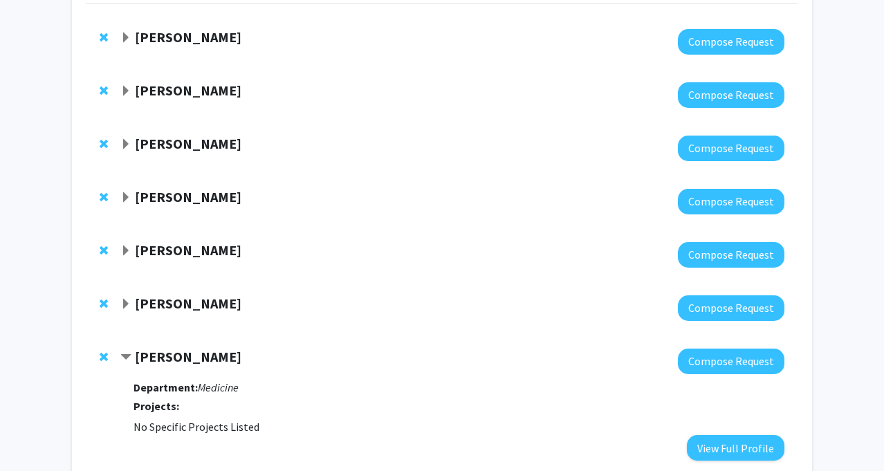
scroll to position [0, 0]
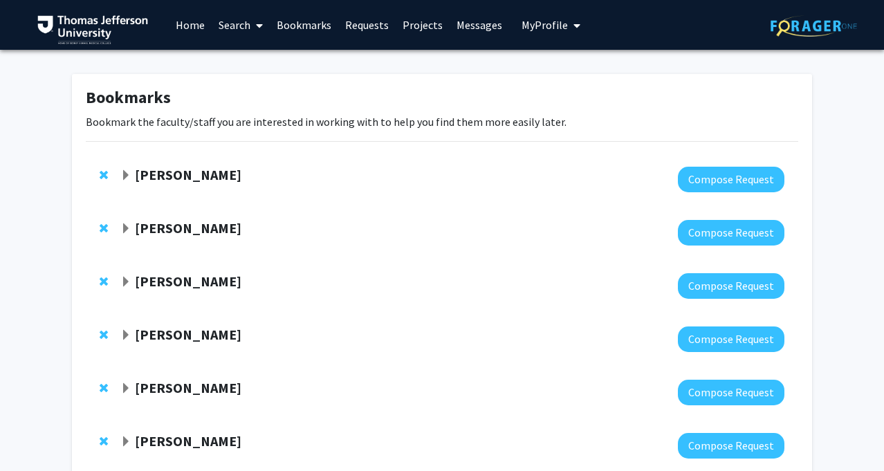
click at [424, 17] on link "Projects" at bounding box center [422, 25] width 54 height 48
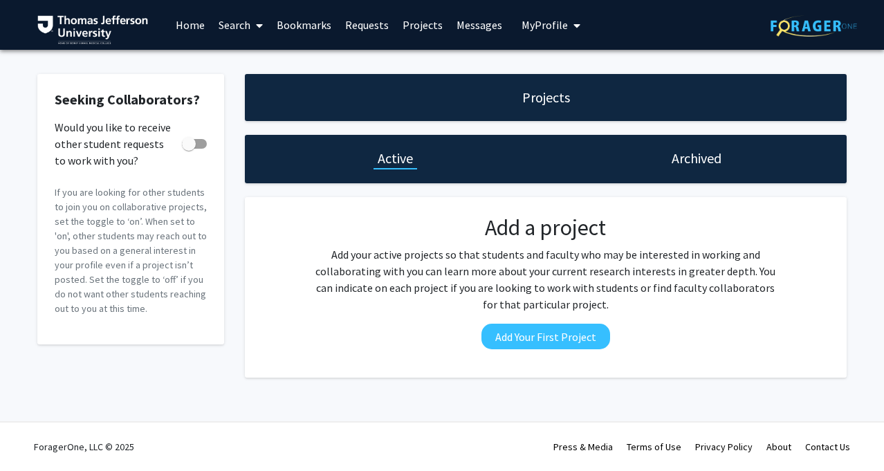
click at [338, 30] on link "Requests" at bounding box center [366, 25] width 57 height 48
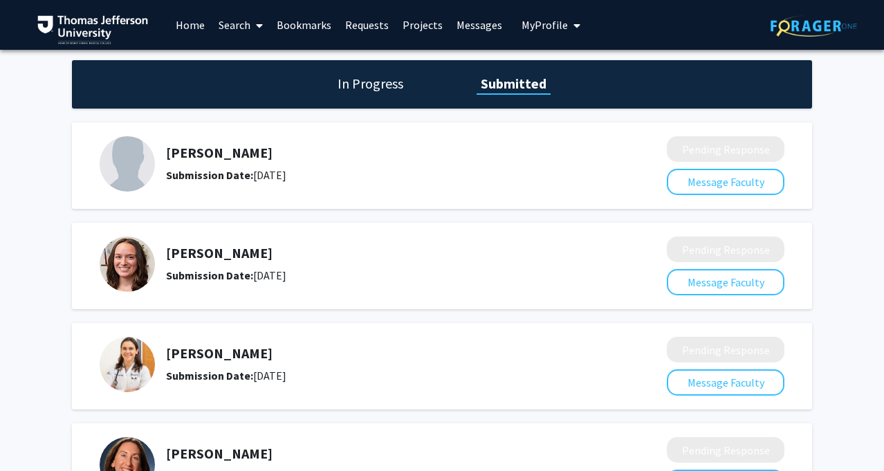
click at [369, 86] on h1 "In Progress" at bounding box center [370, 83] width 74 height 19
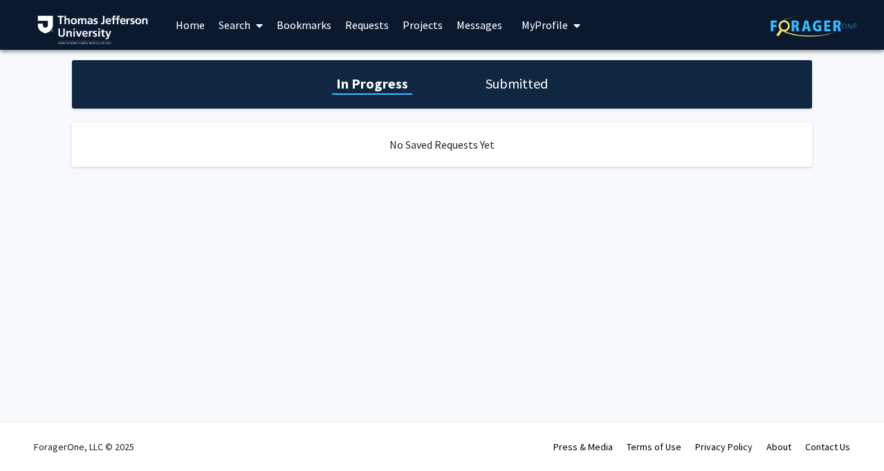
click at [515, 91] on h1 "Submitted" at bounding box center [516, 83] width 71 height 19
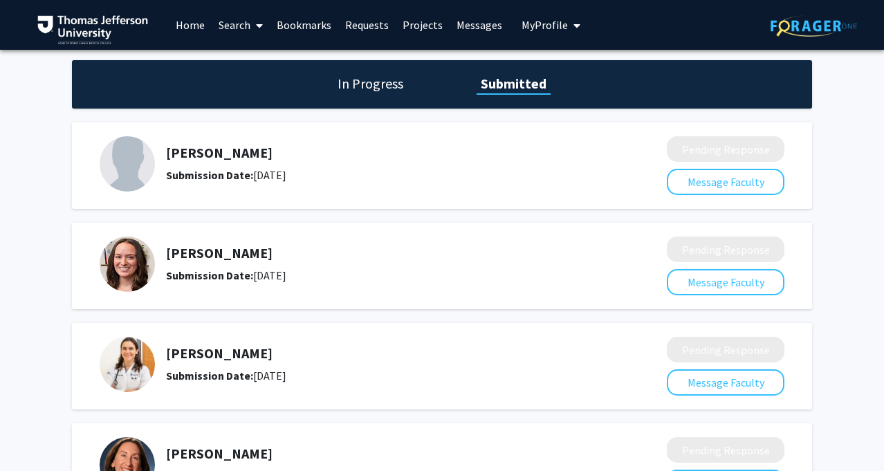
click at [234, 24] on link "Search" at bounding box center [241, 25] width 58 height 48
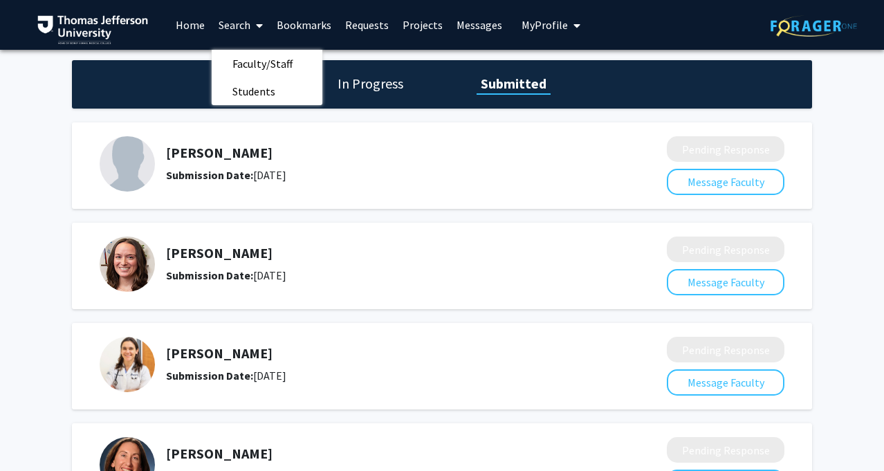
click at [242, 21] on link "Search" at bounding box center [241, 25] width 58 height 48
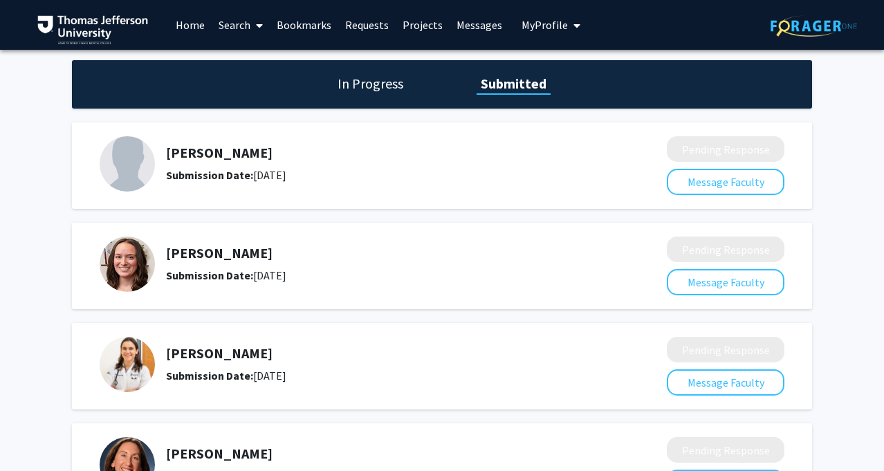
click at [313, 17] on link "Bookmarks" at bounding box center [304, 25] width 68 height 48
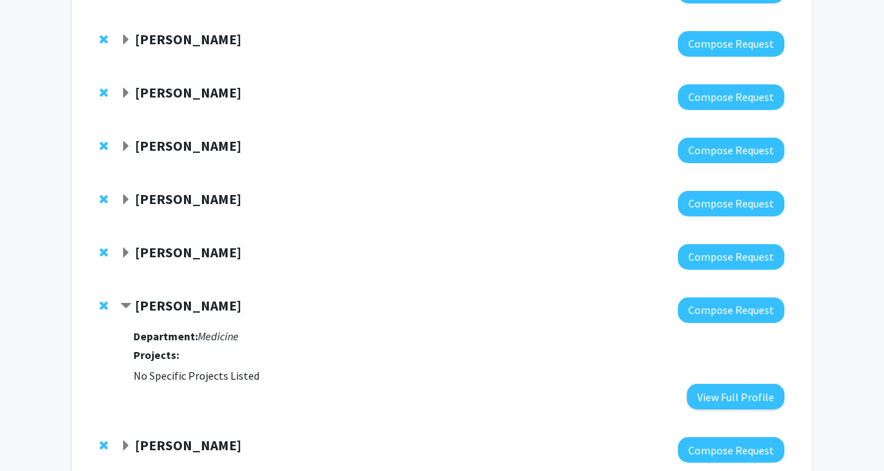
scroll to position [196, 0]
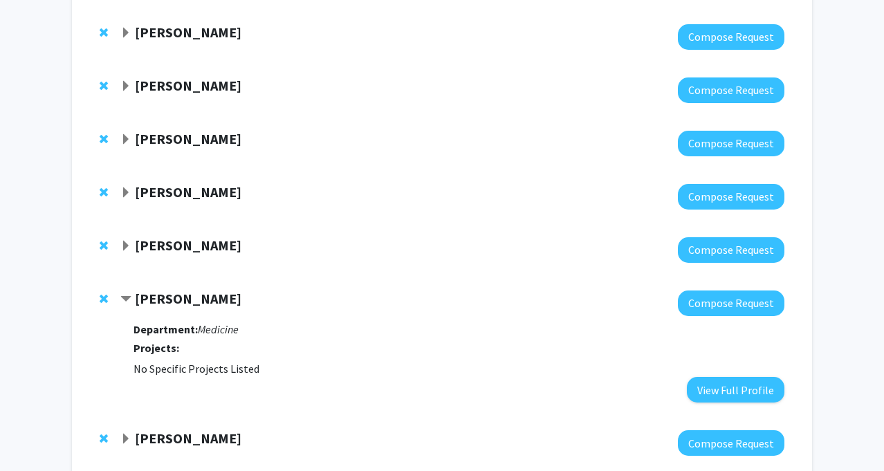
click at [174, 310] on div at bounding box center [452, 303] width 664 height 26
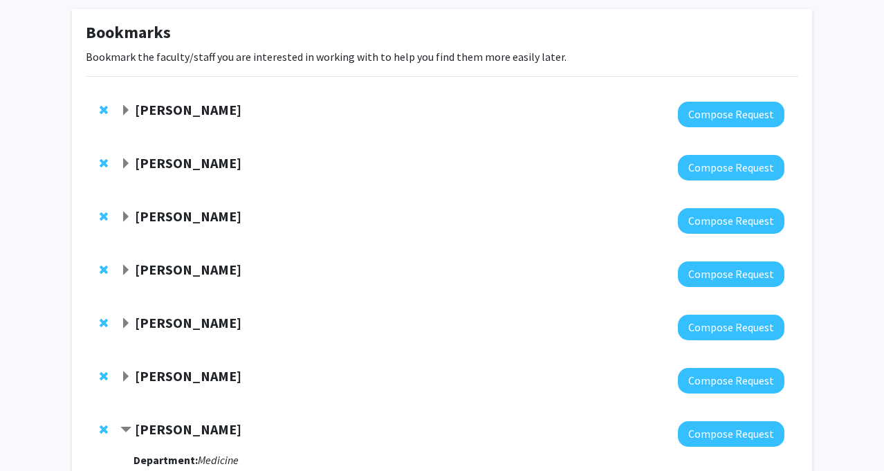
scroll to position [0, 0]
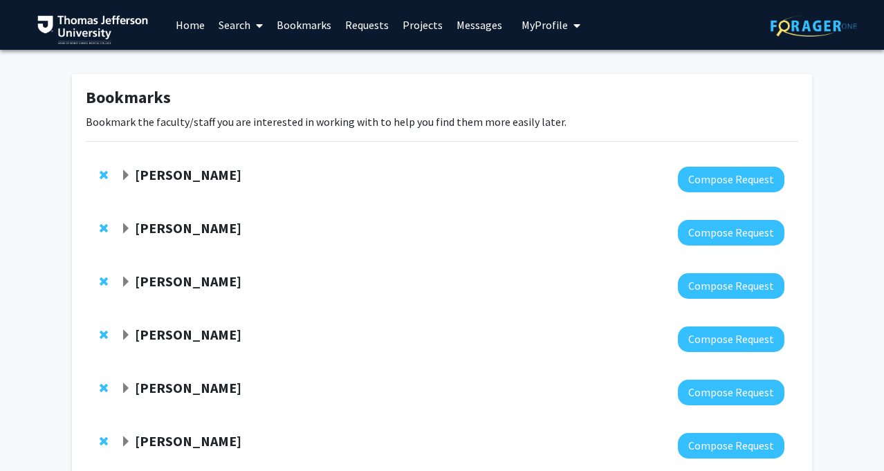
click at [223, 24] on link "Search" at bounding box center [241, 25] width 58 height 48
click at [270, 66] on span "Faculty/Staff" at bounding box center [263, 64] width 102 height 28
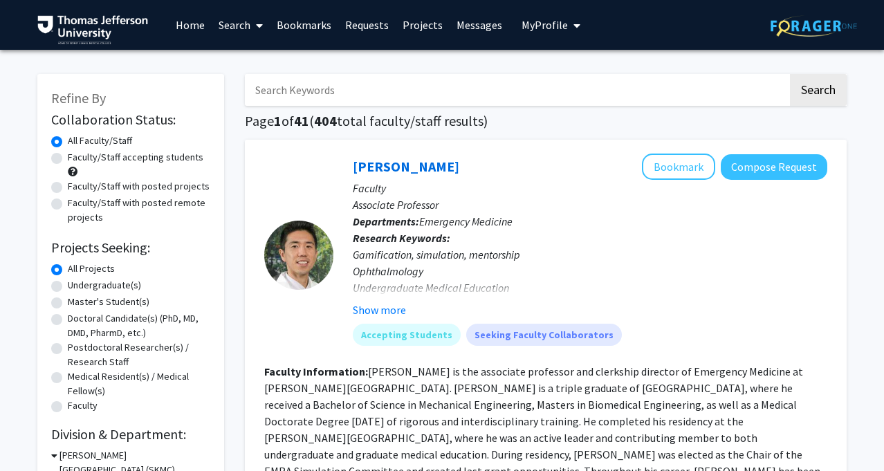
click at [288, 9] on link "Bookmarks" at bounding box center [304, 25] width 68 height 48
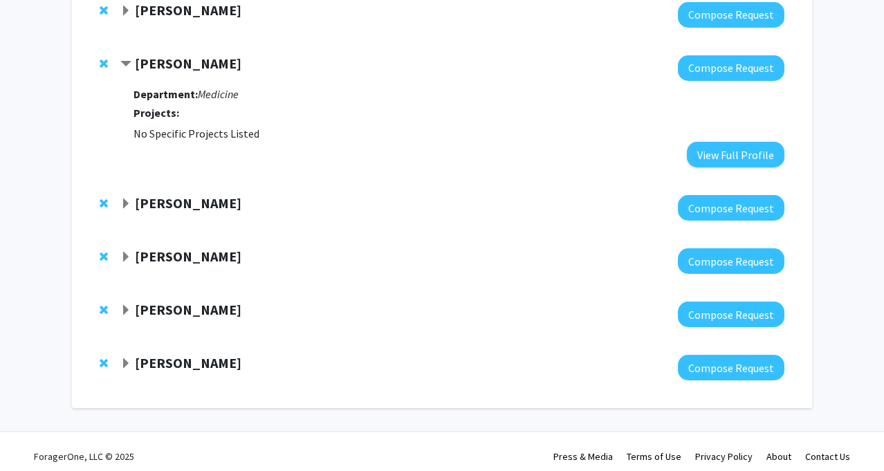
scroll to position [431, 0]
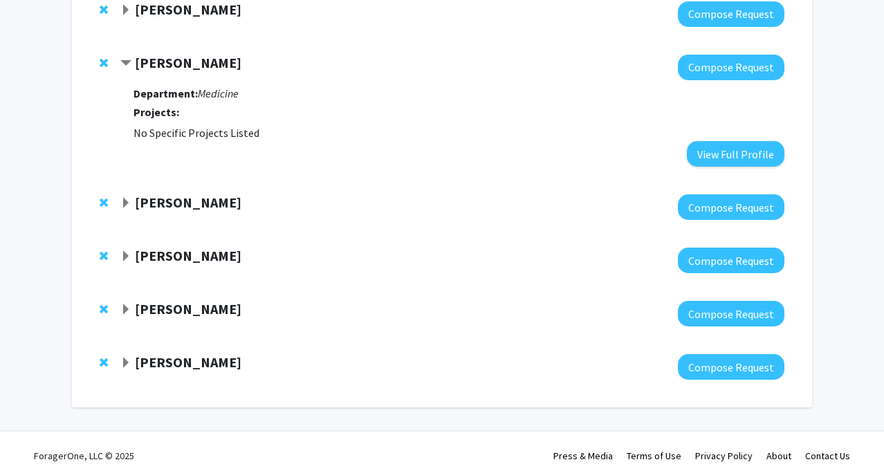
click at [151, 360] on strong "Fan Lee" at bounding box center [188, 361] width 106 height 17
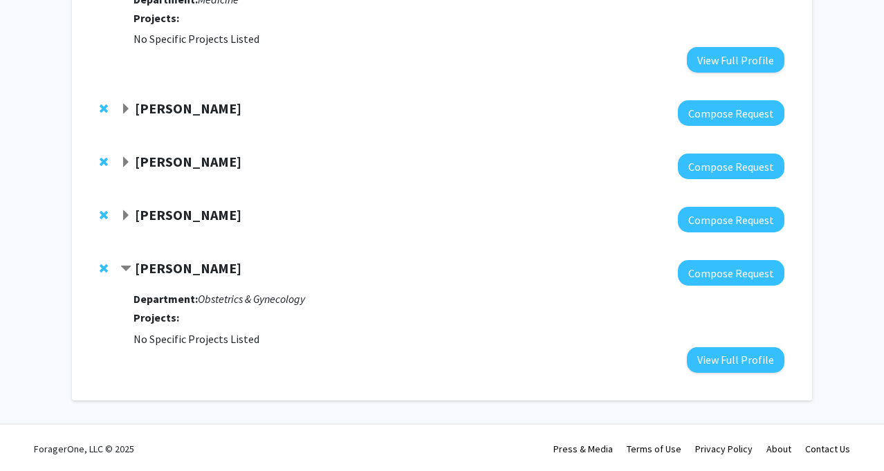
scroll to position [527, 0]
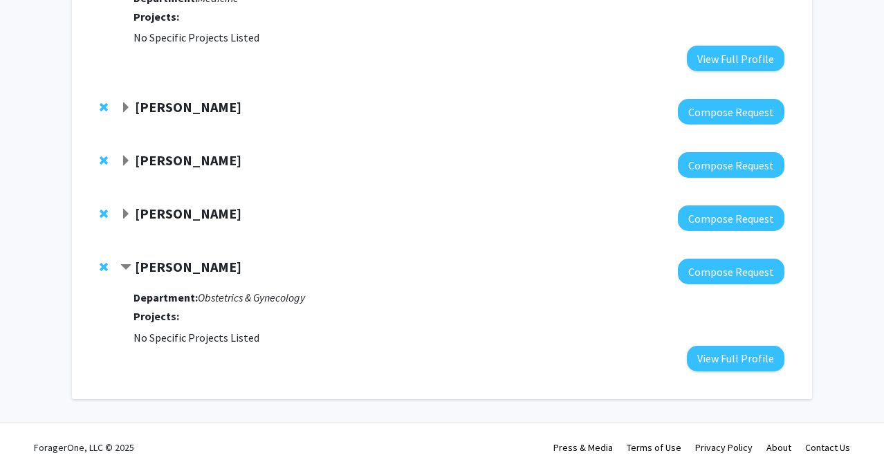
click at [230, 212] on strong "[PERSON_NAME]" at bounding box center [188, 213] width 106 height 17
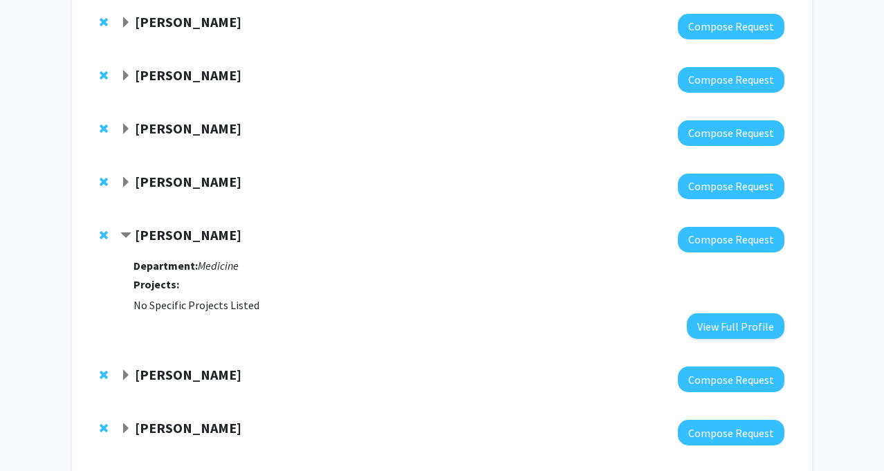
scroll to position [0, 0]
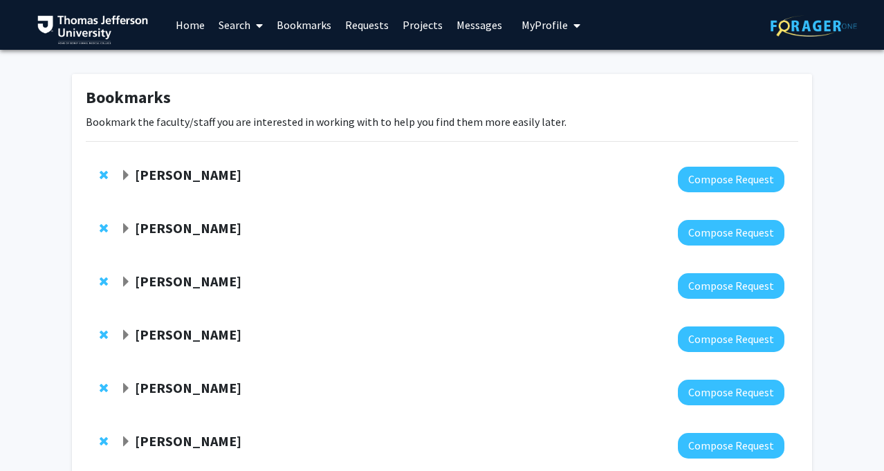
click at [234, 34] on link "Search" at bounding box center [241, 25] width 58 height 48
click at [265, 64] on span "Faculty/Staff" at bounding box center [263, 64] width 102 height 28
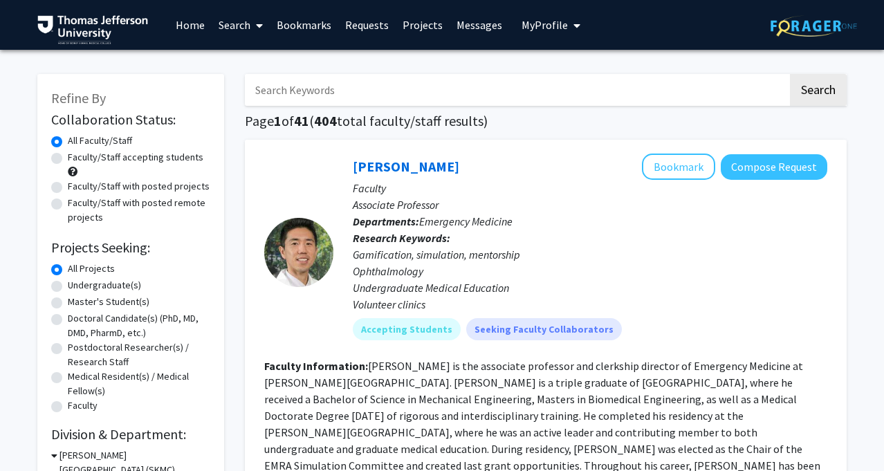
click at [378, 94] on input "Search Keywords" at bounding box center [516, 90] width 543 height 32
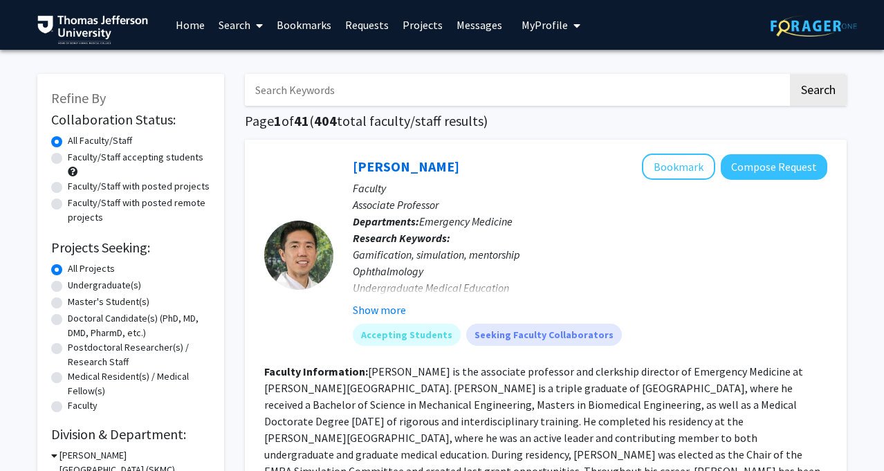
type input "d"
type input "fan lee"
click at [790, 74] on button "Search" at bounding box center [818, 90] width 57 height 32
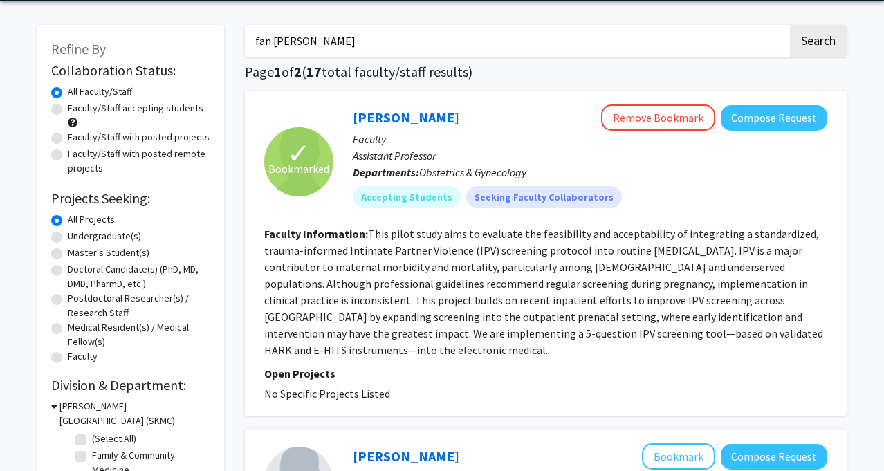
scroll to position [50, 0]
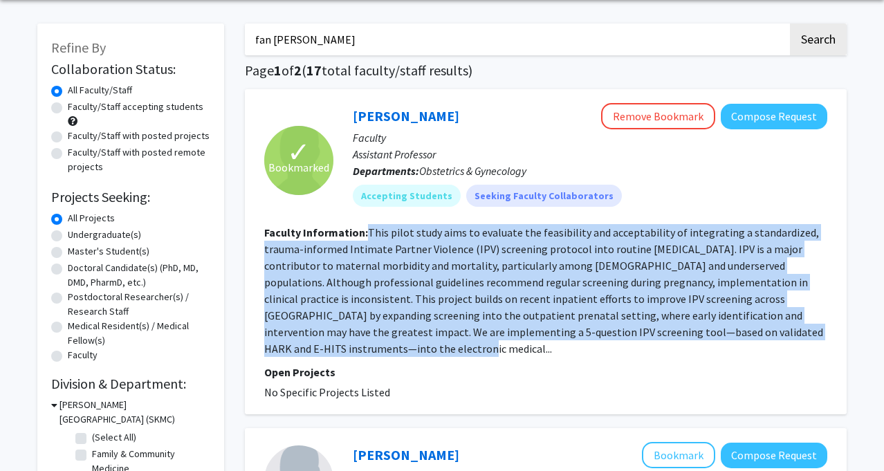
drag, startPoint x: 308, startPoint y: 350, endPoint x: 367, endPoint y: 233, distance: 131.1
click at [367, 233] on fg-read-more "This pilot study aims to evaluate the feasibility and acceptability of integrat…" at bounding box center [543, 290] width 559 height 130
copy fg-read-more "This pilot study aims to evaluate the feasibility and acceptability of integrat…"
click at [500, 255] on fg-read-more "This pilot study aims to evaluate the feasibility and acceptability of integrat…" at bounding box center [543, 290] width 559 height 130
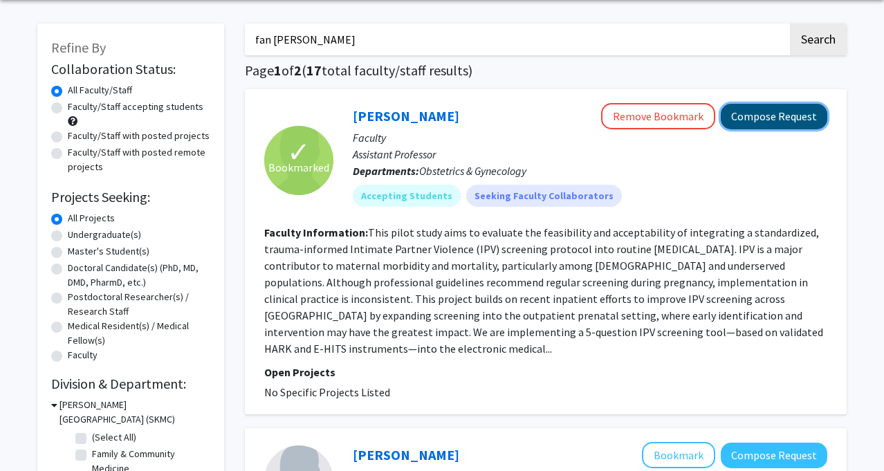
click at [740, 124] on button "Compose Request" at bounding box center [773, 117] width 106 height 26
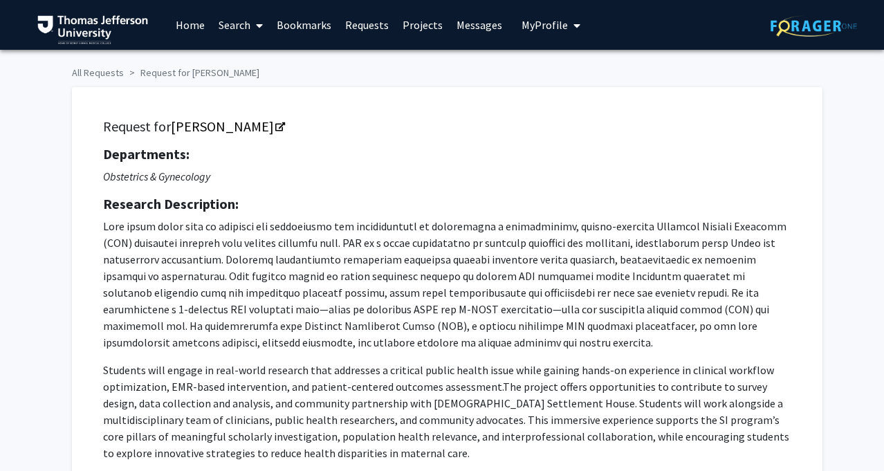
click at [231, 28] on link "Search" at bounding box center [241, 25] width 58 height 48
click at [231, 27] on link "Search" at bounding box center [241, 25] width 58 height 48
click at [422, 23] on link "Projects" at bounding box center [422, 25] width 54 height 48
